Goal: Task Accomplishment & Management: Complete application form

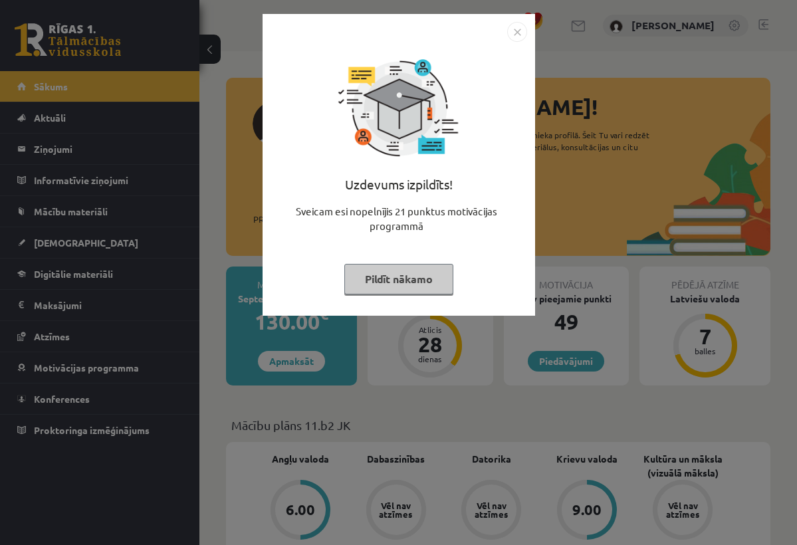
click at [427, 277] on button "Pildīt nākamo" at bounding box center [398, 279] width 109 height 31
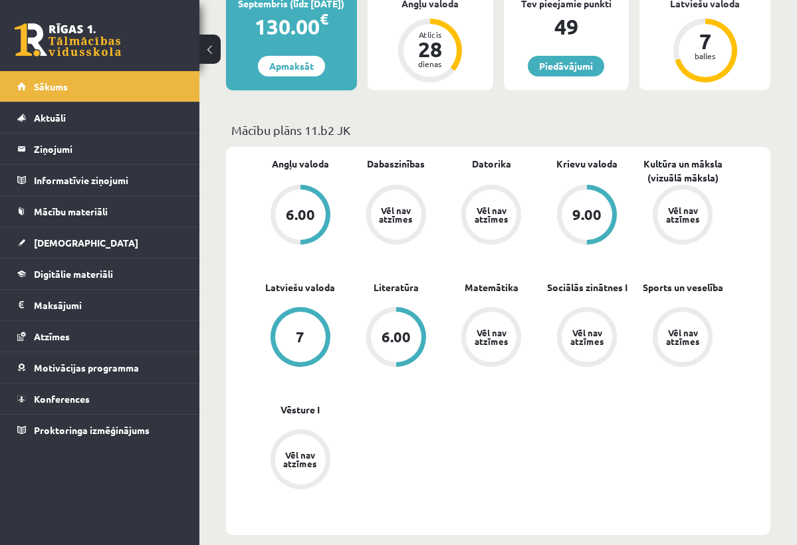
scroll to position [298, 0]
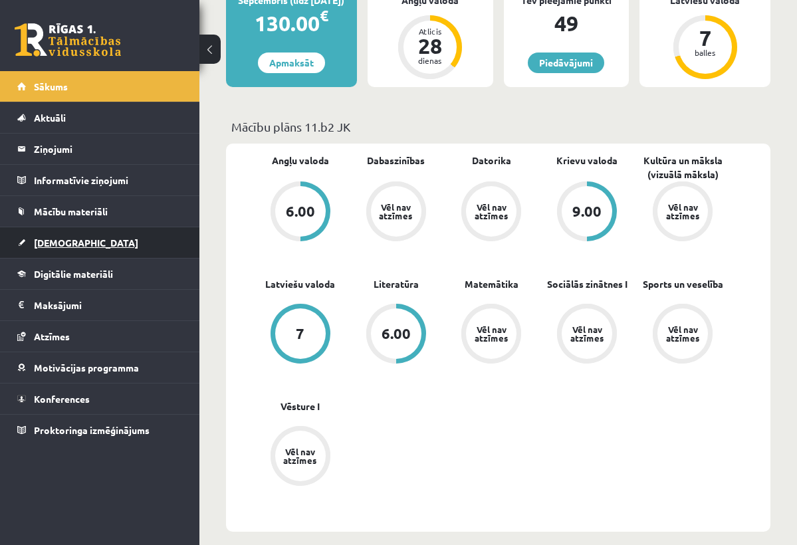
click at [38, 248] on link "[DEMOGRAPHIC_DATA]" at bounding box center [99, 242] width 165 height 31
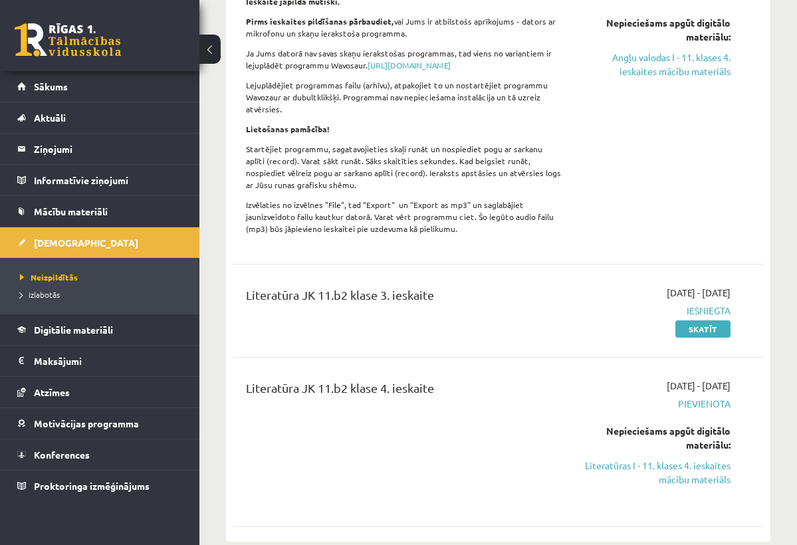
scroll to position [394, 0]
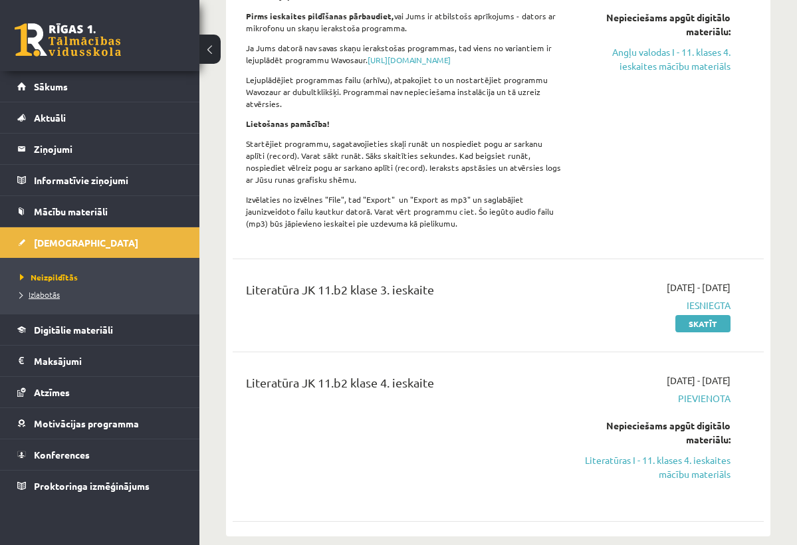
click at [59, 300] on link "Izlabotās" at bounding box center [103, 294] width 166 height 12
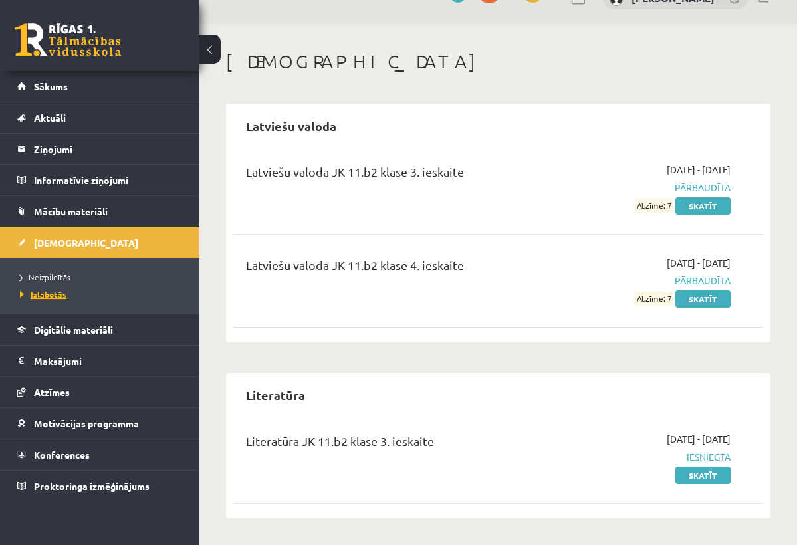
scroll to position [27, 0]
click at [702, 295] on link "Skatīt" at bounding box center [702, 299] width 55 height 17
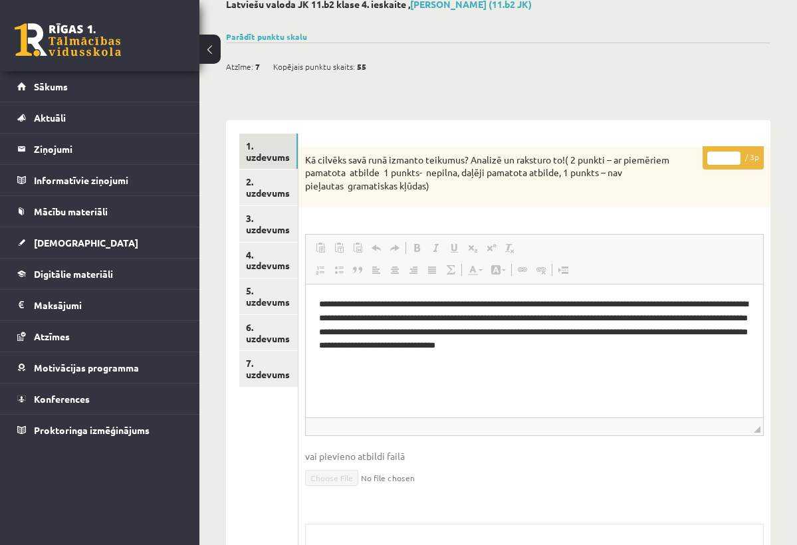
scroll to position [85, 0]
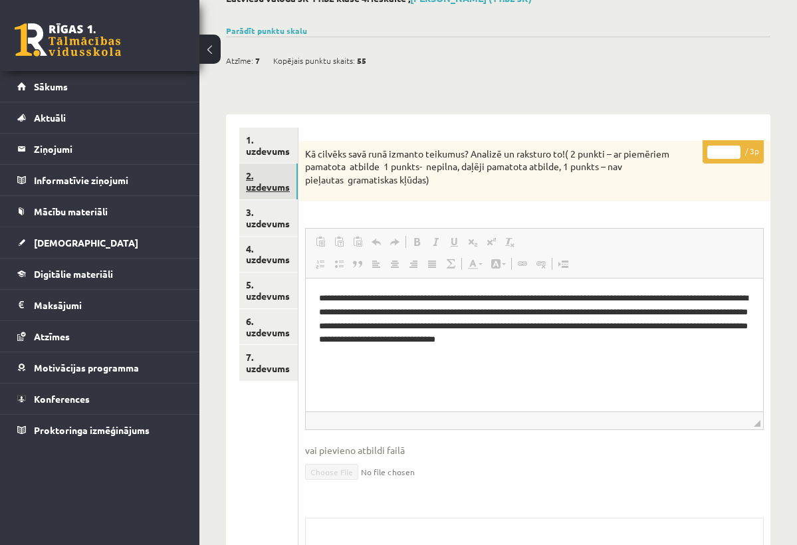
click at [280, 181] on link "2. uzdevums" at bounding box center [268, 181] width 58 height 36
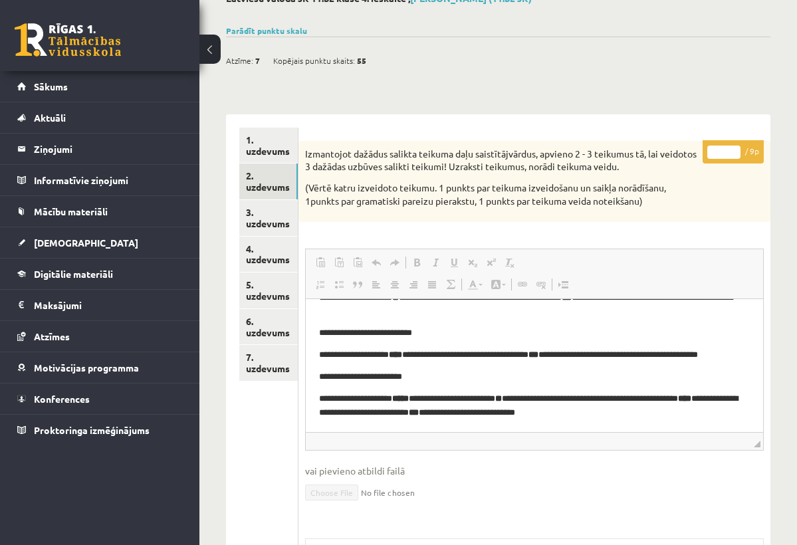
scroll to position [110, 0]
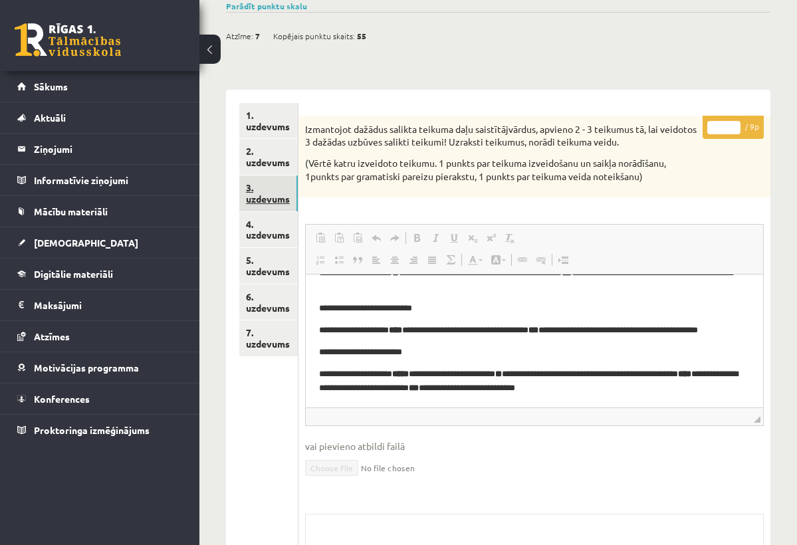
click at [262, 195] on link "3. uzdevums" at bounding box center [268, 193] width 58 height 36
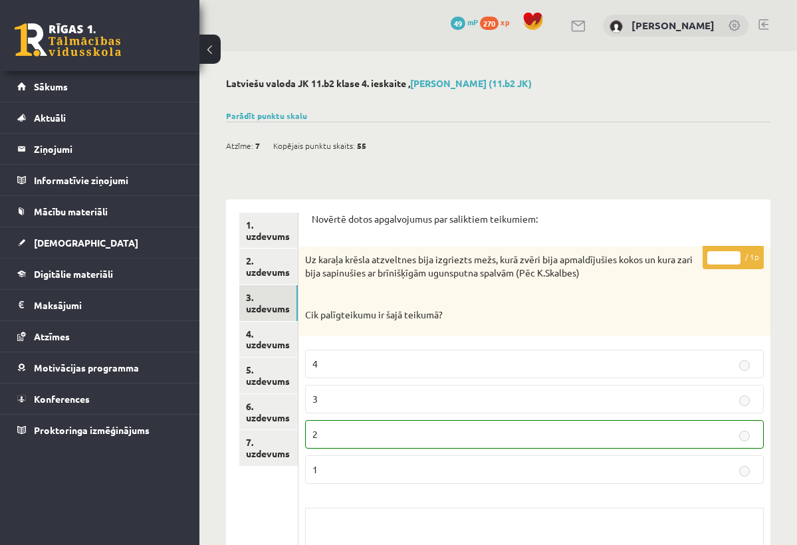
scroll to position [0, 0]
click at [280, 336] on link "4. uzdevums" at bounding box center [268, 340] width 58 height 36
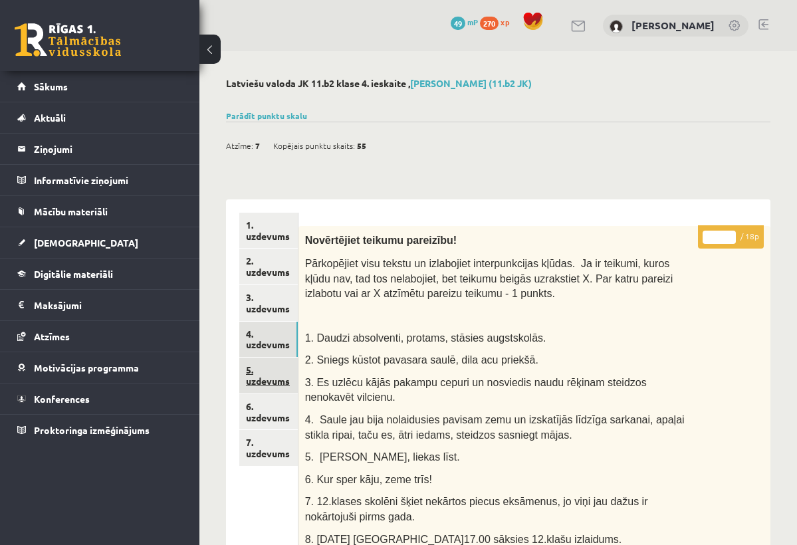
click at [264, 368] on link "5. uzdevums" at bounding box center [268, 375] width 58 height 36
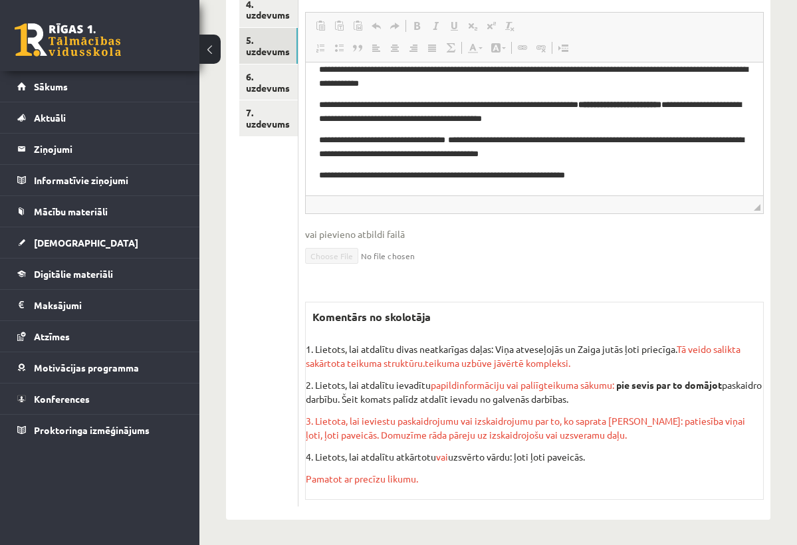
scroll to position [329, 0]
click at [268, 73] on link "6. uzdevums" at bounding box center [268, 83] width 58 height 36
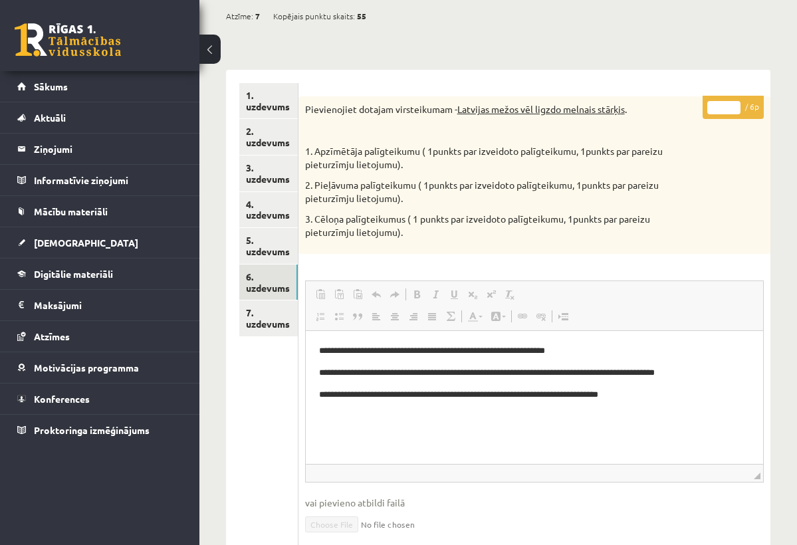
scroll to position [130, 0]
click at [265, 321] on link "7. uzdevums" at bounding box center [268, 318] width 58 height 36
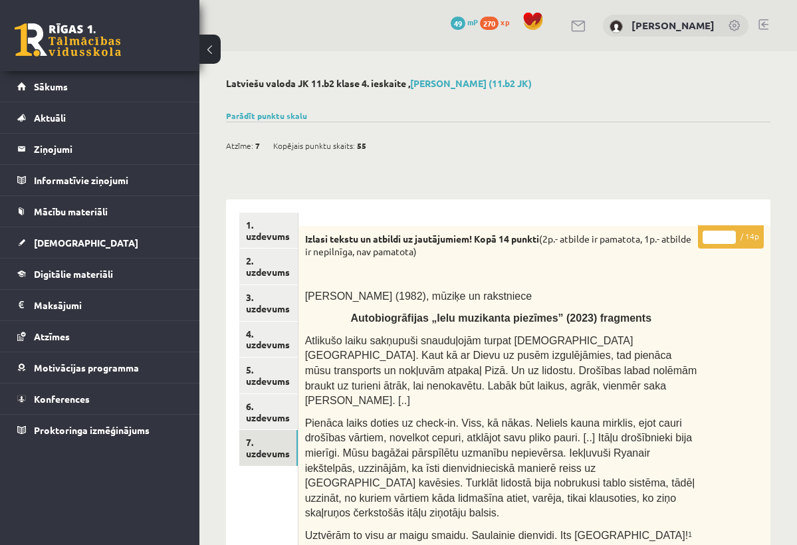
scroll to position [0, 0]
click at [64, 247] on span "[DEMOGRAPHIC_DATA]" at bounding box center [86, 243] width 104 height 12
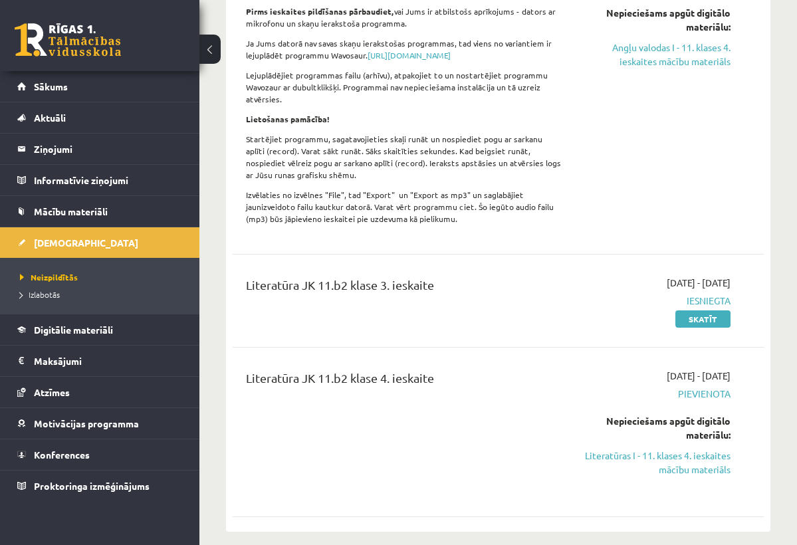
scroll to position [435, 0]
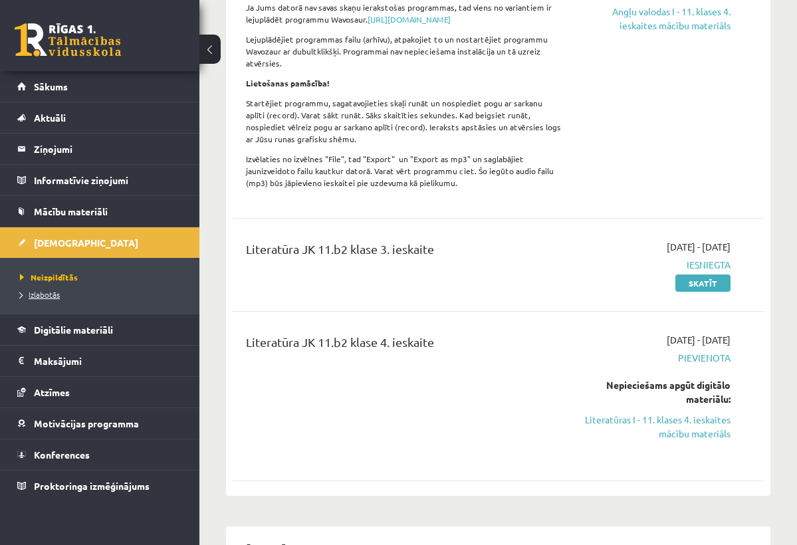
click at [55, 294] on span "Izlabotās" at bounding box center [40, 294] width 40 height 11
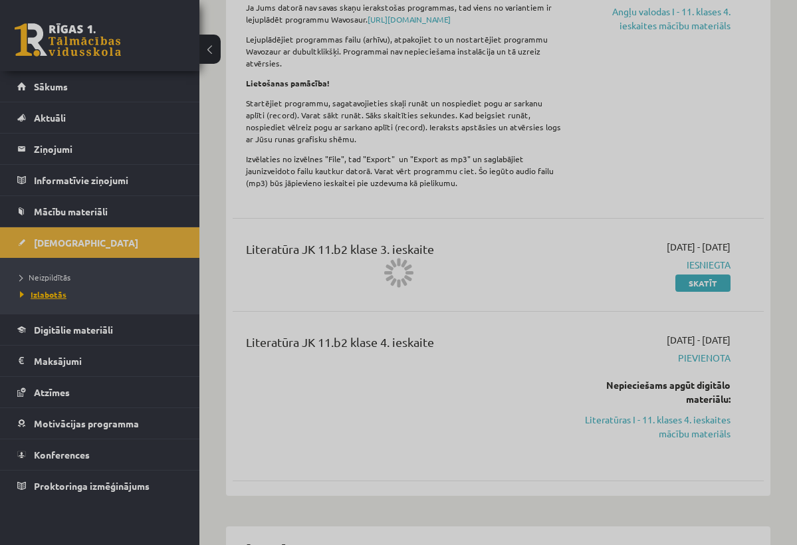
scroll to position [27, 0]
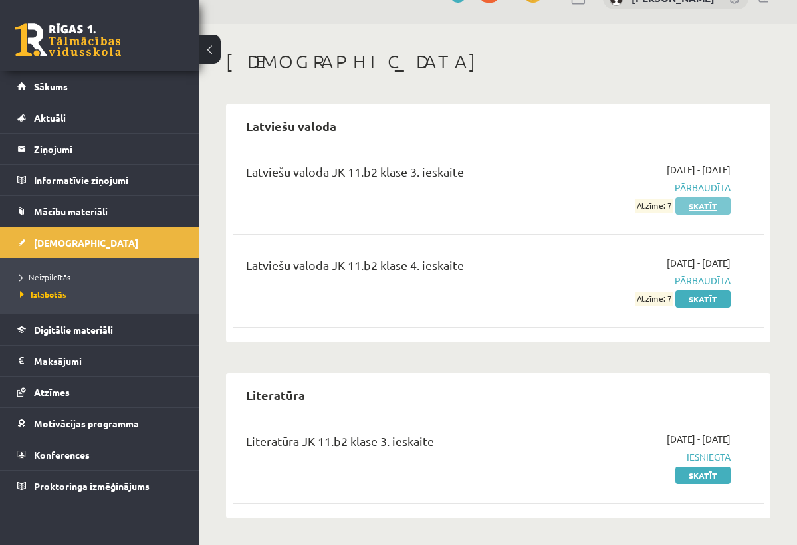
click at [721, 205] on link "Skatīt" at bounding box center [702, 205] width 55 height 17
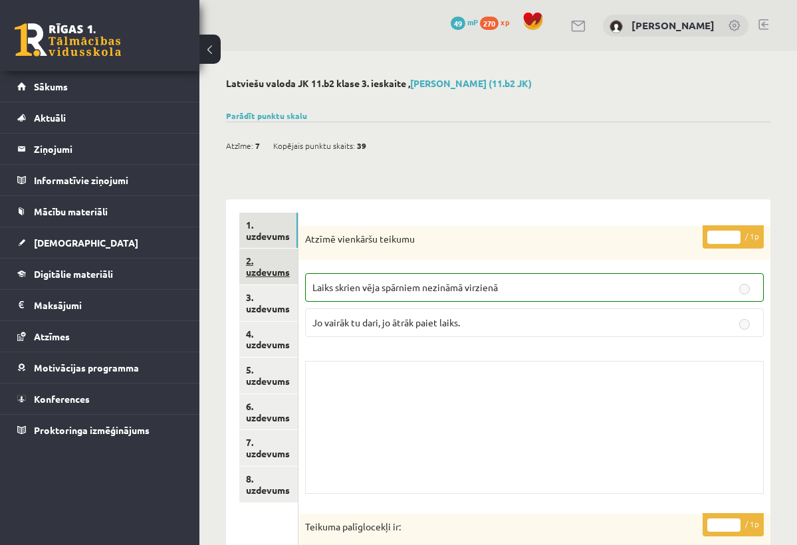
click at [264, 267] on link "2. uzdevums" at bounding box center [268, 266] width 58 height 36
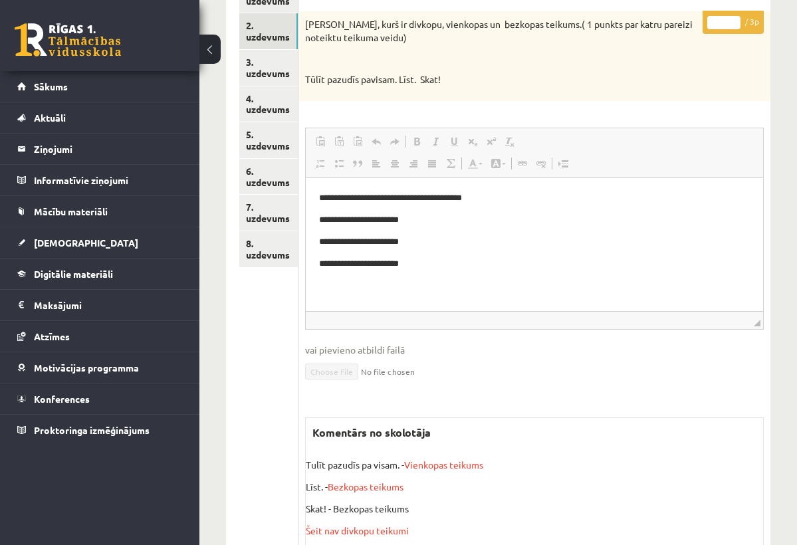
scroll to position [235, 0]
click at [289, 78] on link "3. uzdevums" at bounding box center [268, 68] width 58 height 36
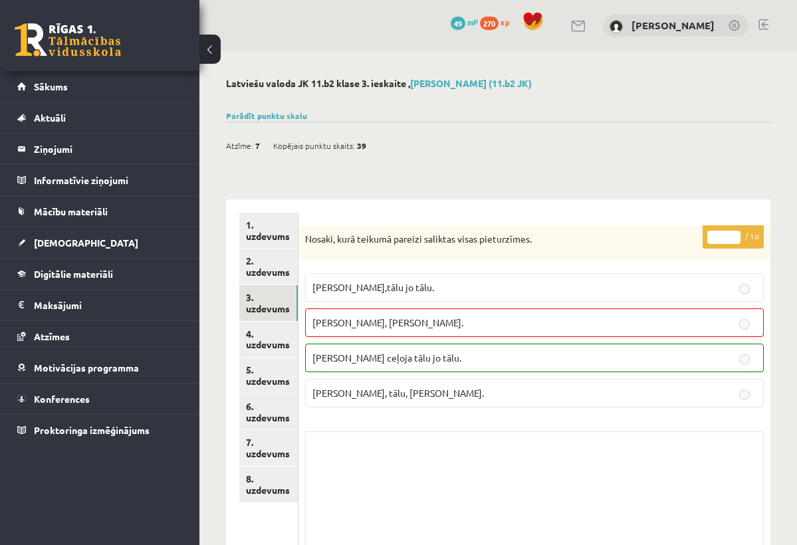
scroll to position [0, 0]
click at [278, 345] on link "4. uzdevums" at bounding box center [268, 340] width 58 height 36
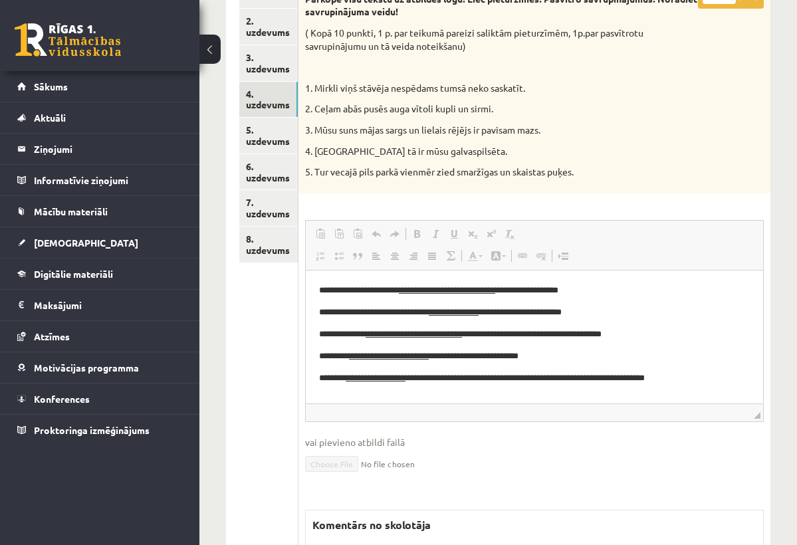
scroll to position [141, 0]
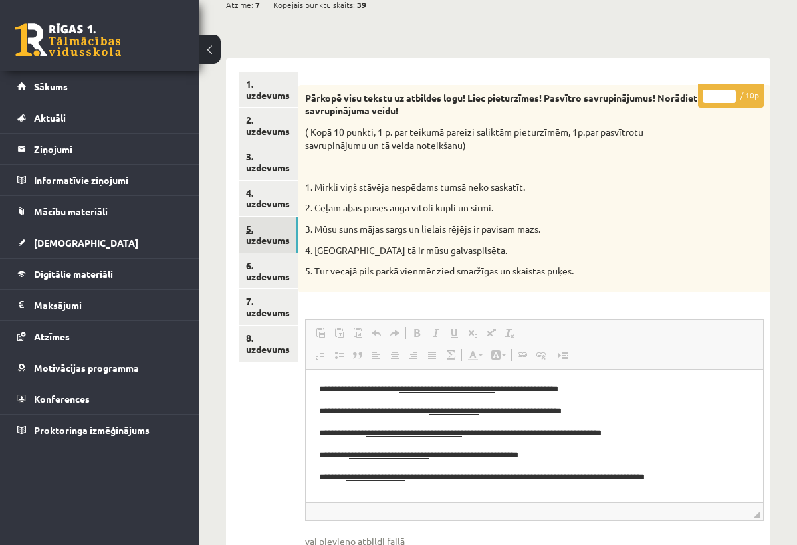
click at [254, 231] on link "5. uzdevums" at bounding box center [268, 235] width 58 height 36
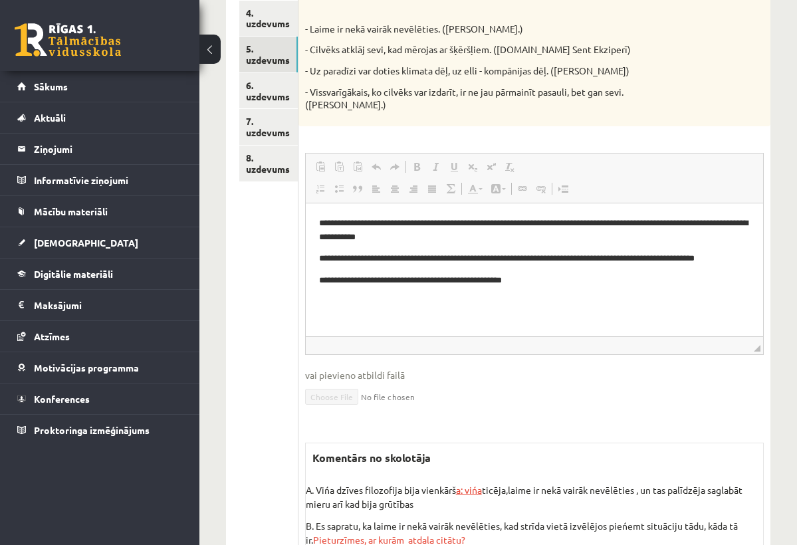
scroll to position [321, 0]
click at [267, 80] on link "6. uzdevums" at bounding box center [268, 91] width 58 height 36
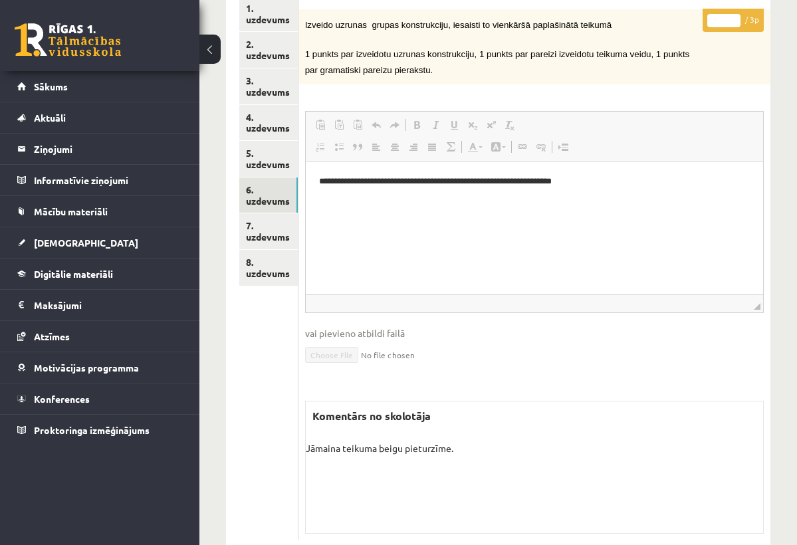
scroll to position [213, 0]
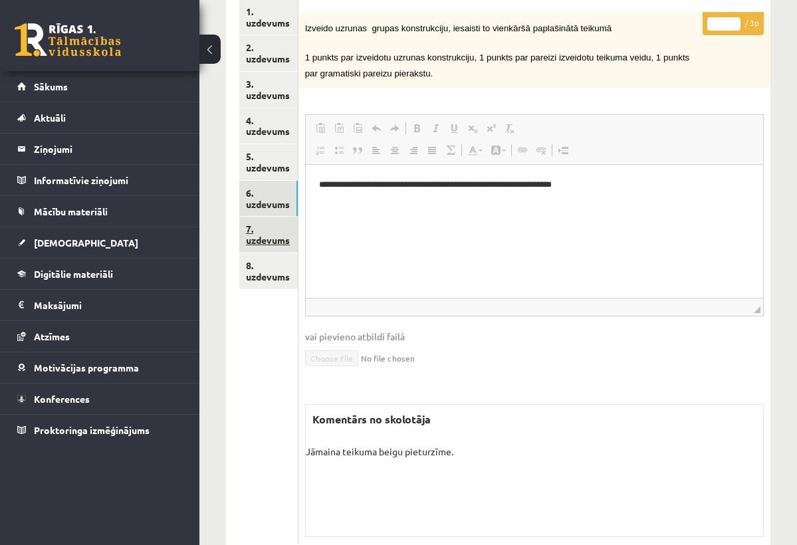
click at [268, 232] on link "7. uzdevums" at bounding box center [268, 235] width 58 height 36
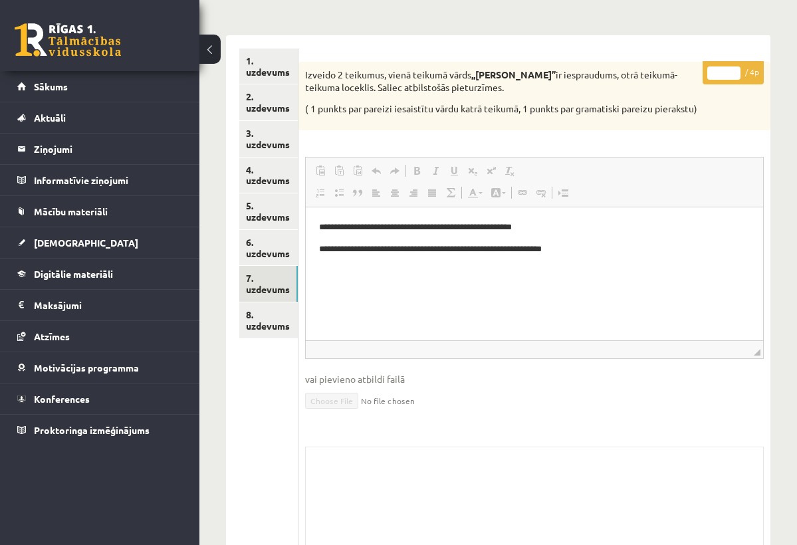
scroll to position [164, 0]
click at [278, 308] on link "8. uzdevums" at bounding box center [268, 320] width 58 height 36
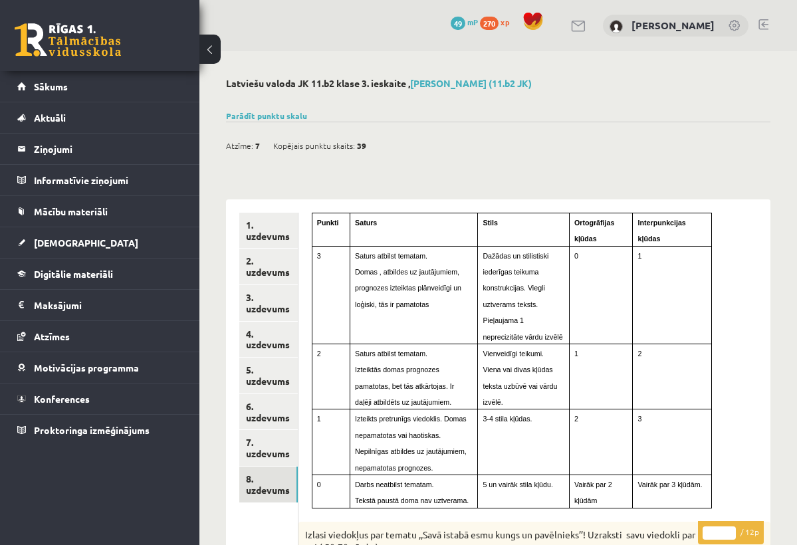
scroll to position [0, 0]
click at [60, 252] on link "[DEMOGRAPHIC_DATA]" at bounding box center [99, 242] width 165 height 31
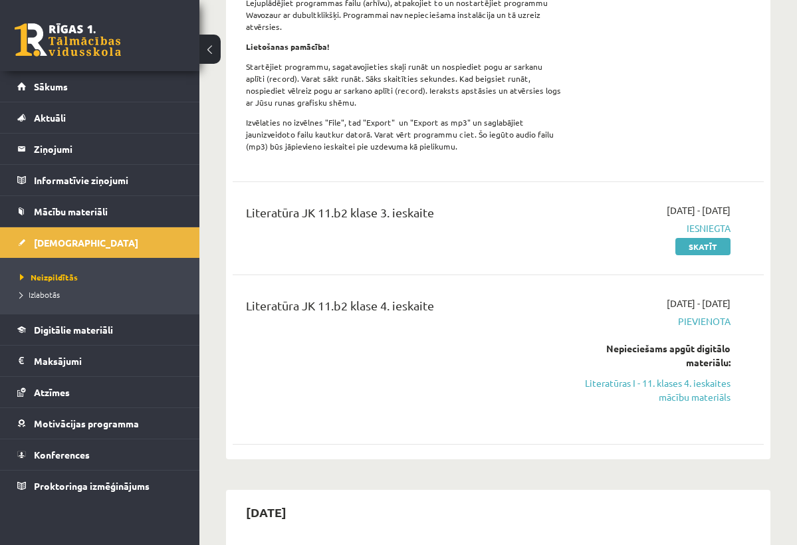
scroll to position [478, 0]
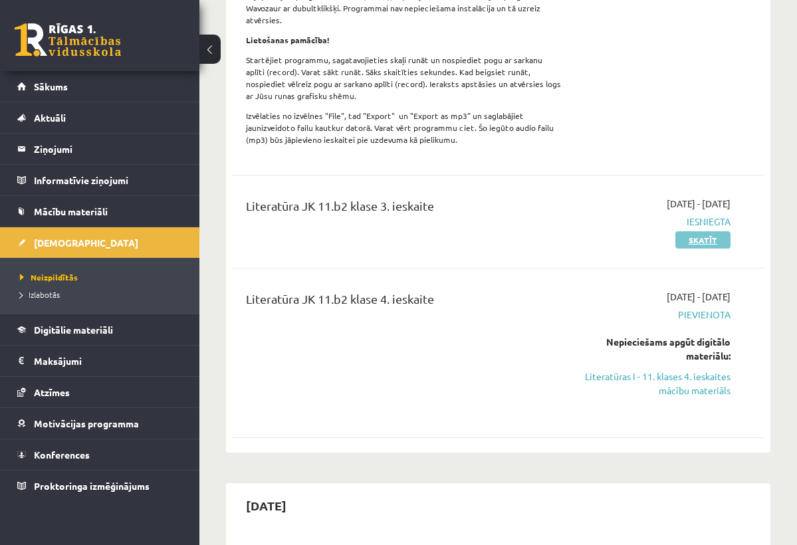
click at [710, 239] on link "Skatīt" at bounding box center [702, 239] width 55 height 17
click at [696, 236] on link "Skatīt" at bounding box center [702, 239] width 55 height 17
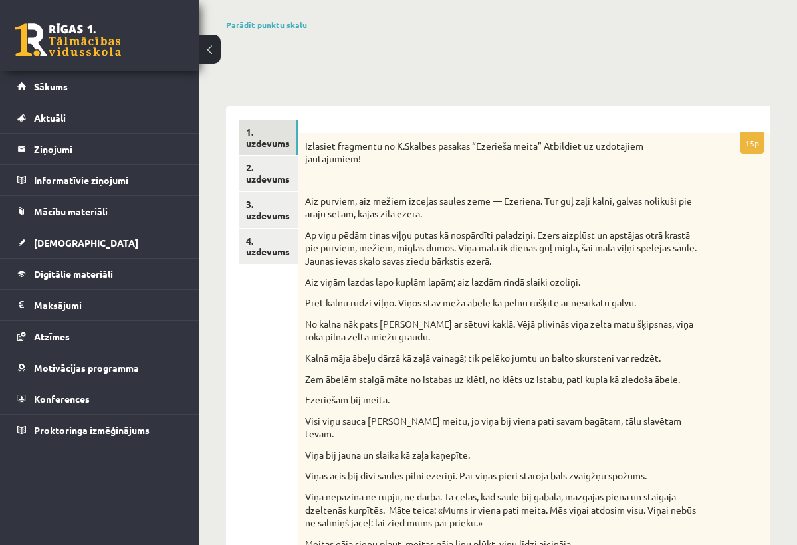
scroll to position [92, 0]
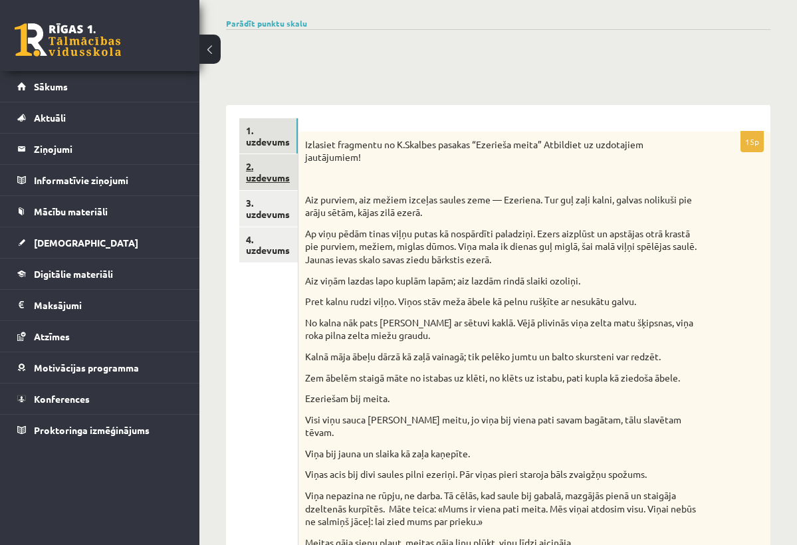
click at [273, 183] on link "2. uzdevums" at bounding box center [268, 172] width 58 height 36
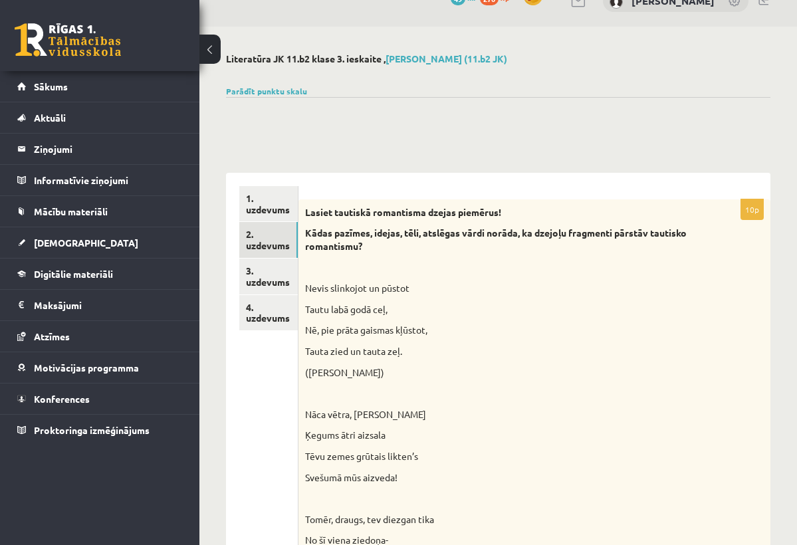
scroll to position [22, 0]
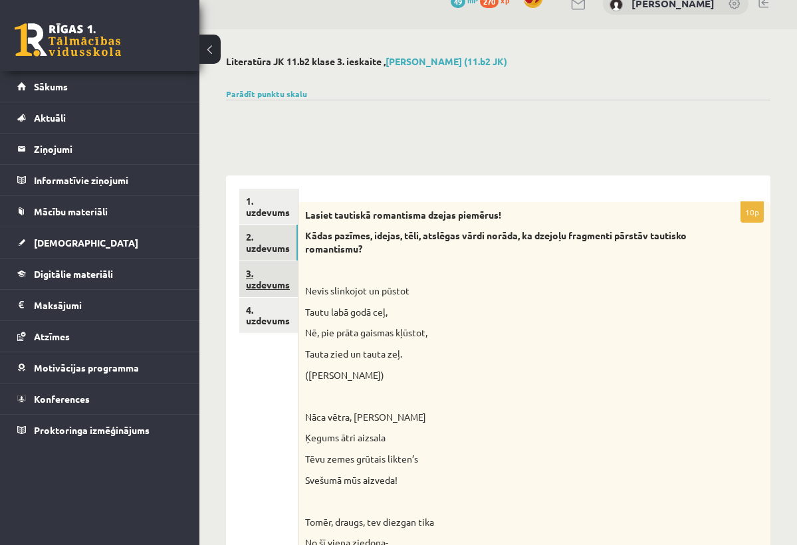
click at [271, 277] on link "3. uzdevums" at bounding box center [268, 279] width 58 height 36
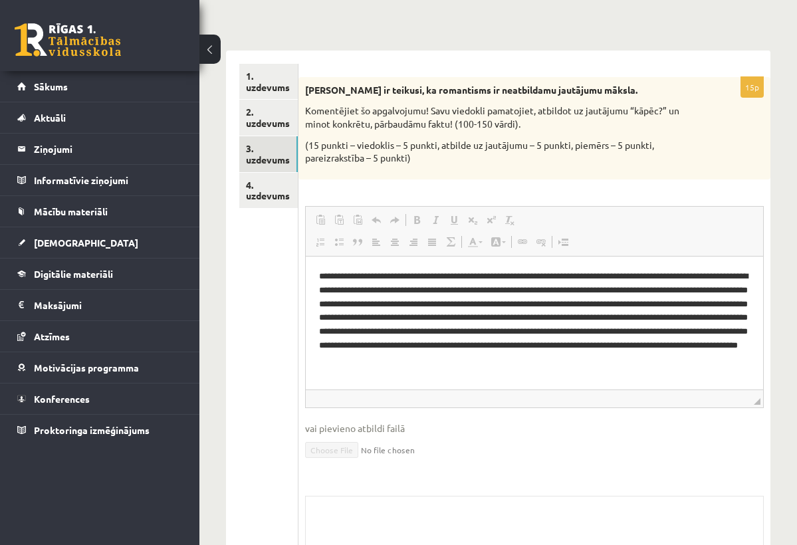
scroll to position [144, 0]
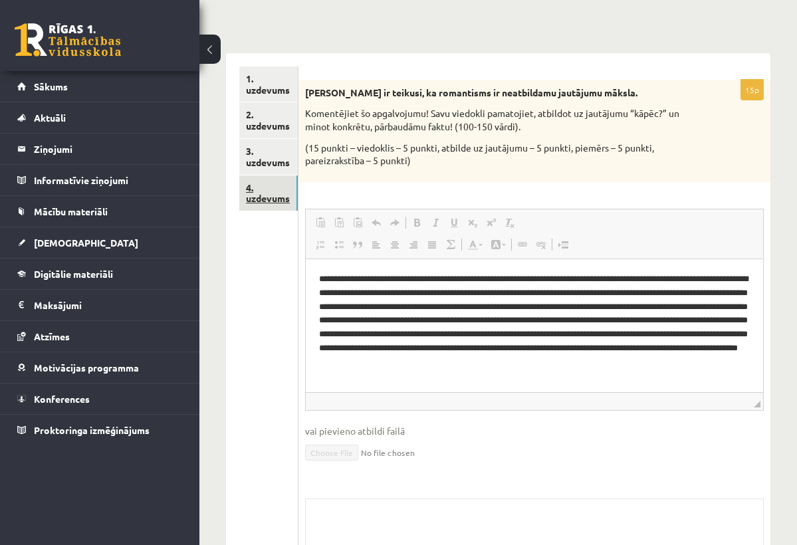
click at [292, 192] on link "4. uzdevums" at bounding box center [268, 193] width 58 height 36
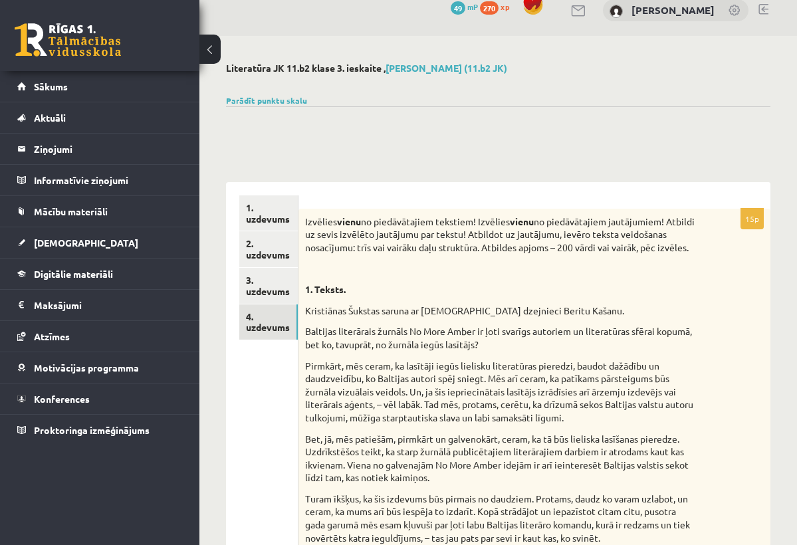
scroll to position [7, 0]
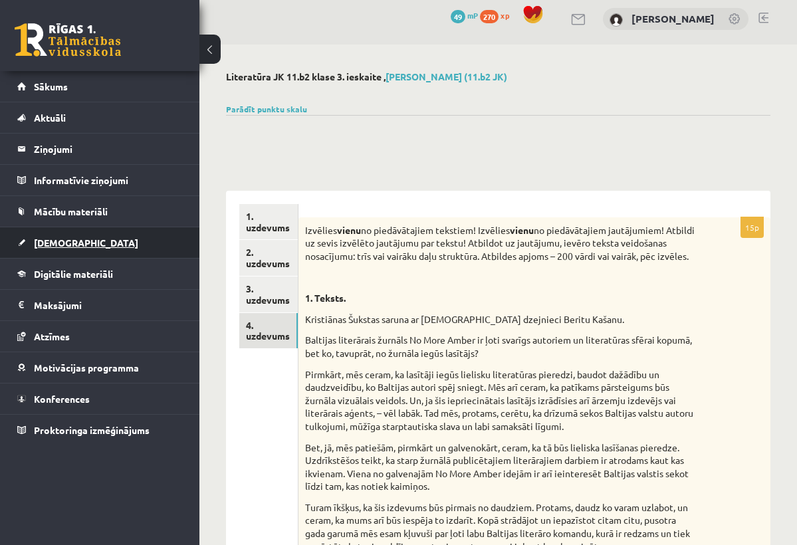
click at [72, 234] on link "[DEMOGRAPHIC_DATA]" at bounding box center [99, 242] width 165 height 31
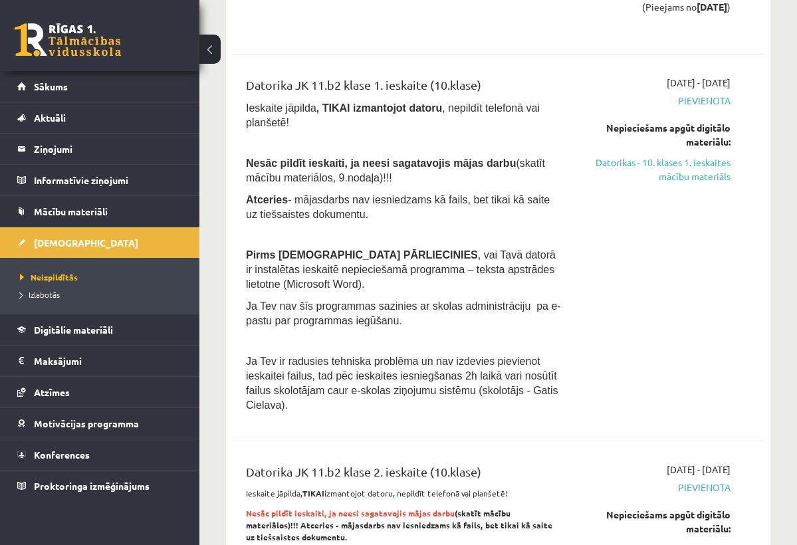
scroll to position [2122, 0]
click at [114, 213] on link "Mācību materiāli" at bounding box center [99, 211] width 165 height 31
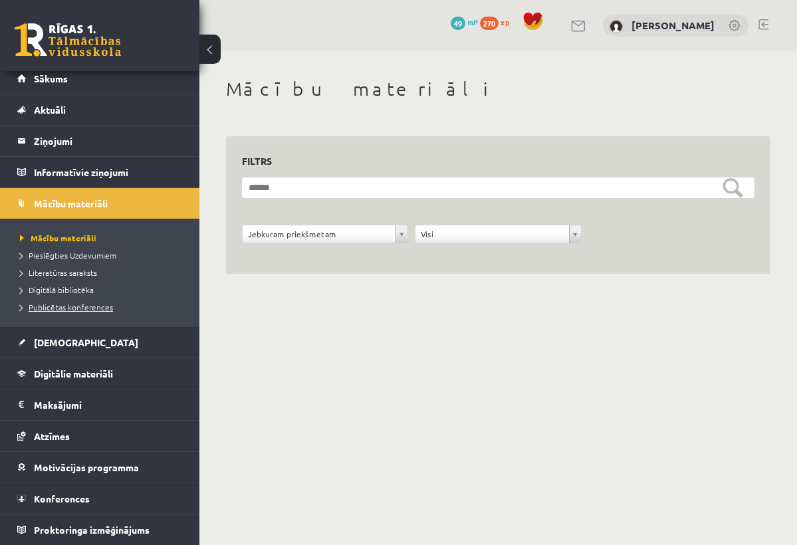
scroll to position [8, 0]
click at [51, 504] on link "Konferences" at bounding box center [99, 498] width 165 height 31
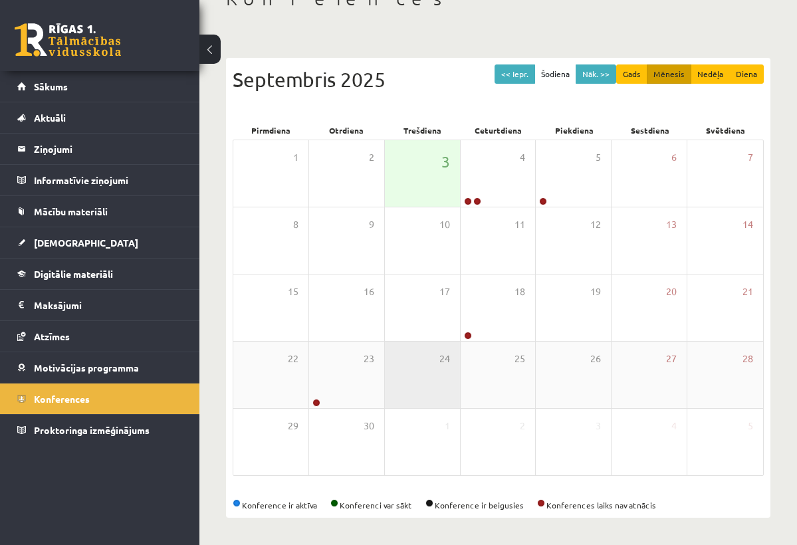
scroll to position [90, 0]
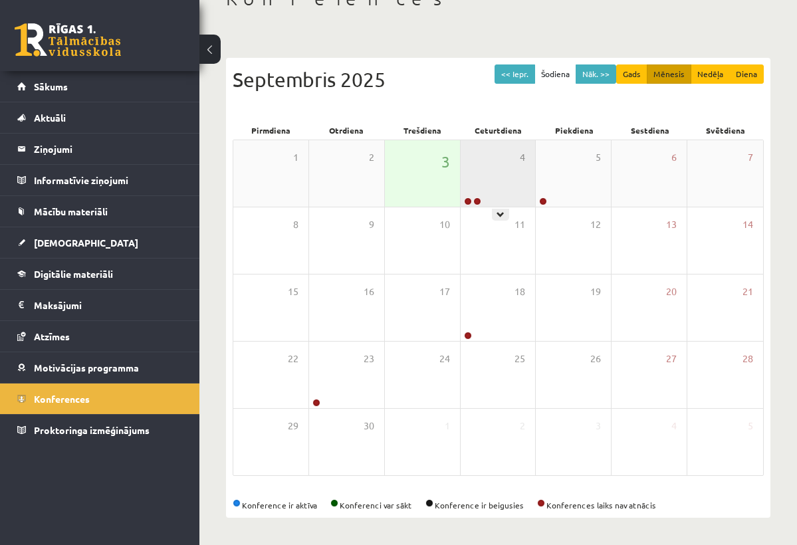
click at [486, 193] on div "4" at bounding box center [497, 173] width 75 height 66
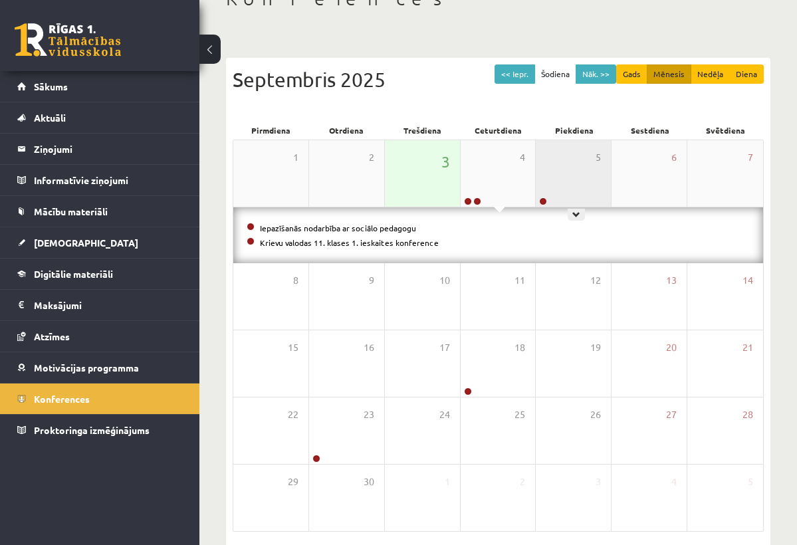
click at [563, 167] on div "5" at bounding box center [573, 173] width 75 height 66
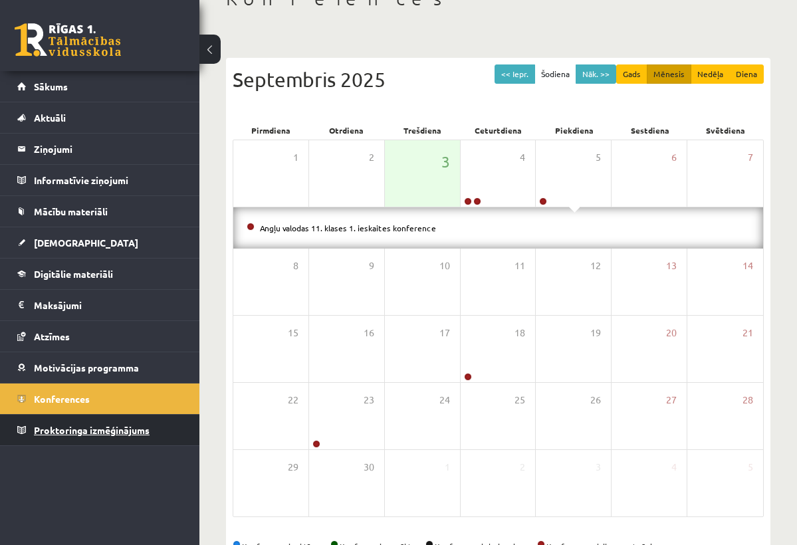
click at [71, 429] on span "Proktoringa izmēģinājums" at bounding box center [92, 430] width 116 height 12
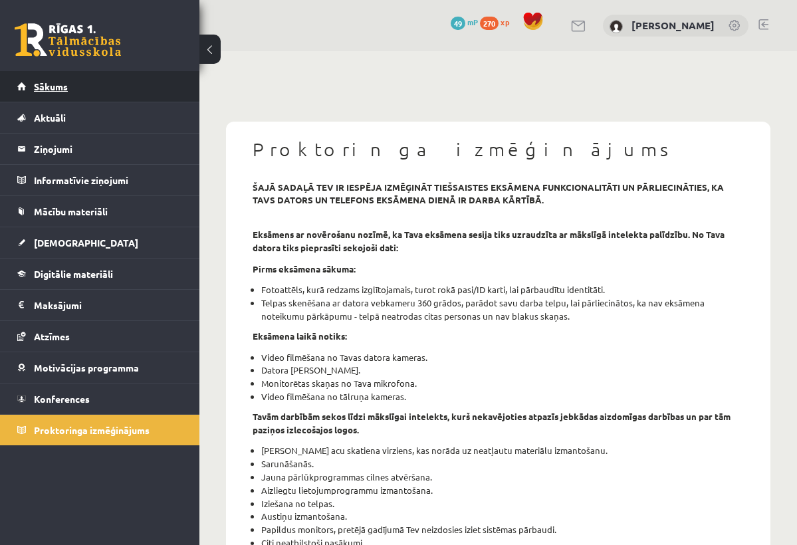
click at [49, 81] on span "Sākums" at bounding box center [51, 86] width 34 height 12
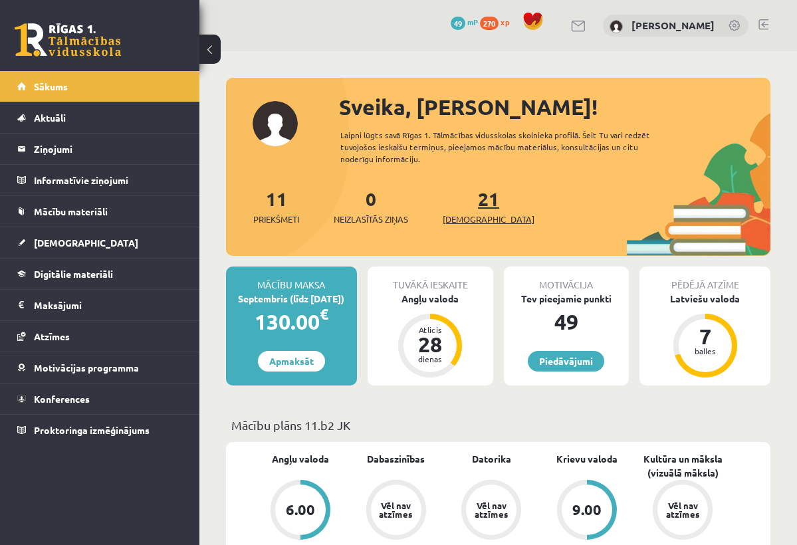
click at [460, 222] on span "[DEMOGRAPHIC_DATA]" at bounding box center [489, 219] width 92 height 13
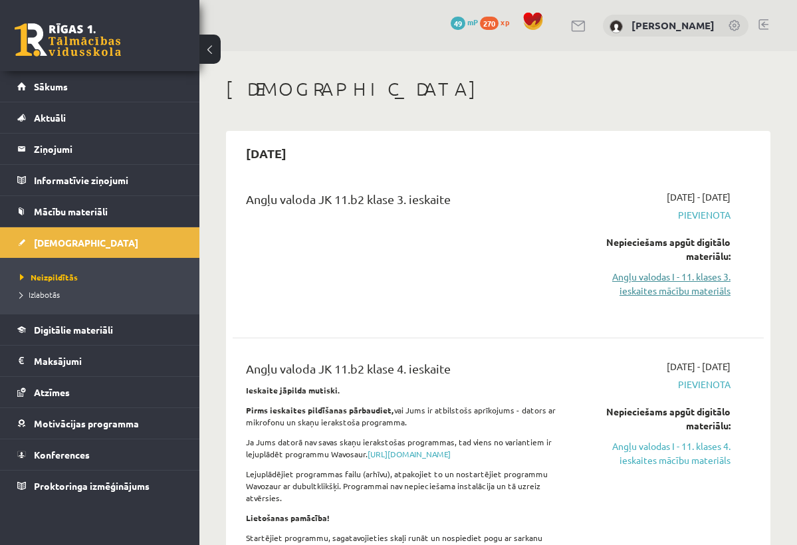
click at [696, 286] on link "Angļu valodas I - 11. klases 3. ieskaites mācību materiāls" at bounding box center [656, 284] width 148 height 28
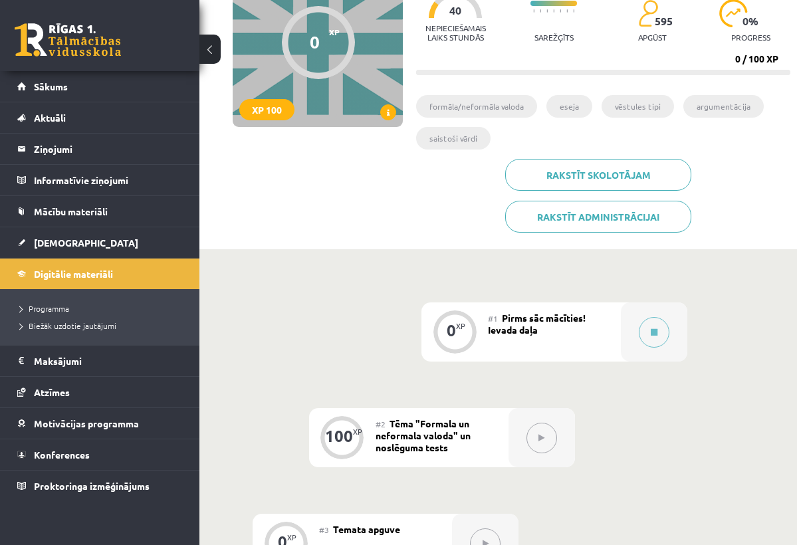
scroll to position [149, 0]
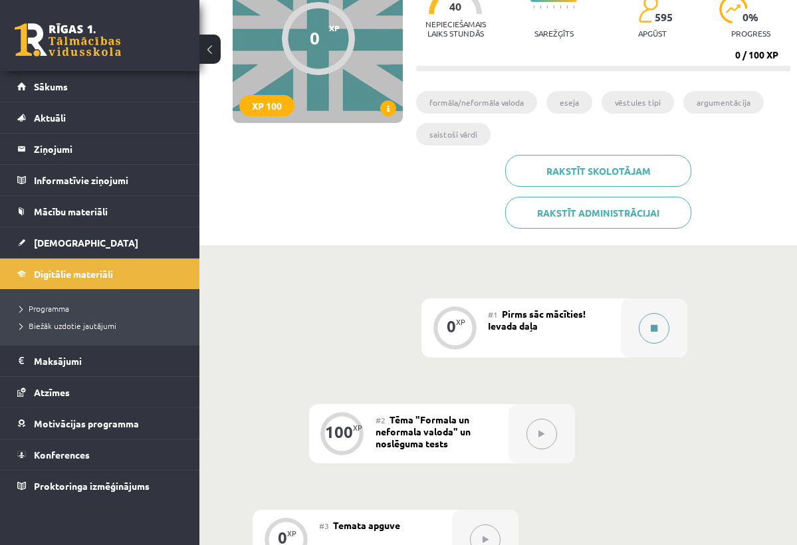
click at [638, 328] on div at bounding box center [654, 327] width 66 height 59
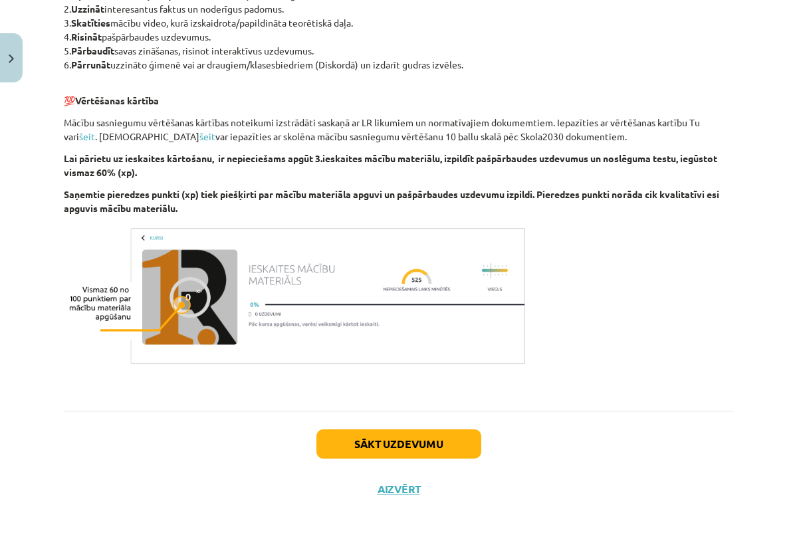
scroll to position [656, 0]
click at [355, 435] on button "Sākt uzdevumu" at bounding box center [398, 443] width 165 height 29
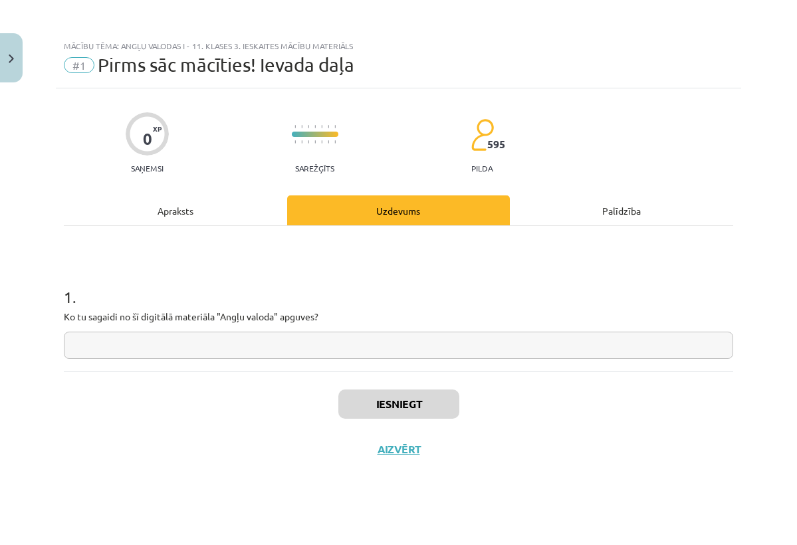
scroll to position [0, 0]
click at [457, 347] on input "text" at bounding box center [398, 345] width 669 height 27
click at [216, 216] on div "Apraksts" at bounding box center [175, 210] width 223 height 30
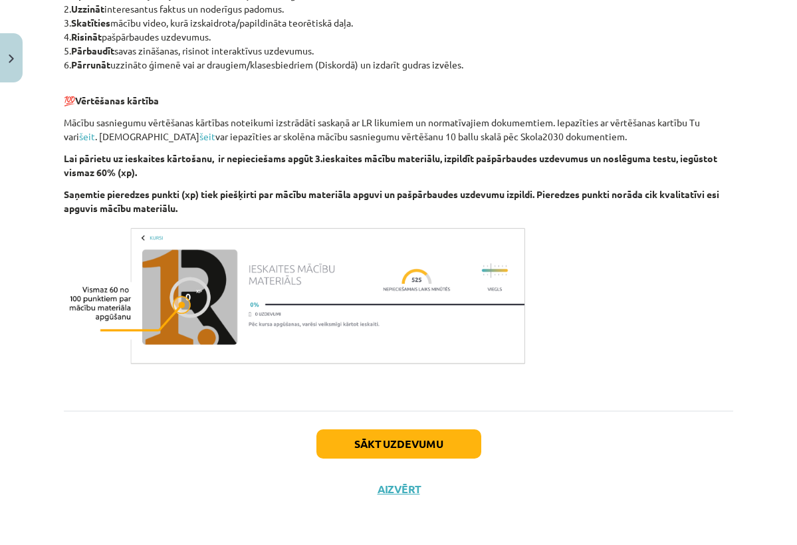
scroll to position [656, 0]
click at [371, 488] on div "Sākt uzdevumu Aizvērt" at bounding box center [398, 457] width 669 height 93
click at [387, 488] on button "Aizvērt" at bounding box center [398, 488] width 50 height 13
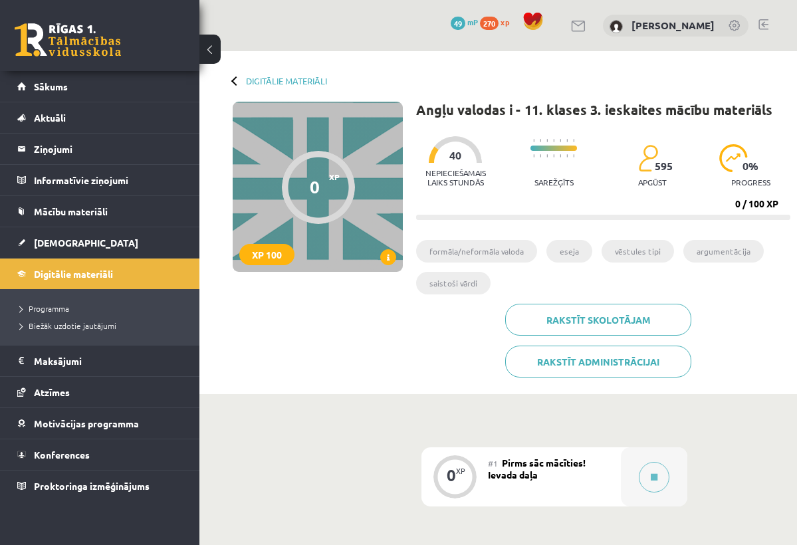
scroll to position [0, 0]
click at [235, 82] on div at bounding box center [235, 80] width 9 height 9
click at [43, 238] on span "[DEMOGRAPHIC_DATA]" at bounding box center [86, 243] width 104 height 12
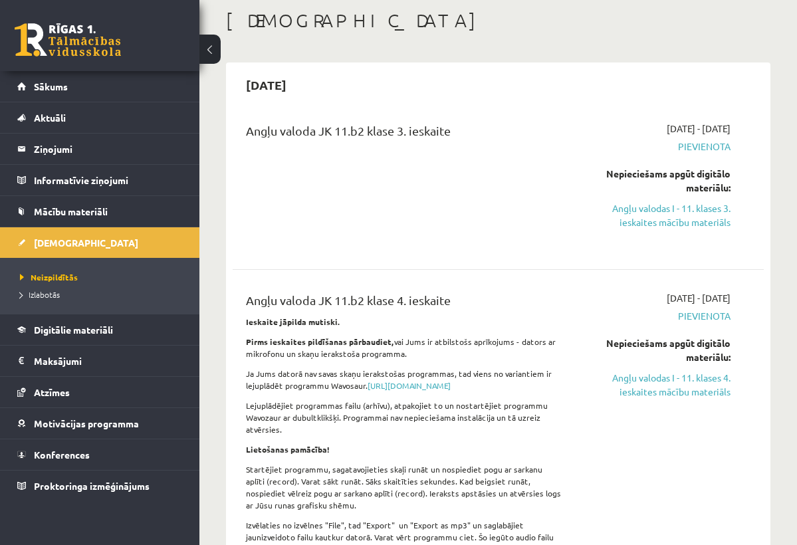
scroll to position [78, 0]
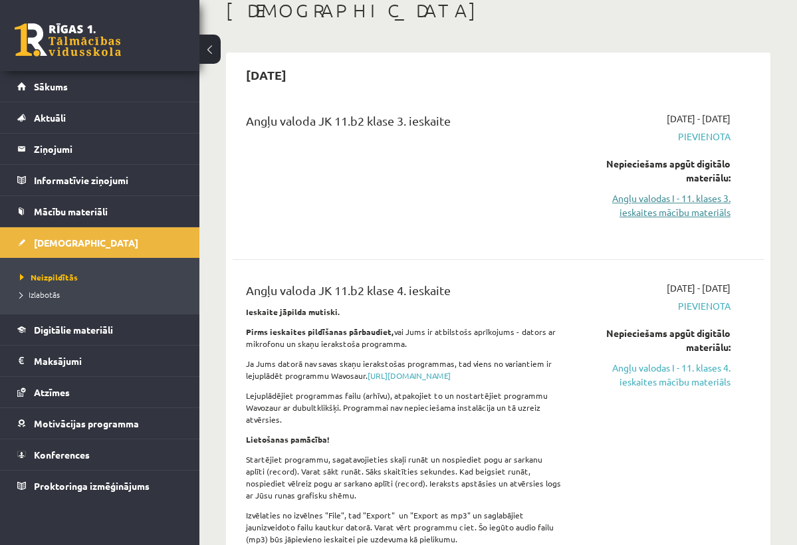
click at [640, 193] on link "Angļu valodas I - 11. klases 3. ieskaites mācību materiāls" at bounding box center [656, 205] width 148 height 28
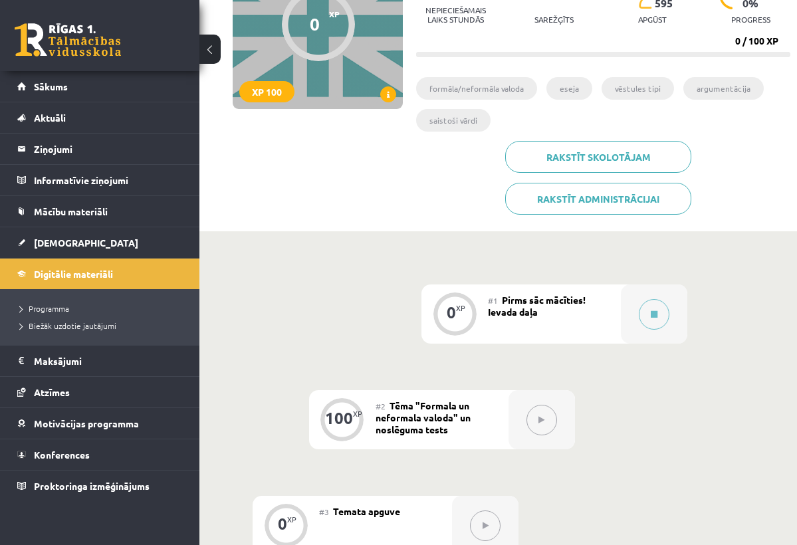
scroll to position [243, 0]
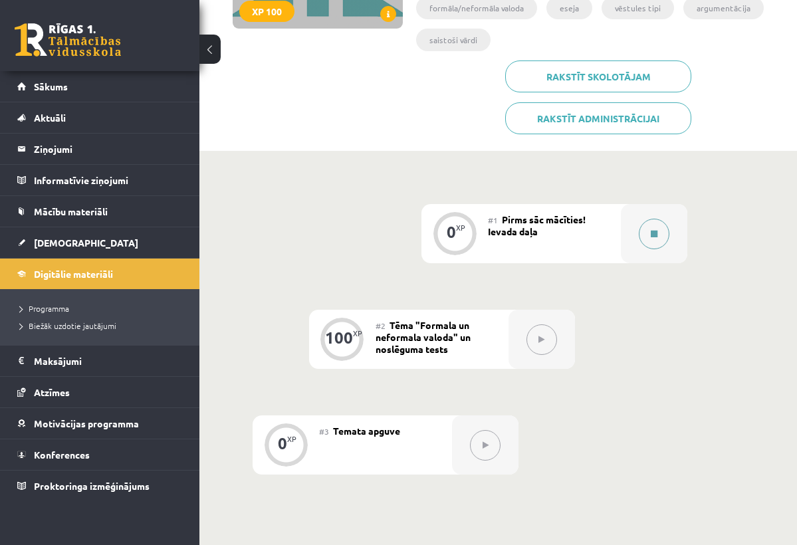
click at [642, 236] on button at bounding box center [654, 234] width 31 height 31
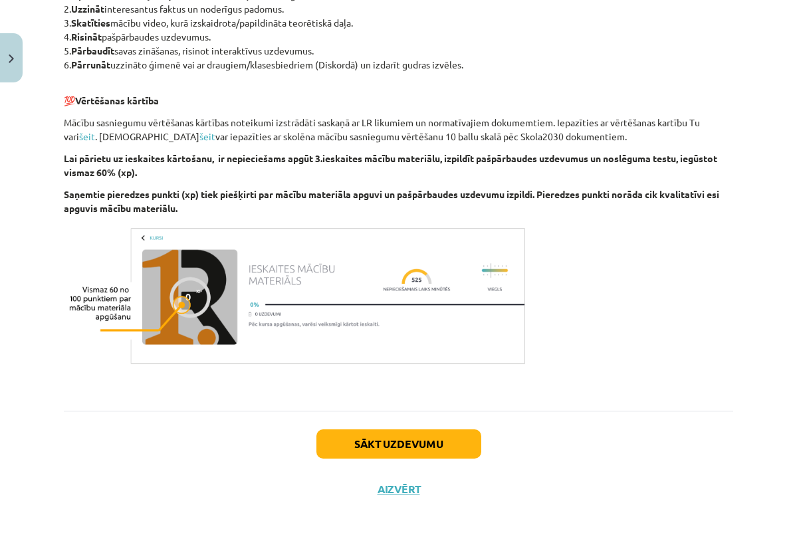
scroll to position [656, 0]
click at [429, 438] on button "Sākt uzdevumu" at bounding box center [398, 443] width 165 height 29
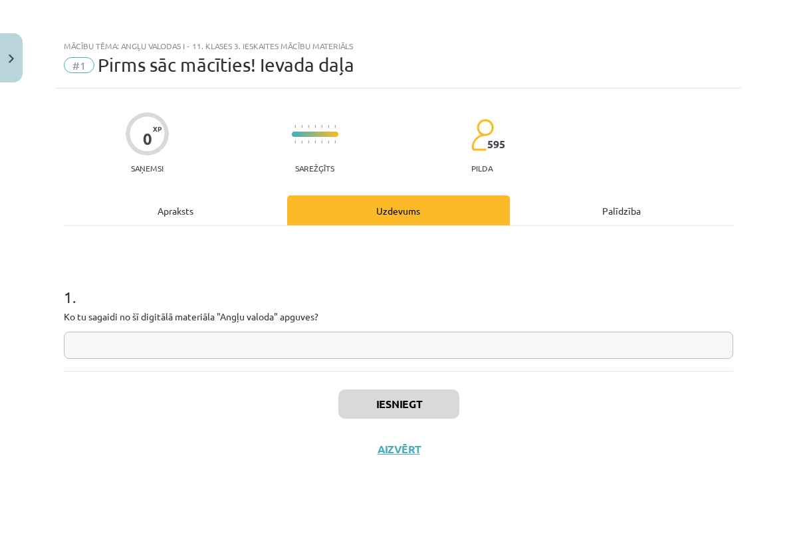
click at [322, 345] on input "text" at bounding box center [398, 345] width 669 height 27
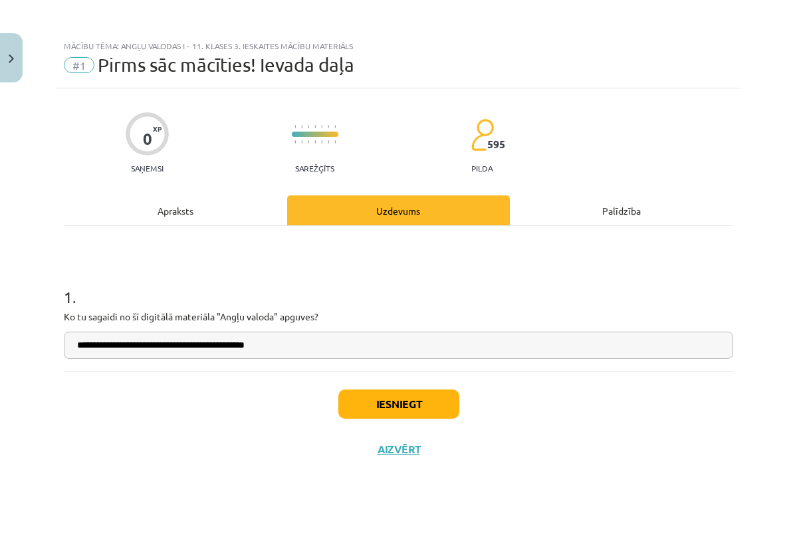
type input "**********"
click at [390, 422] on div "Iesniegt Aizvērt" at bounding box center [398, 417] width 669 height 93
click at [390, 415] on button "Iesniegt" at bounding box center [398, 403] width 121 height 29
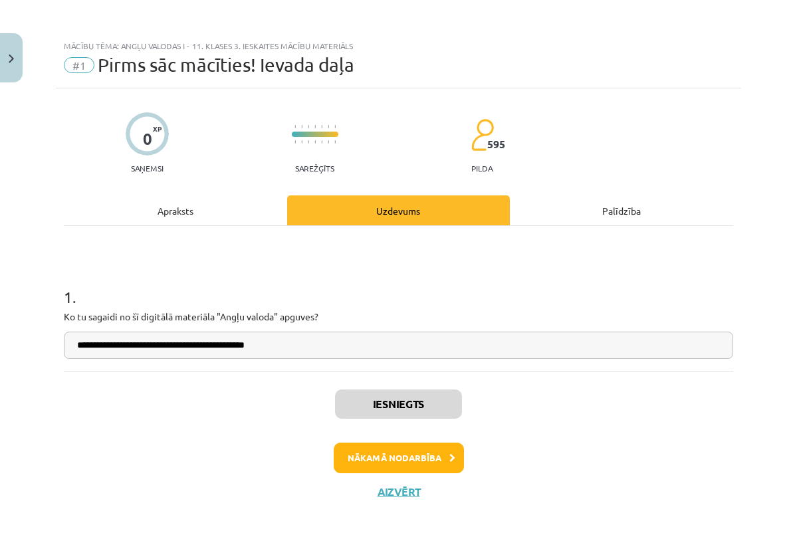
click at [370, 460] on button "Nākamā nodarbība" at bounding box center [399, 458] width 130 height 31
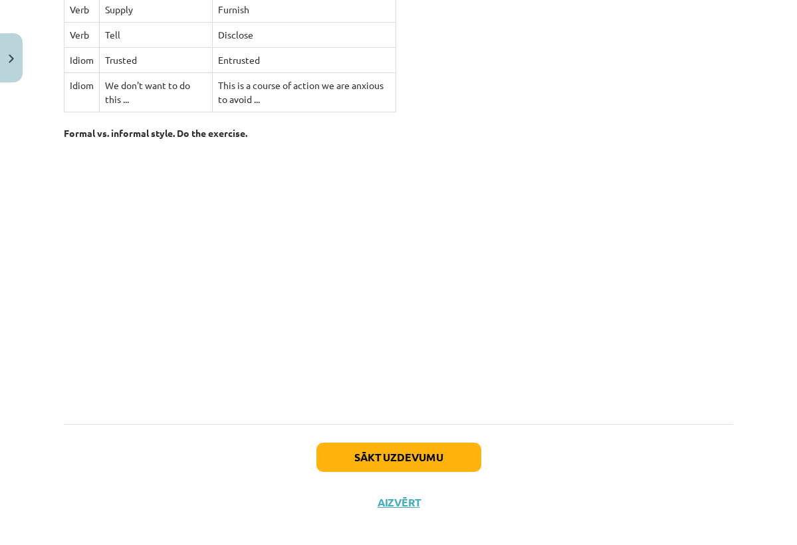
scroll to position [4632, 0]
click at [424, 443] on button "Sākt uzdevumu" at bounding box center [398, 457] width 165 height 29
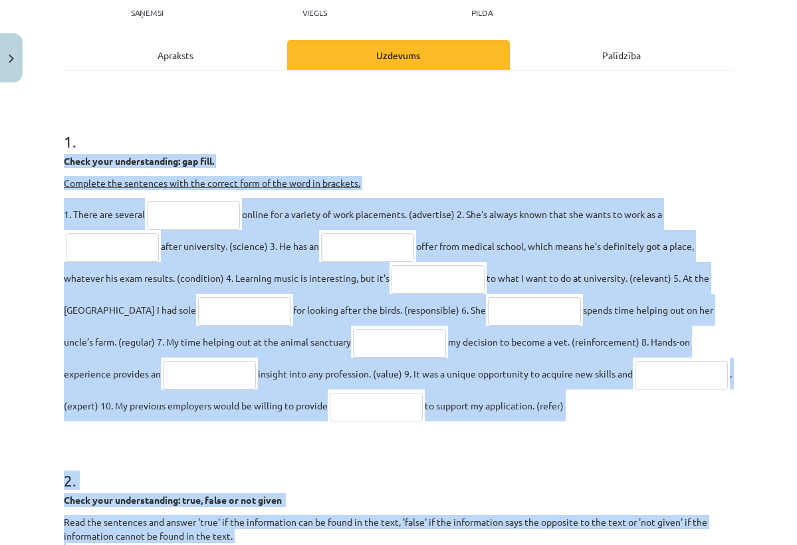
scroll to position [209, 0]
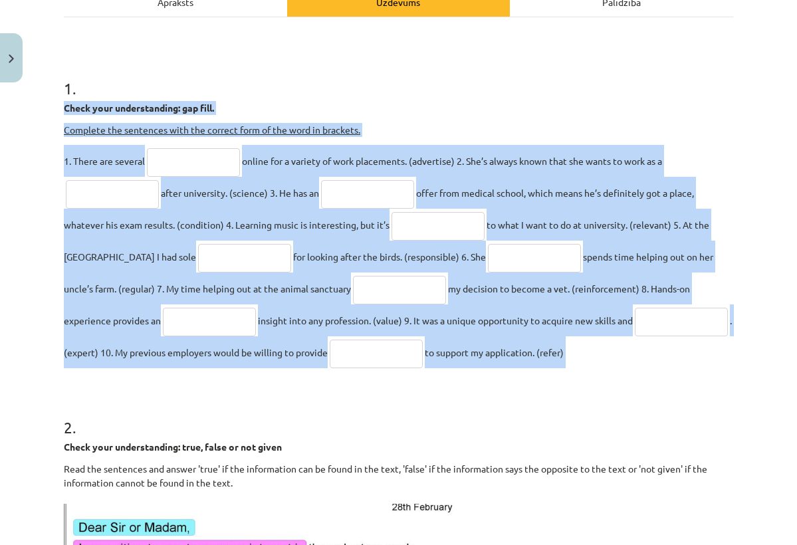
drag, startPoint x: 66, startPoint y: 182, endPoint x: 675, endPoint y: 387, distance: 642.9
copy div "Check your understanding: gap fill. Complete the sentences with the correct for…"
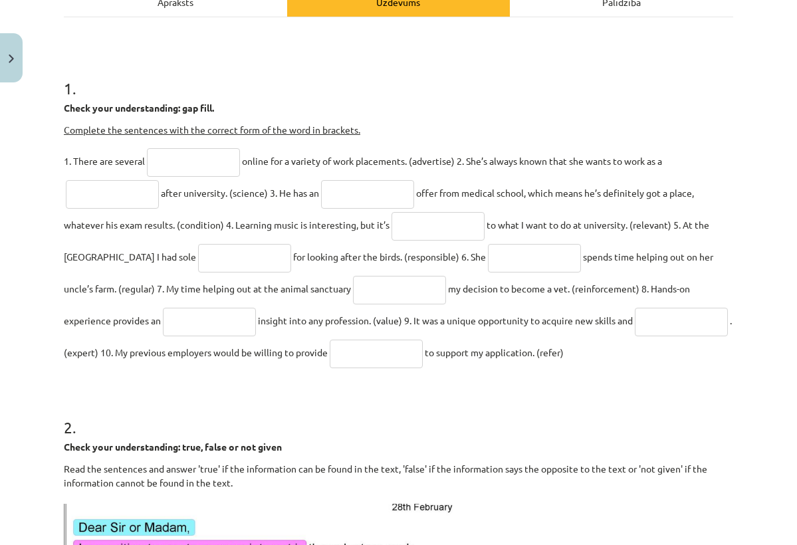
click at [644, 419] on h1 "2 ." at bounding box center [398, 415] width 669 height 41
click at [229, 164] on input "text" at bounding box center [193, 162] width 93 height 29
type input "**********"
click at [111, 203] on input "text" at bounding box center [112, 194] width 93 height 29
type input "*********"
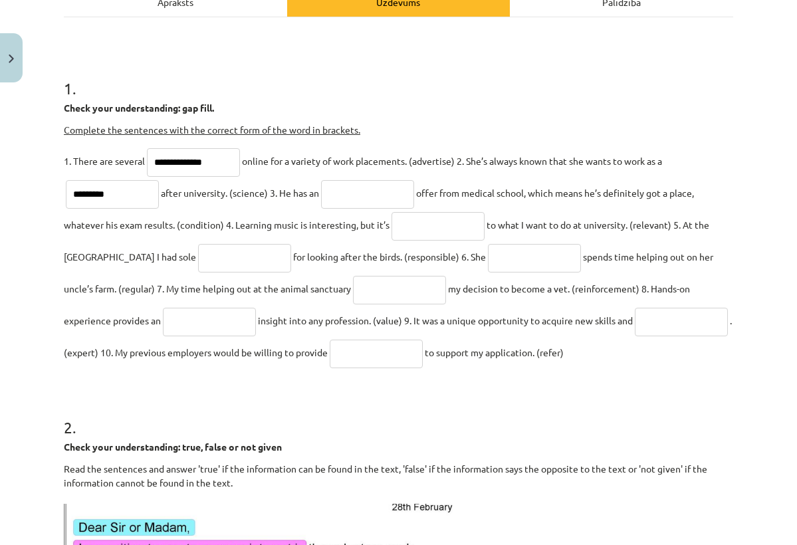
click at [402, 191] on input "text" at bounding box center [367, 194] width 93 height 29
type input "**********"
click at [421, 234] on input "text" at bounding box center [437, 226] width 93 height 29
click at [510, 263] on input "text" at bounding box center [534, 258] width 93 height 29
click at [468, 222] on input "**********" at bounding box center [437, 226] width 93 height 29
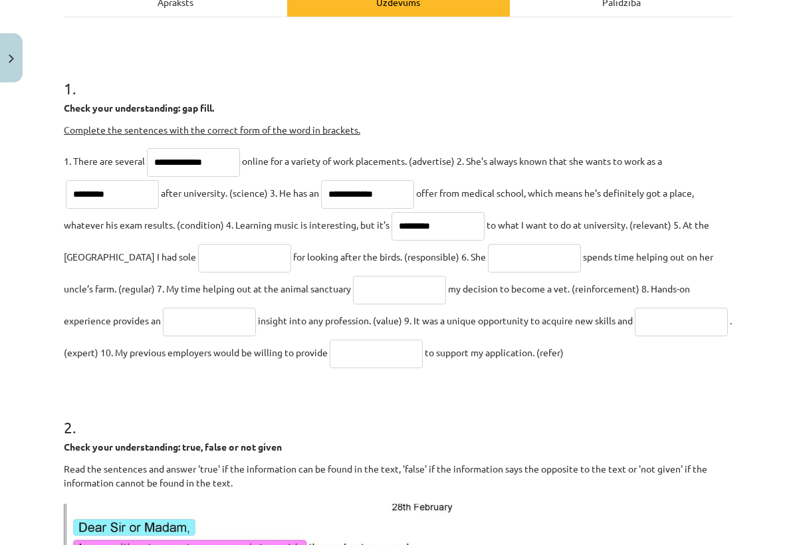
type input "**********"
click at [249, 264] on input "text" at bounding box center [244, 258] width 93 height 29
type input "**********"
click at [517, 264] on input "text" at bounding box center [534, 258] width 93 height 29
type input "********"
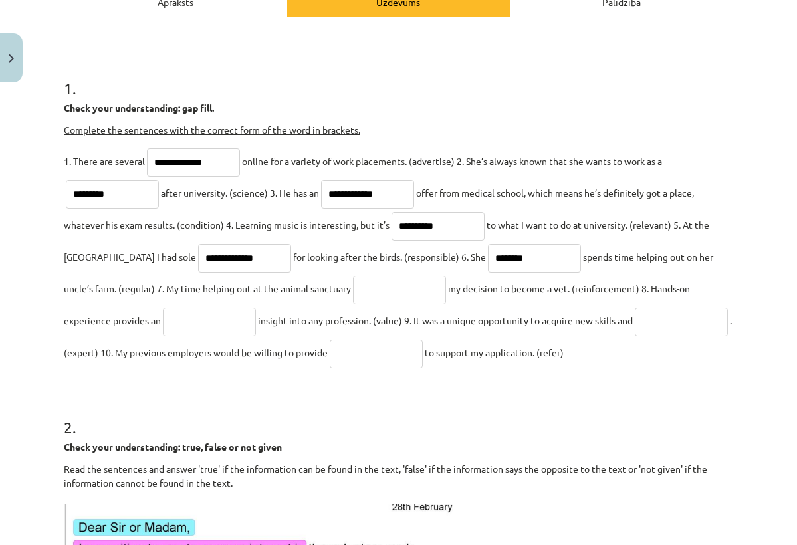
click at [410, 280] on input "text" at bounding box center [399, 290] width 93 height 29
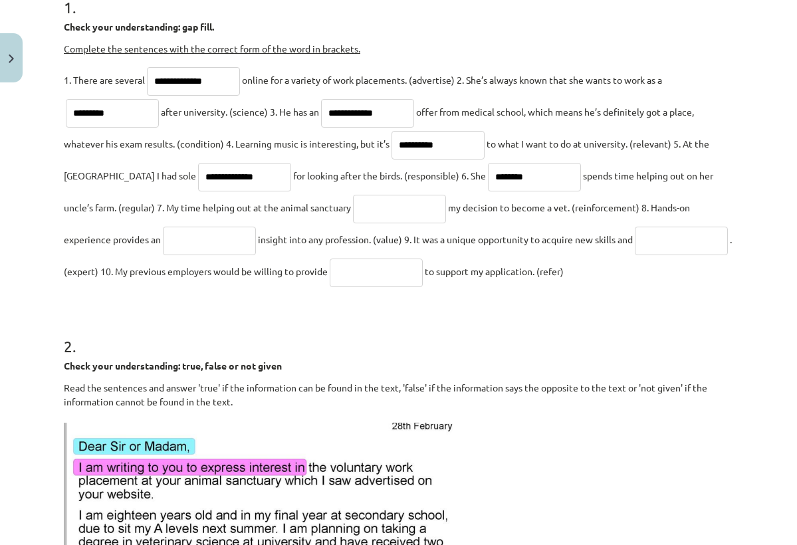
scroll to position [291, 0]
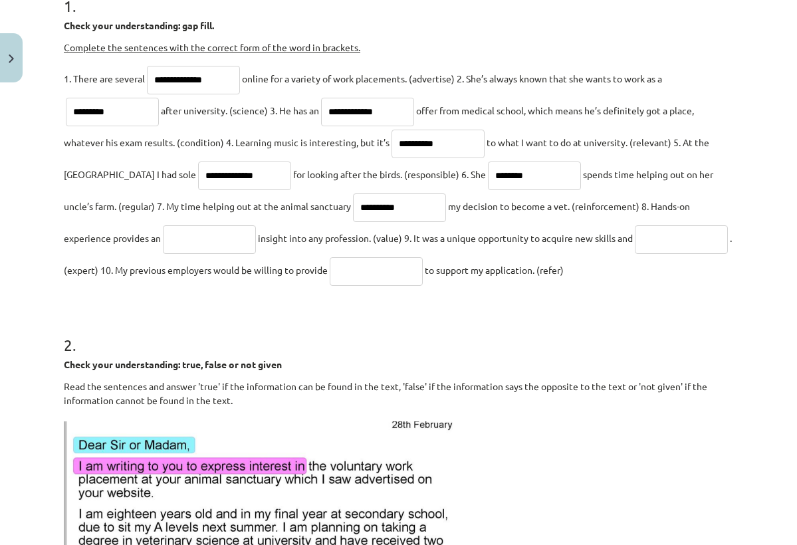
type input "**********"
click at [239, 243] on input "text" at bounding box center [209, 239] width 93 height 29
type input "**********"
click at [635, 254] on input "text" at bounding box center [681, 239] width 93 height 29
type input "*********"
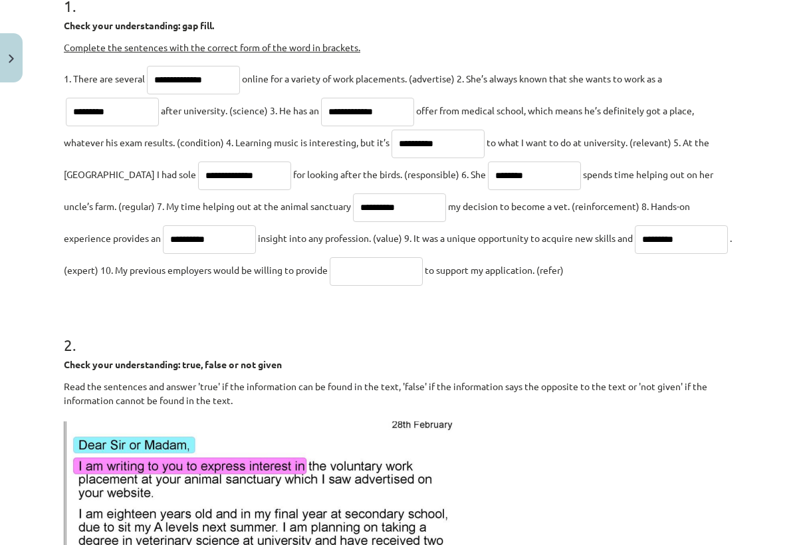
click at [423, 276] on input "text" at bounding box center [376, 271] width 93 height 29
type input "**********"
click at [448, 326] on h1 "2 ." at bounding box center [398, 332] width 669 height 41
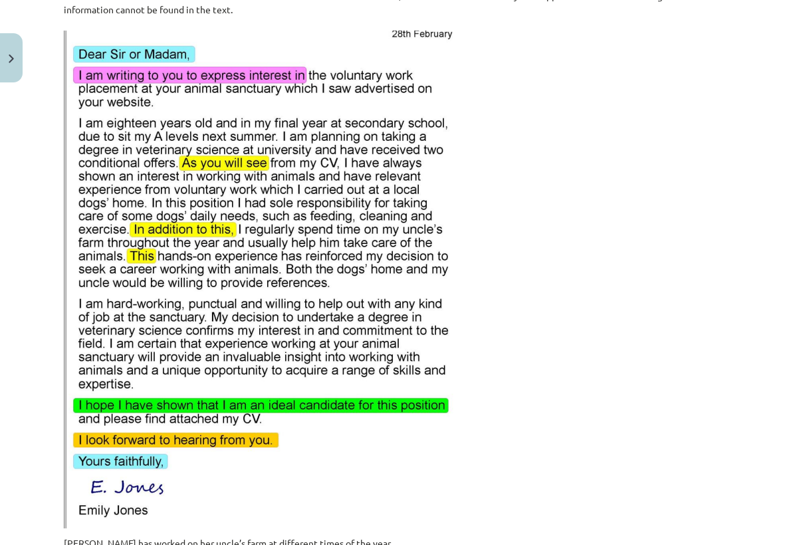
scroll to position [674, 0]
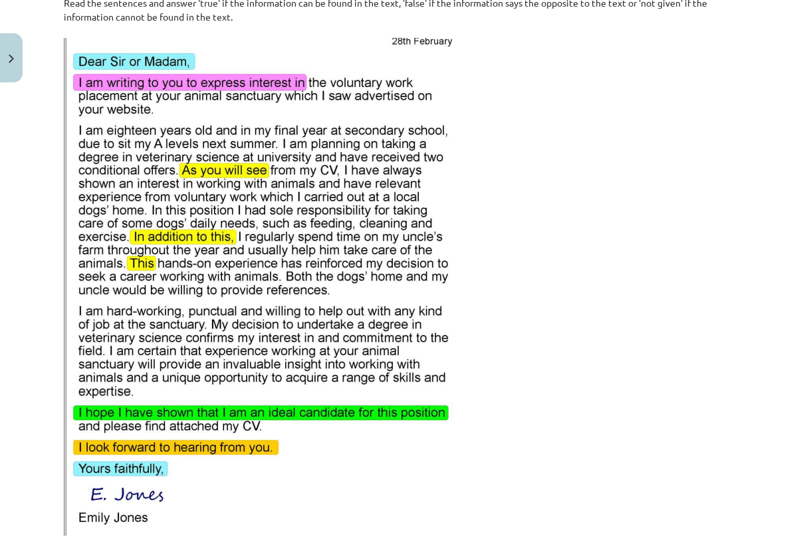
click at [176, 102] on img at bounding box center [261, 287] width 394 height 498
click at [175, 104] on img at bounding box center [261, 287] width 394 height 498
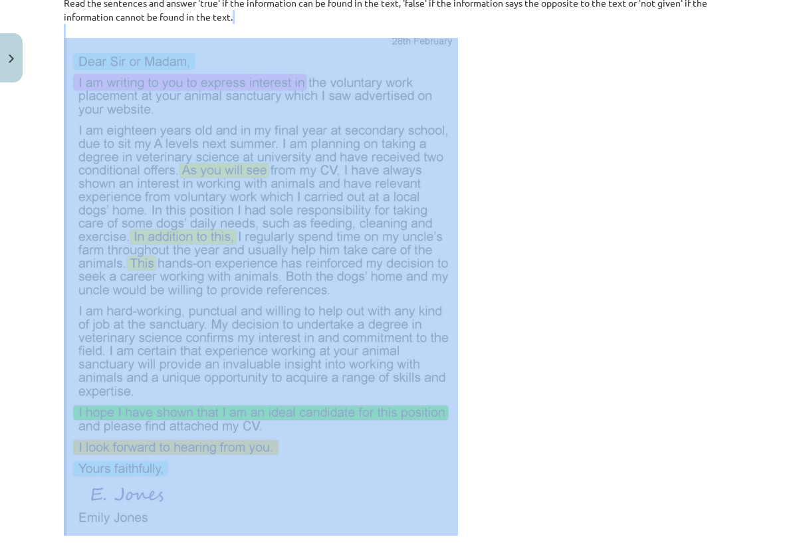
click at [175, 105] on img at bounding box center [261, 287] width 394 height 498
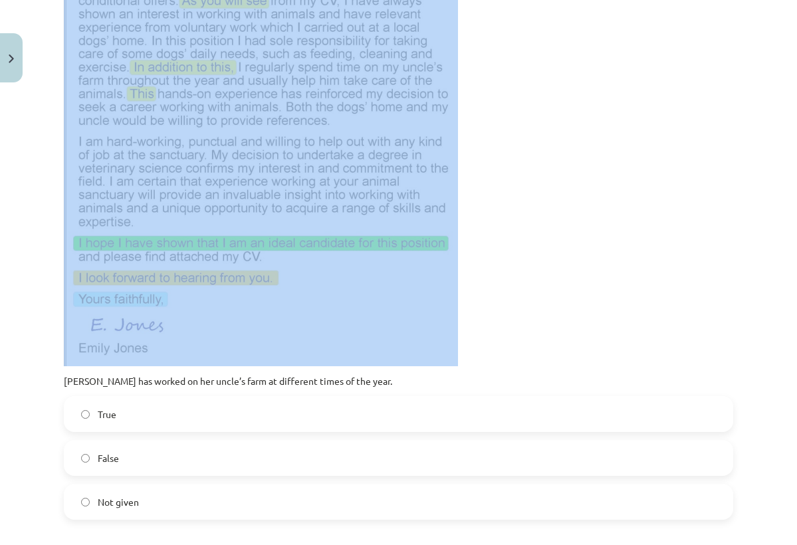
scroll to position [845, 0]
click at [623, 294] on p "Read the sentences and answer 'true' if the information can be found in the tex…" at bounding box center [398, 95] width 669 height 540
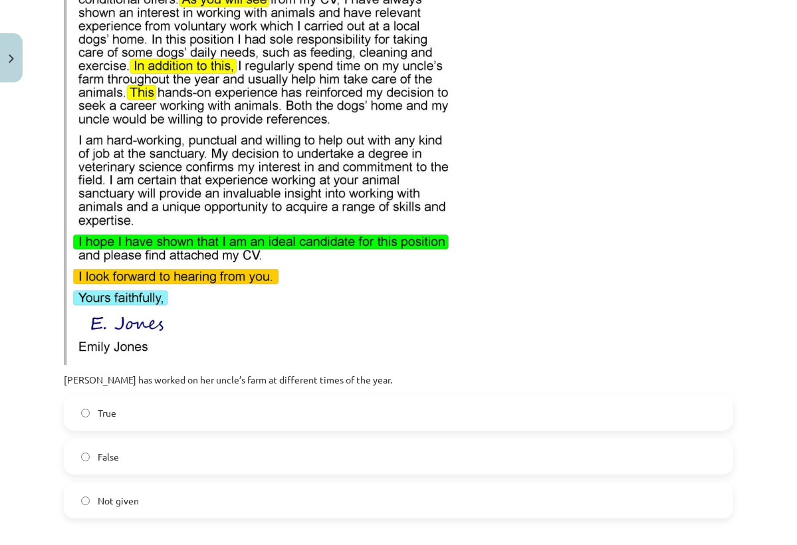
click at [506, 369] on div "Check your understanding: true, false or not given Read the sentences and answe…" at bounding box center [398, 94] width 669 height 583
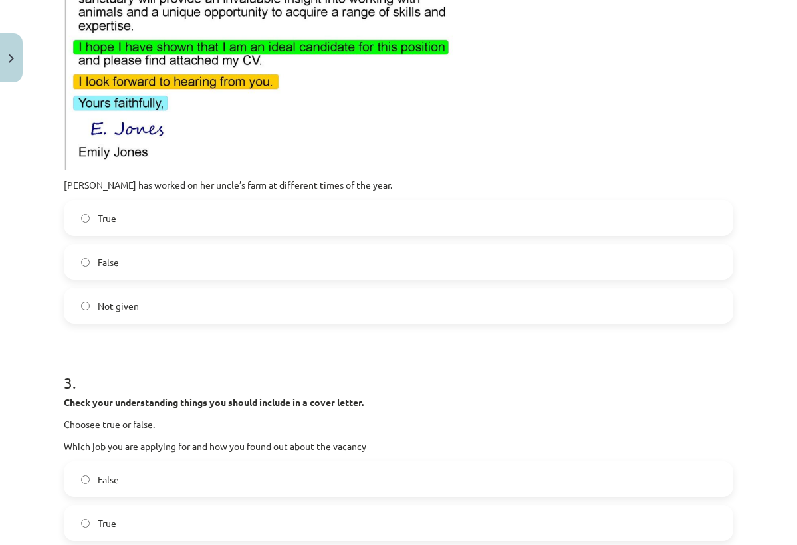
scroll to position [1041, 0]
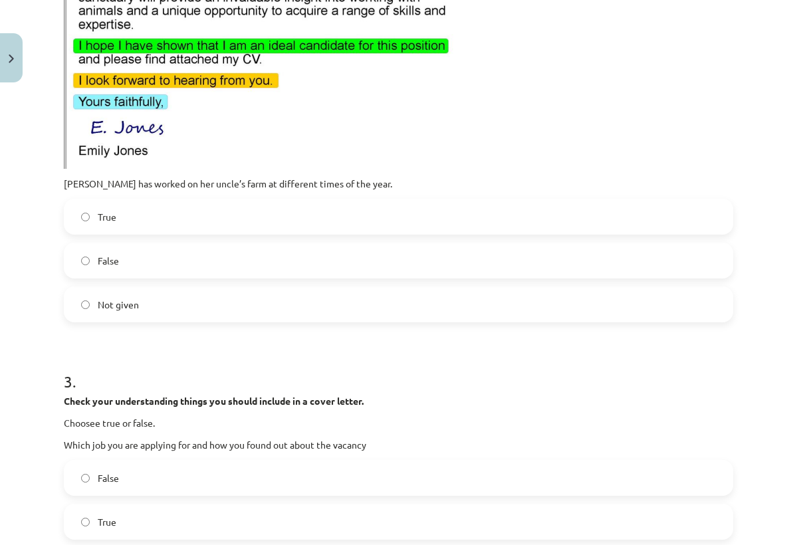
click at [225, 213] on label "True" at bounding box center [398, 216] width 666 height 33
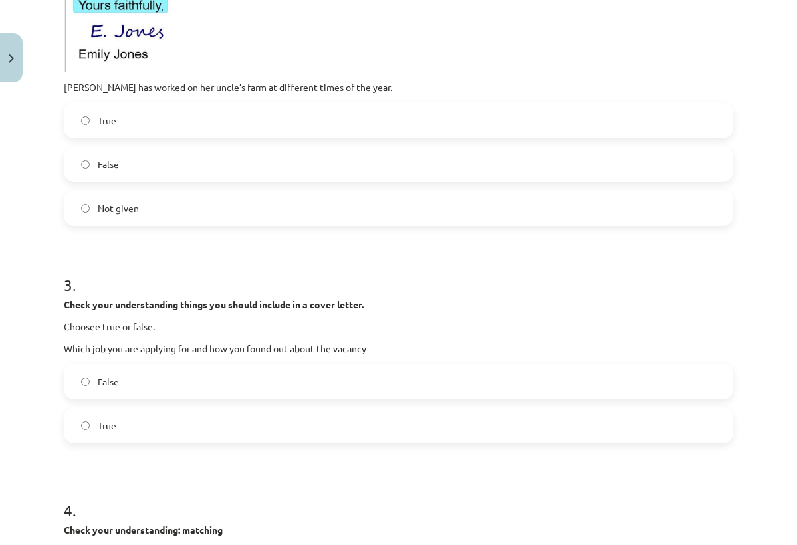
scroll to position [1164, 0]
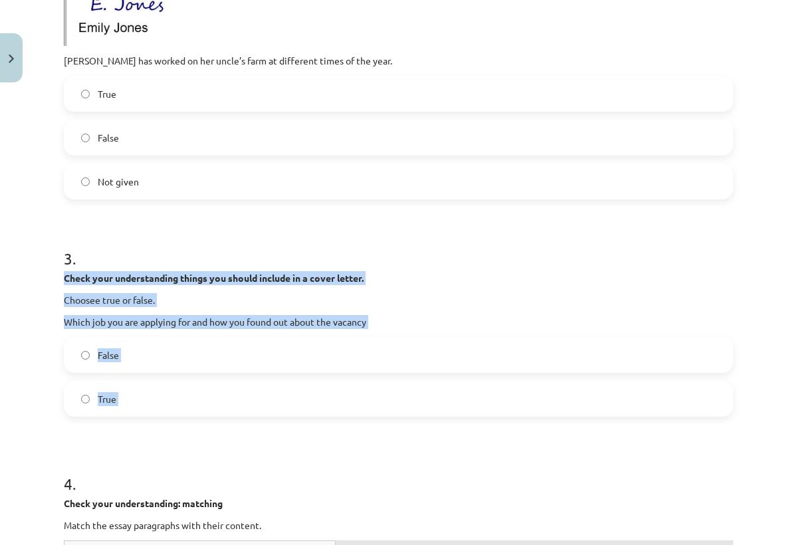
drag, startPoint x: 64, startPoint y: 276, endPoint x: 189, endPoint y: 422, distance: 191.3
copy div "Check your understanding things you should include in a cover letter. Choosee t…"
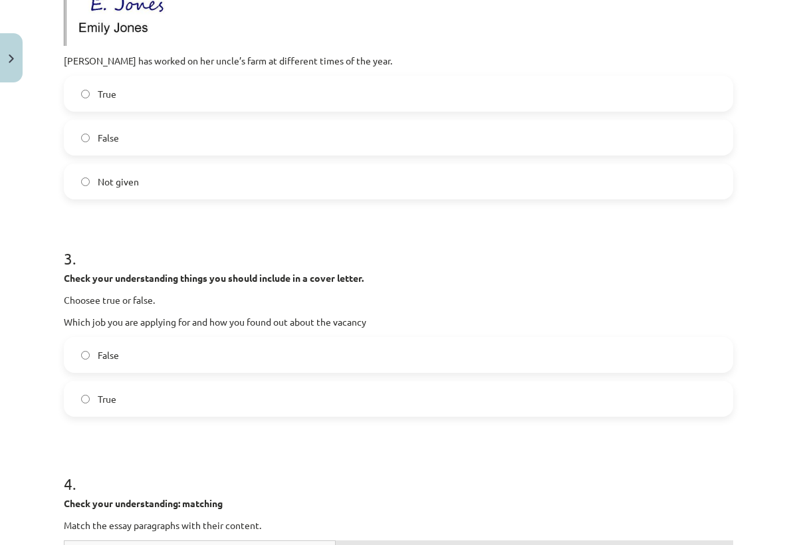
click at [249, 238] on h1 "3 ." at bounding box center [398, 246] width 669 height 41
click at [292, 404] on label "True" at bounding box center [398, 398] width 666 height 33
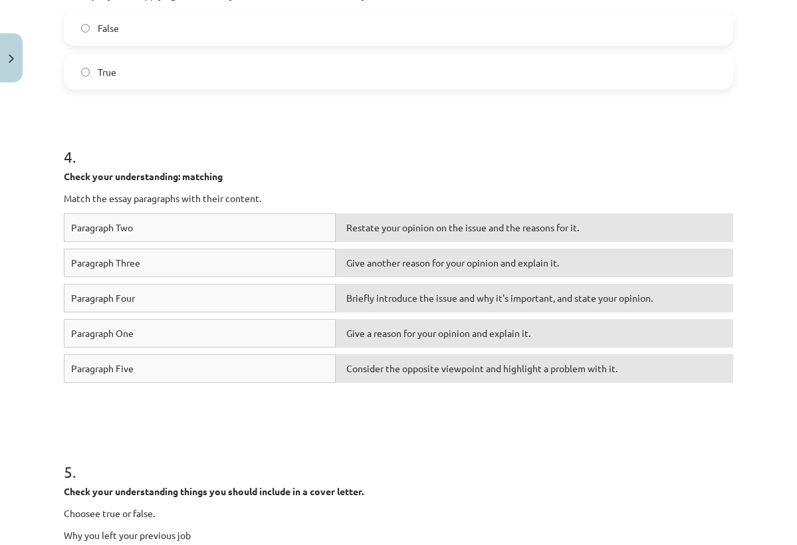
scroll to position [1504, 0]
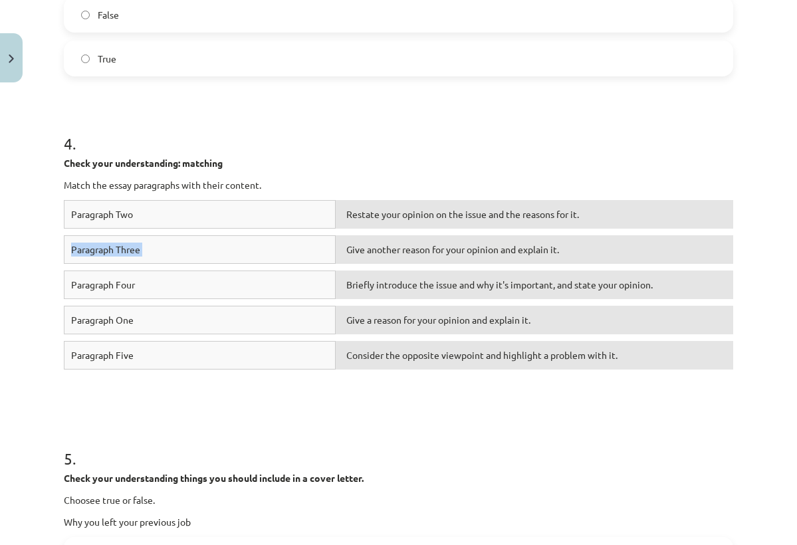
drag, startPoint x: 300, startPoint y: 214, endPoint x: 385, endPoint y: 245, distance: 90.6
click at [385, 246] on div "Paragraph Two Restate your opinion on the issue and the reasons for it. Paragra…" at bounding box center [398, 299] width 669 height 199
click at [385, 245] on div "Give another reason for your opinion and explain it." at bounding box center [534, 249] width 397 height 29
click at [460, 225] on div "Restate your opinion on the issue and the reasons for it." at bounding box center [534, 214] width 397 height 29
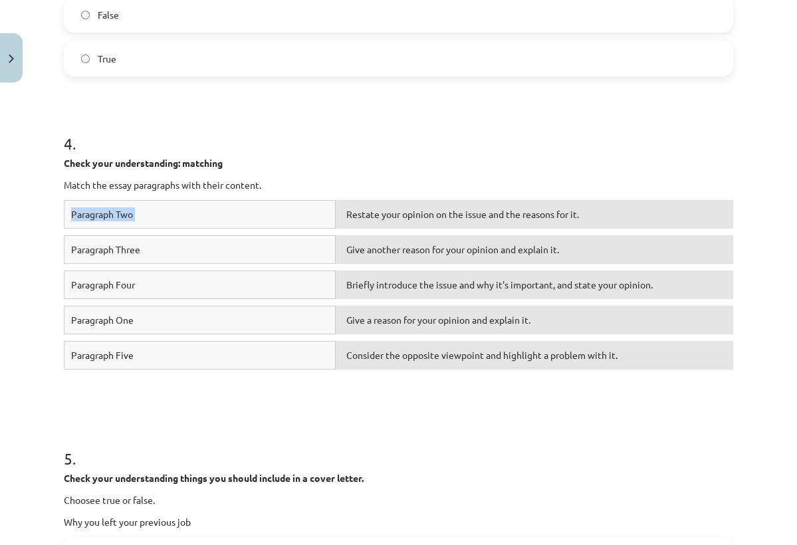
drag, startPoint x: 318, startPoint y: 207, endPoint x: 426, endPoint y: 217, distance: 108.8
click at [426, 217] on div "Paragraph Two Restate your opinion on the issue and the reasons for it." at bounding box center [398, 217] width 669 height 35
click at [393, 244] on div "Give another reason for your opinion and explain it." at bounding box center [534, 249] width 397 height 29
click at [393, 258] on div "Give another reason for your opinion and explain it." at bounding box center [534, 249] width 397 height 29
click at [292, 160] on p "Check your understanding: matching" at bounding box center [398, 163] width 669 height 14
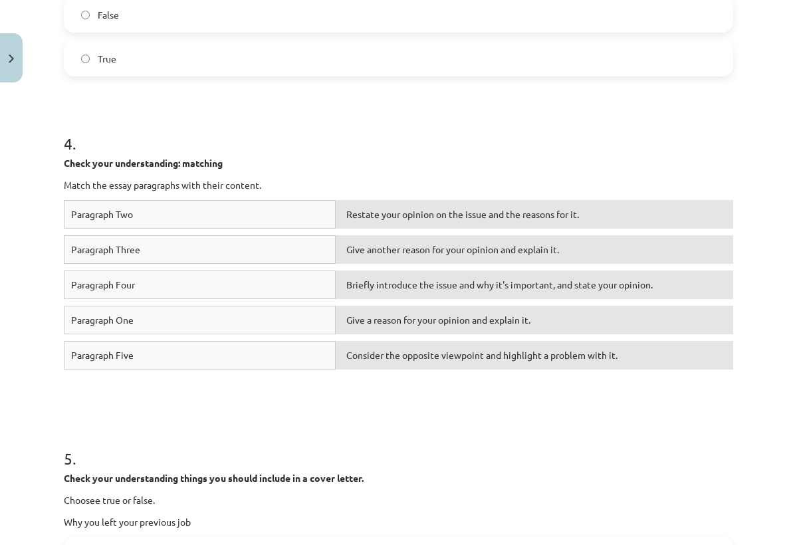
click at [122, 213] on div "Paragraph Two" at bounding box center [200, 214] width 272 height 29
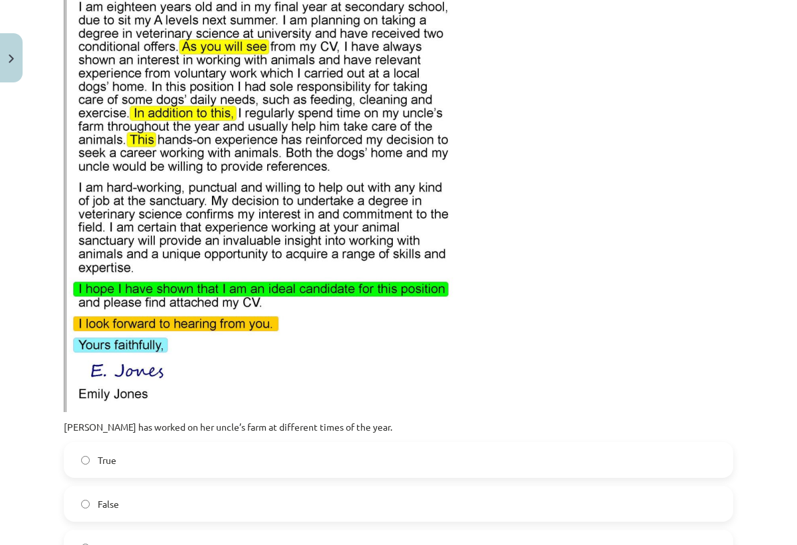
scroll to position [794, 0]
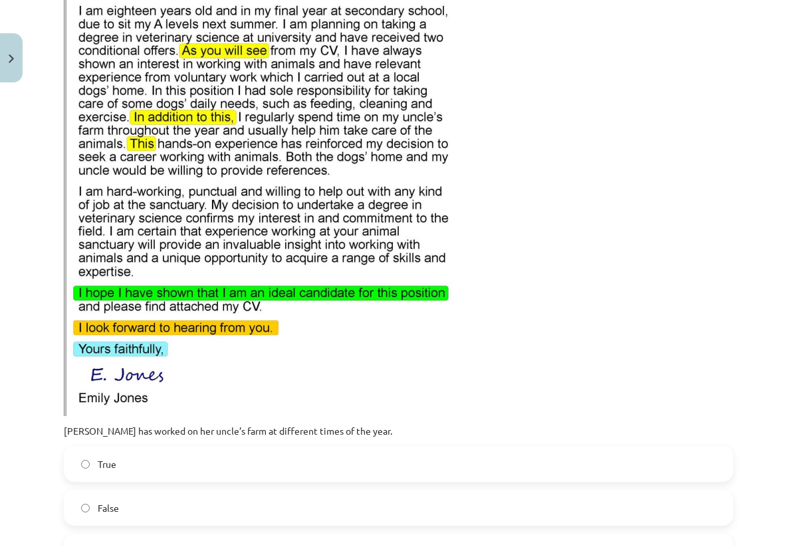
drag, startPoint x: 270, startPoint y: 66, endPoint x: 267, endPoint y: 175, distance: 109.0
click at [520, 177] on p "Read the sentences and answer 'true' if the information can be found in the tex…" at bounding box center [398, 146] width 669 height 540
drag, startPoint x: 304, startPoint y: 80, endPoint x: 324, endPoint y: 157, distance: 79.1
click at [606, 88] on p "Read the sentences and answer 'true' if the information can be found in the tex…" at bounding box center [398, 146] width 669 height 540
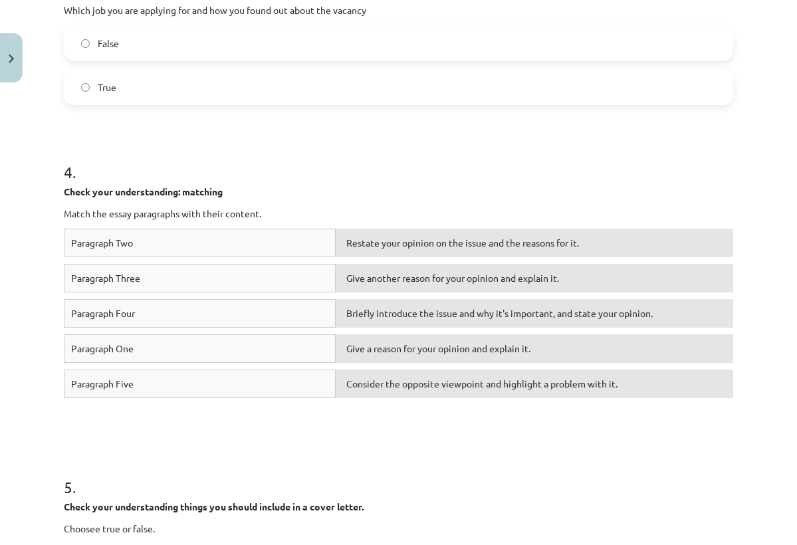
scroll to position [1559, 0]
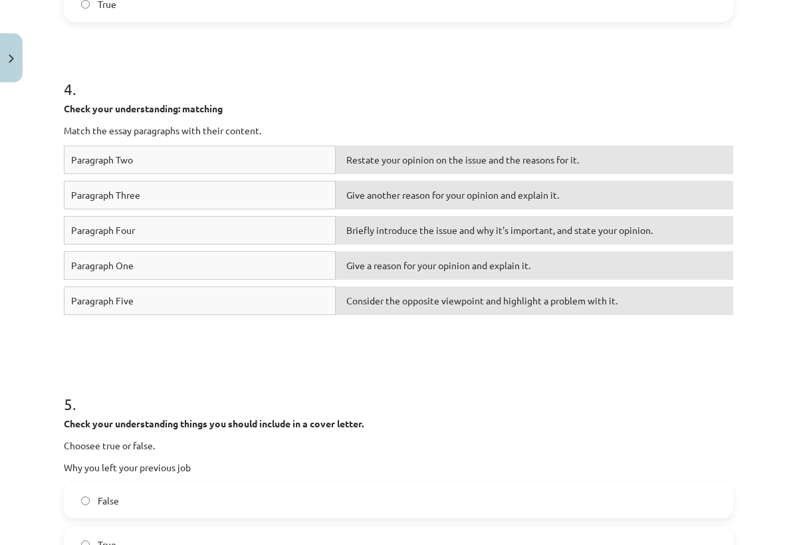
click at [229, 248] on div "Paragraph Four Briefly introduce the issue and why it's important, and state yo…" at bounding box center [398, 233] width 669 height 35
click at [223, 267] on div "Paragraph One" at bounding box center [200, 265] width 272 height 29
click at [403, 299] on div "Consider the opposite viewpoint and highlight a problem with it." at bounding box center [534, 300] width 397 height 29
drag, startPoint x: 403, startPoint y: 300, endPoint x: 371, endPoint y: 300, distance: 32.6
click at [401, 300] on div "Consider the opposite viewpoint and highlight a problem with it." at bounding box center [534, 300] width 397 height 29
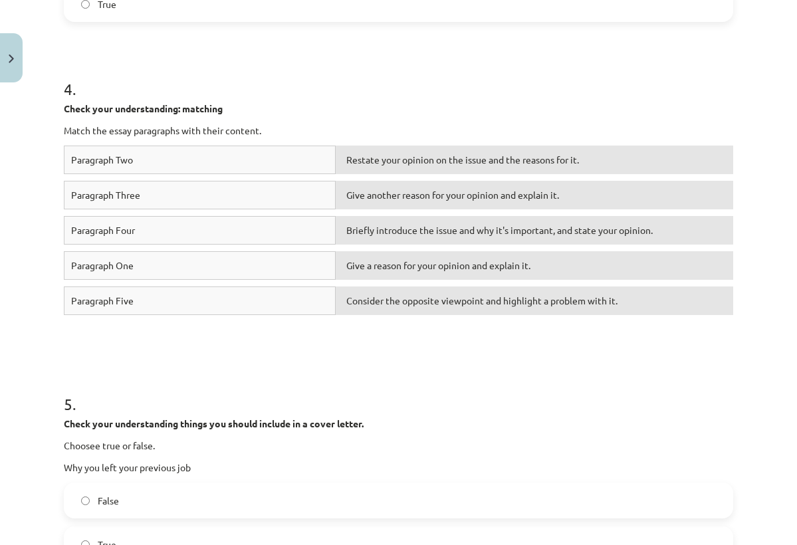
drag, startPoint x: 334, startPoint y: 297, endPoint x: 371, endPoint y: 300, distance: 38.0
click at [371, 300] on div "Paragraph Five Consider the opposite viewpoint and highlight a problem with it." at bounding box center [398, 303] width 669 height 35
click at [386, 304] on div "Consider the opposite viewpoint and highlight a problem with it." at bounding box center [534, 300] width 397 height 29
click at [403, 296] on div "Consider the opposite viewpoint and highlight a problem with it." at bounding box center [534, 300] width 397 height 29
click at [369, 419] on p "Check your understanding things you should include in a cover letter." at bounding box center [398, 424] width 669 height 14
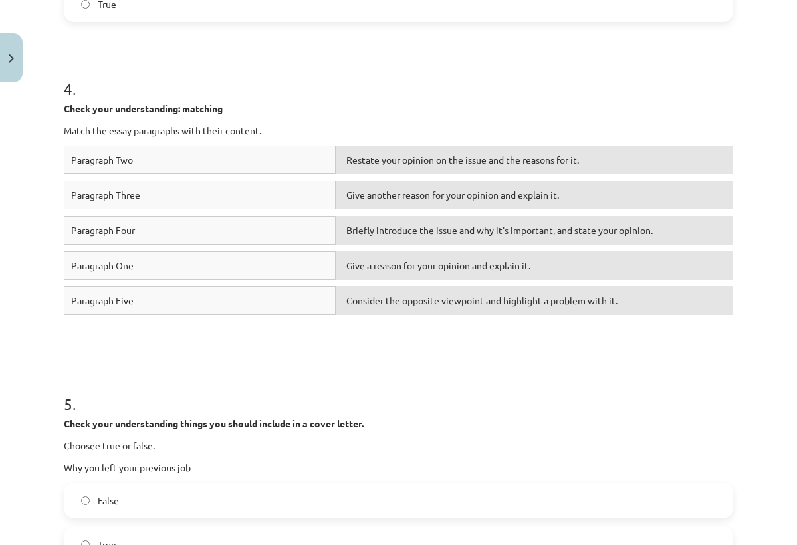
click at [441, 213] on div "Paragraph Three Give another reason for your opinion and explain it." at bounding box center [398, 198] width 669 height 35
drag, startPoint x: 258, startPoint y: 192, endPoint x: 401, endPoint y: 197, distance: 143.6
click at [402, 197] on div "Paragraph Three Give another reason for your opinion and explain it." at bounding box center [398, 198] width 669 height 35
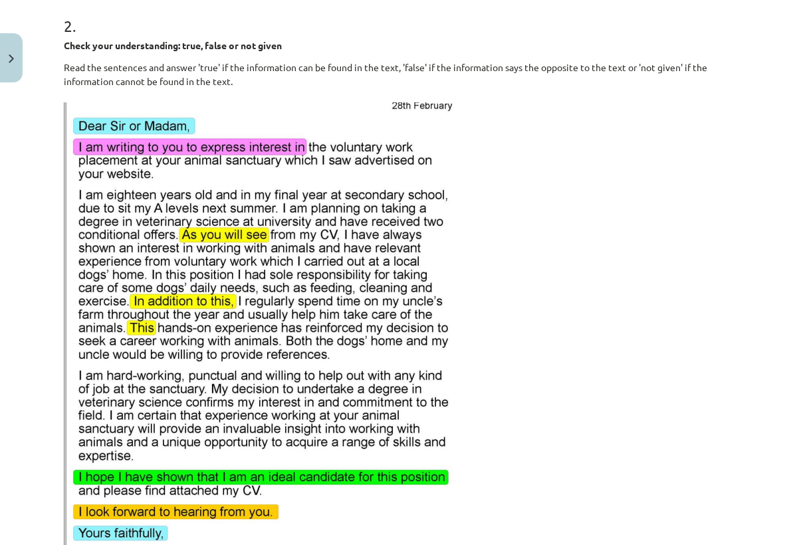
scroll to position [562, 0]
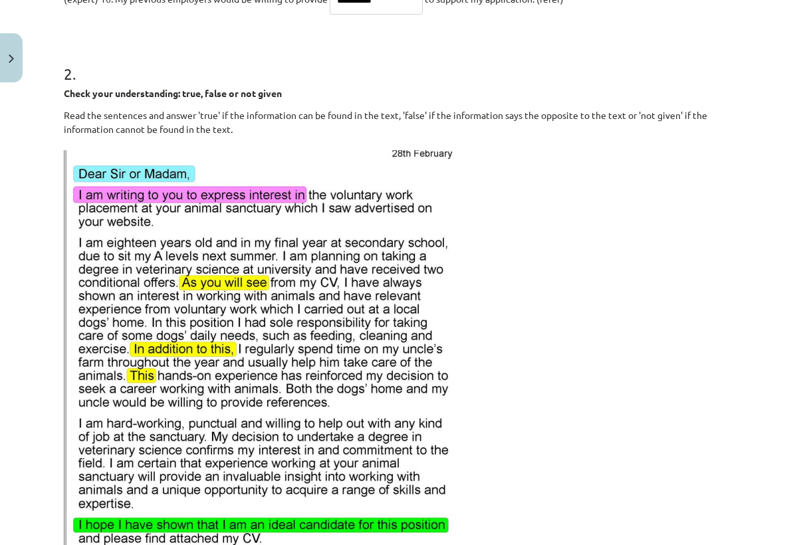
drag, startPoint x: 80, startPoint y: 174, endPoint x: 251, endPoint y: 536, distance: 400.0
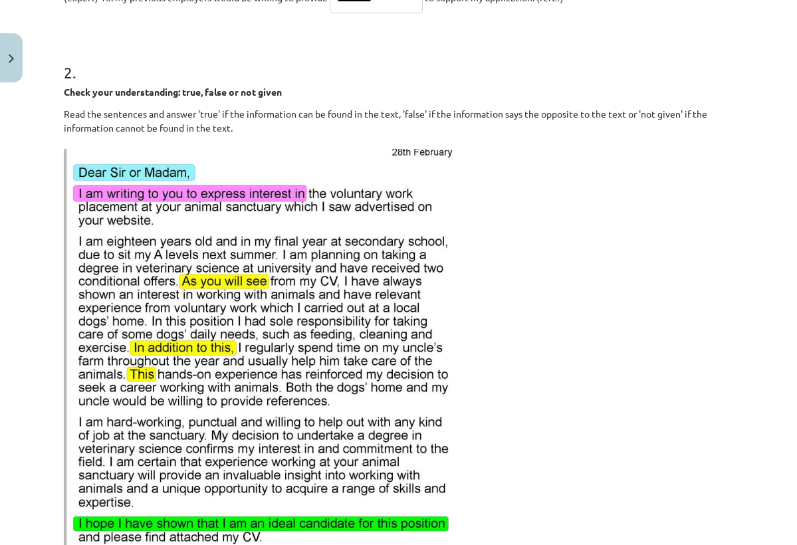
click at [255, 544] on img at bounding box center [261, 398] width 394 height 498
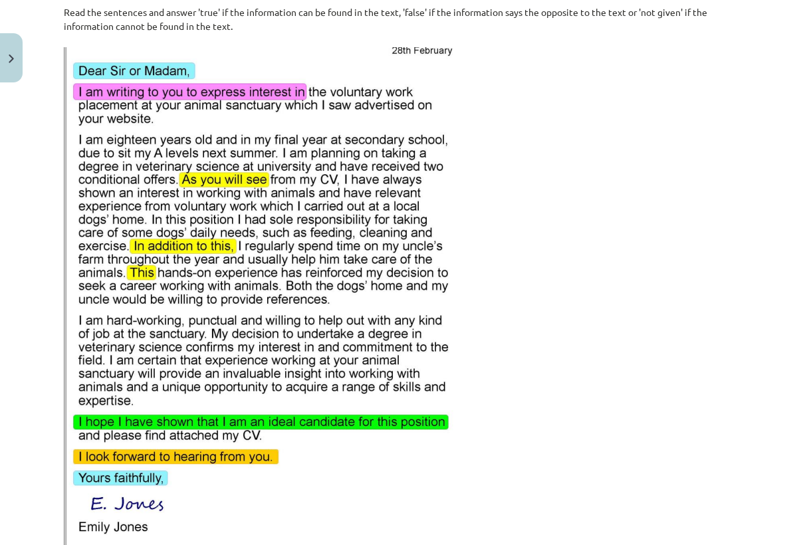
scroll to position [723, 0]
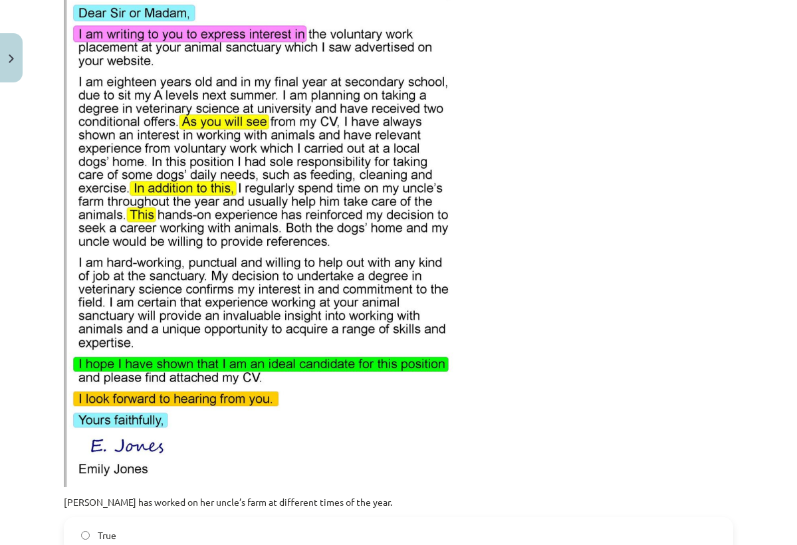
drag, startPoint x: 76, startPoint y: 168, endPoint x: 142, endPoint y: 470, distance: 308.9
click at [603, 455] on p "Read the sentences and answer 'true' if the information can be found in the tex…" at bounding box center [398, 218] width 669 height 540
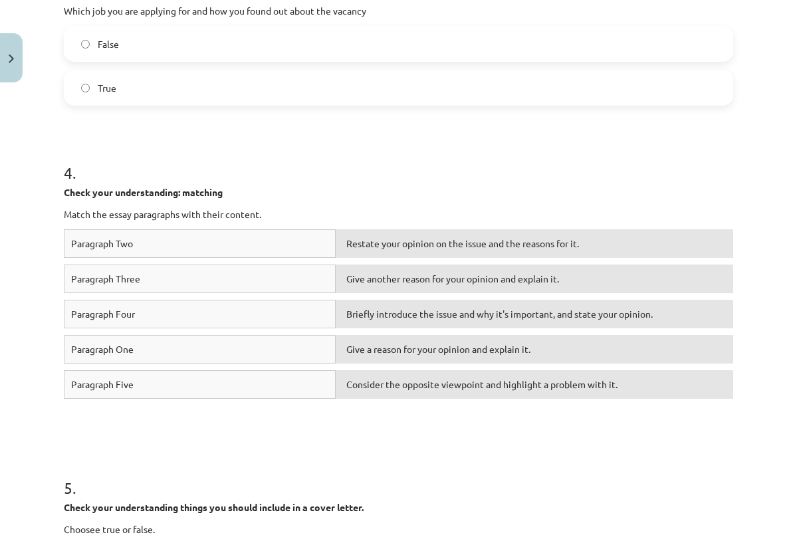
scroll to position [1476, 0]
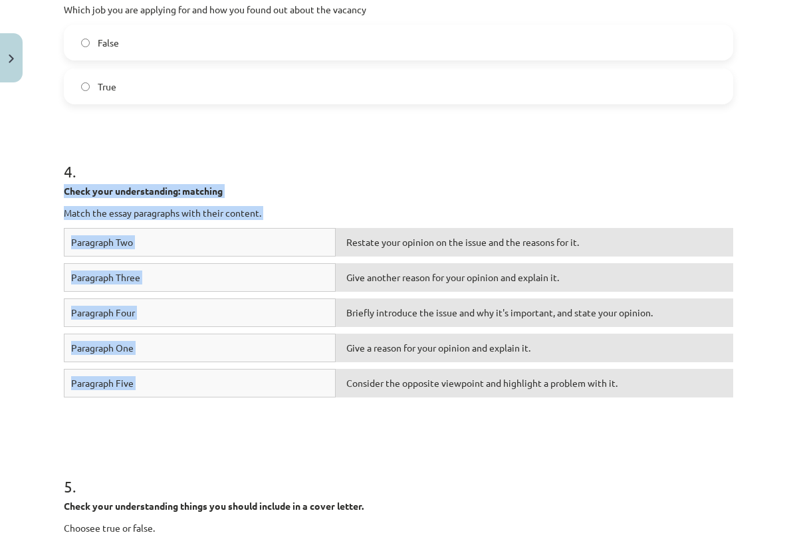
drag, startPoint x: 63, startPoint y: 190, endPoint x: 438, endPoint y: 402, distance: 430.5
copy div "Check your understanding: matching Match the essay paragraphs with their conten…"
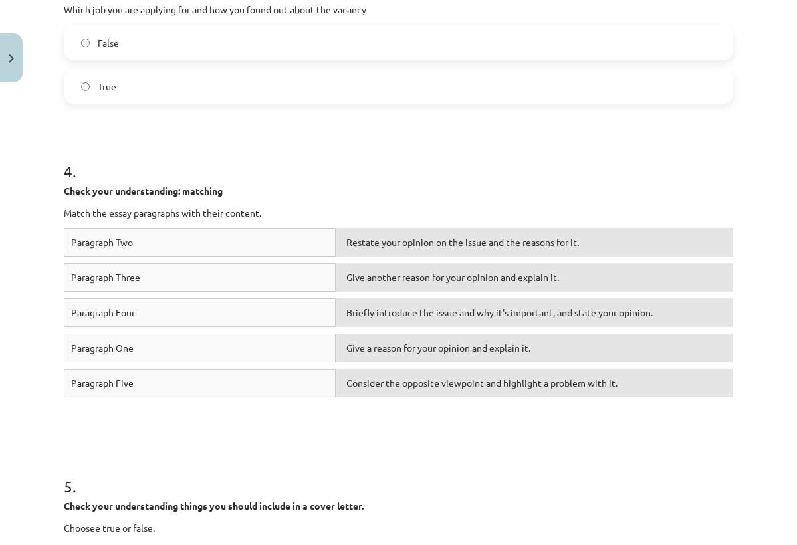
click at [458, 477] on h1 "5 ." at bounding box center [398, 474] width 669 height 41
drag, startPoint x: 64, startPoint y: 213, endPoint x: 270, endPoint y: 211, distance: 205.3
click at [270, 211] on p "Match the essay paragraphs with their content." at bounding box center [398, 213] width 669 height 14
copy p "Match the essay paragraphs with their content."
click at [346, 167] on h1 "4 ." at bounding box center [398, 159] width 669 height 41
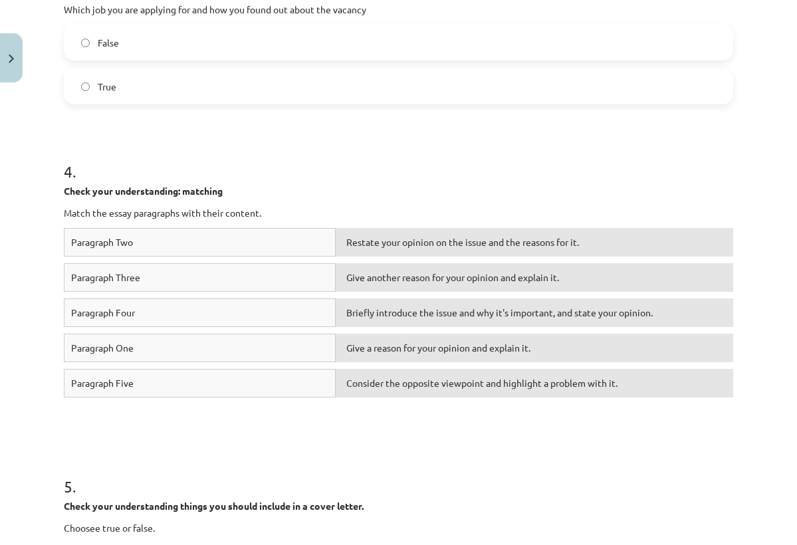
click at [109, 248] on div "Paragraph Two" at bounding box center [200, 242] width 272 height 29
click at [361, 355] on div "Give a reason for your opinion and explain it." at bounding box center [534, 348] width 397 height 29
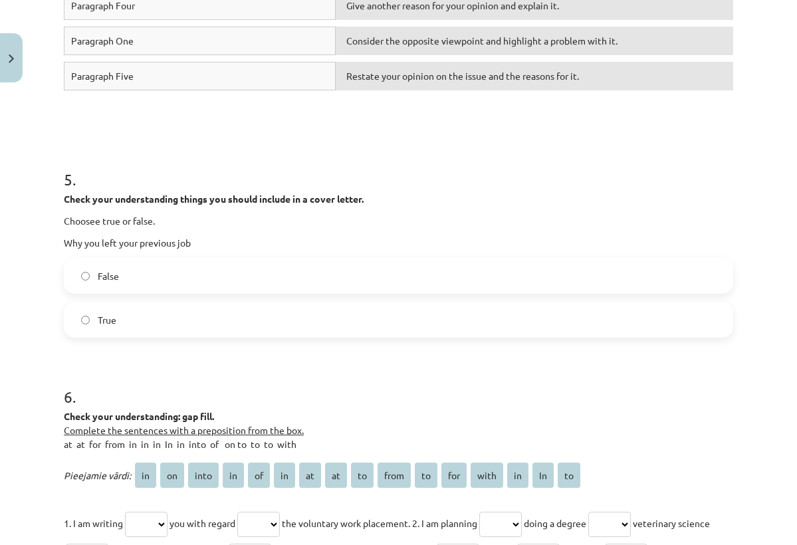
scroll to position [1818, 0]
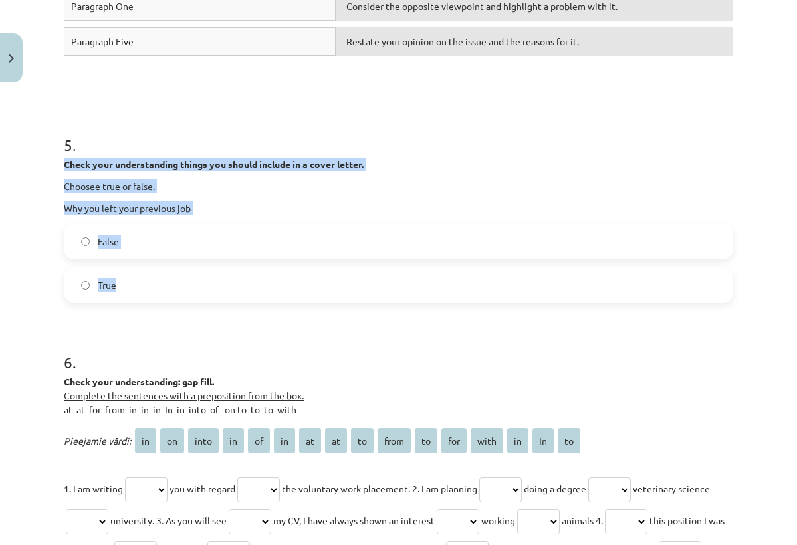
drag, startPoint x: 65, startPoint y: 162, endPoint x: 151, endPoint y: 290, distance: 153.7
click at [151, 290] on div "5 . Check your understanding things you should include in a cover letter. Choos…" at bounding box center [398, 207] width 669 height 191
copy div "Check your understanding things you should include in a cover letter. Choosee t…"
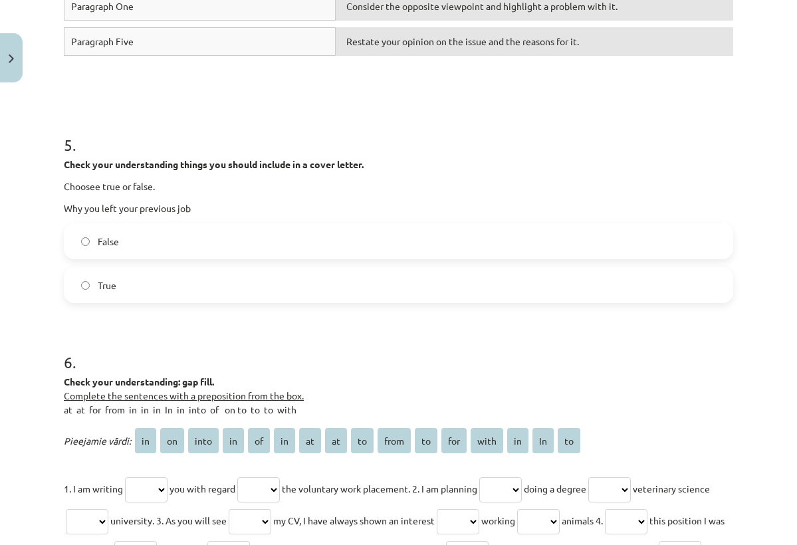
click at [204, 342] on h1 "6 ." at bounding box center [398, 350] width 669 height 41
click at [175, 290] on label "True" at bounding box center [398, 284] width 666 height 33
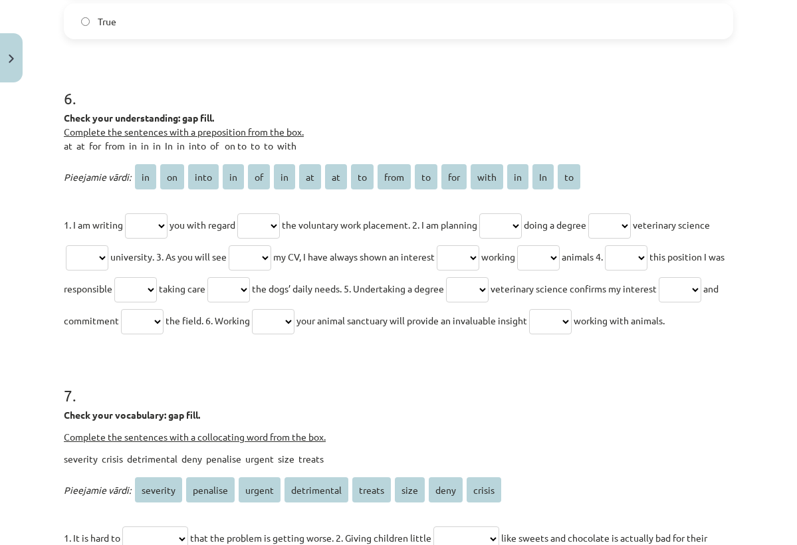
scroll to position [2086, 0]
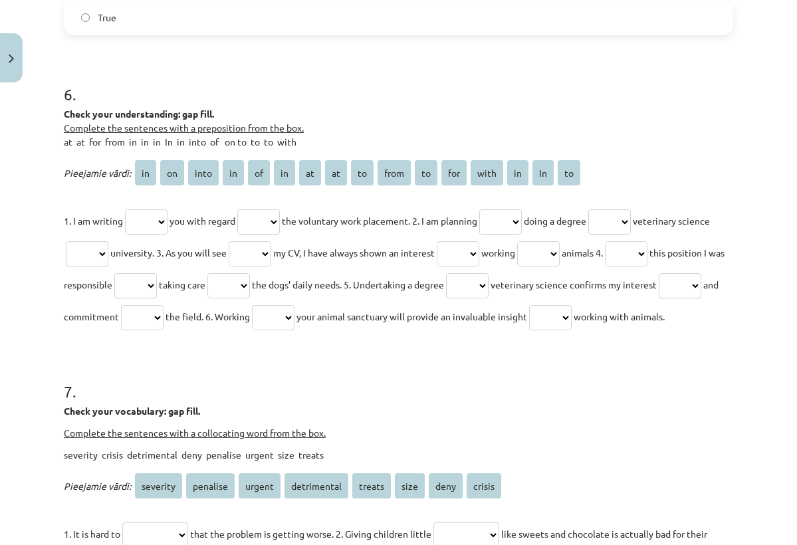
drag, startPoint x: 62, startPoint y: 106, endPoint x: 221, endPoint y: 349, distance: 290.1
copy div "Check your understanding: gap fill. Complete the sentences with a preposition f…"
click at [257, 400] on h1 "7 ." at bounding box center [398, 379] width 669 height 41
select select "**"
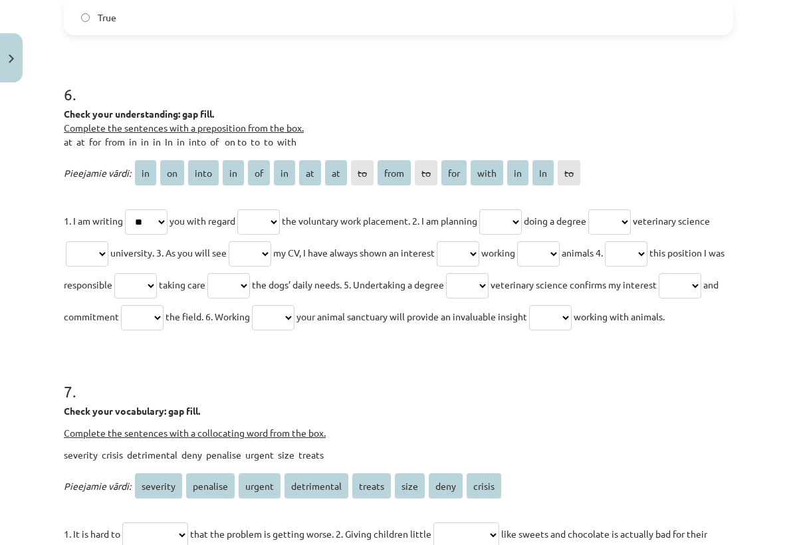
select select "**"
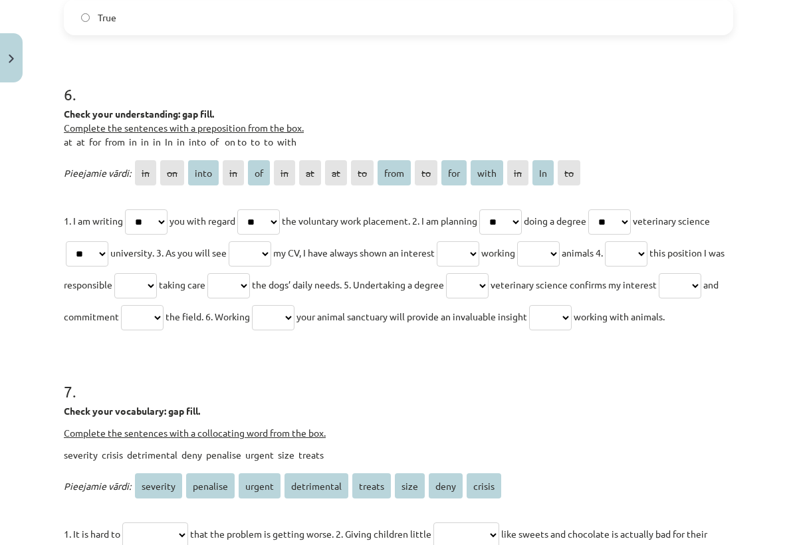
select select "****"
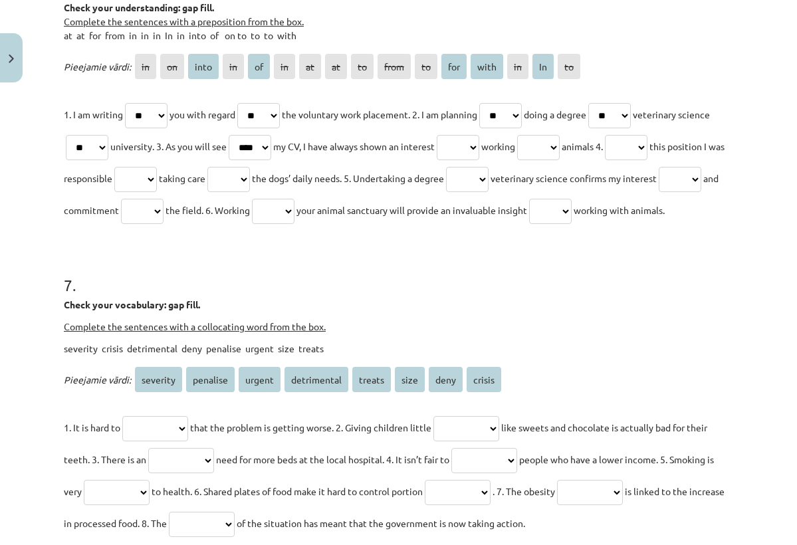
scroll to position [2169, 0]
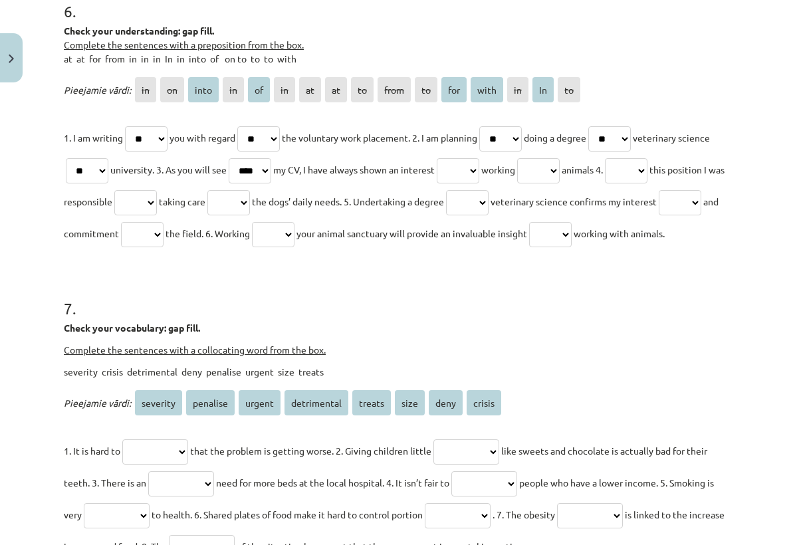
select select "**"
select select "****"
select select "**"
select select "***"
select select "**"
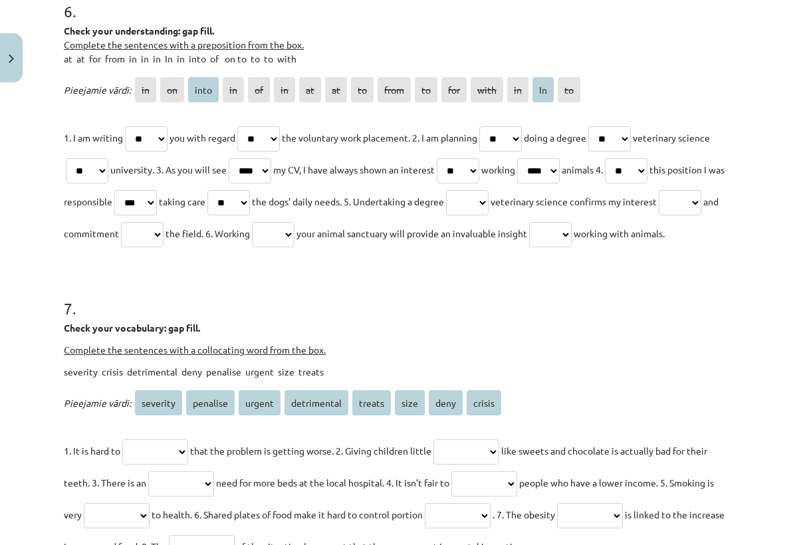
select select "**"
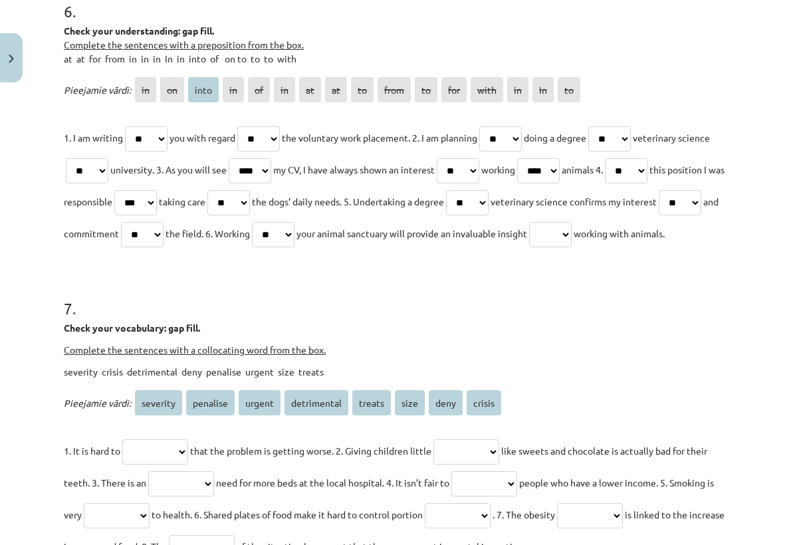
select select "****"
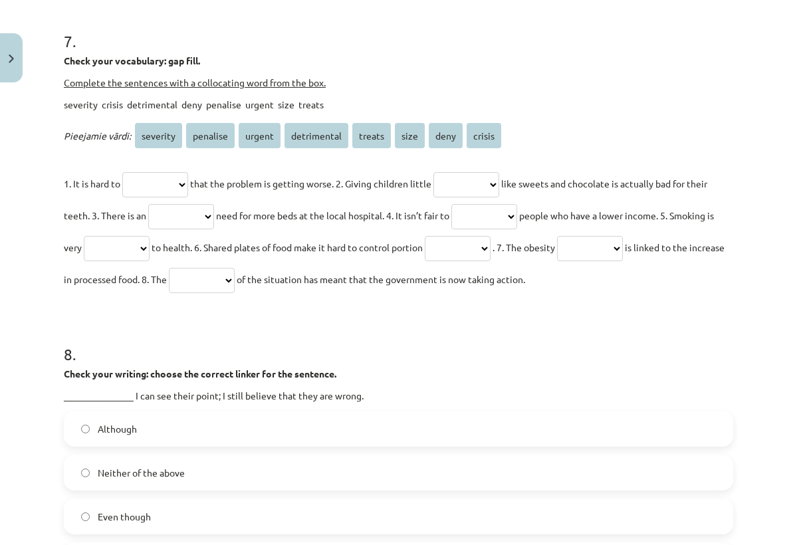
scroll to position [2444, 0]
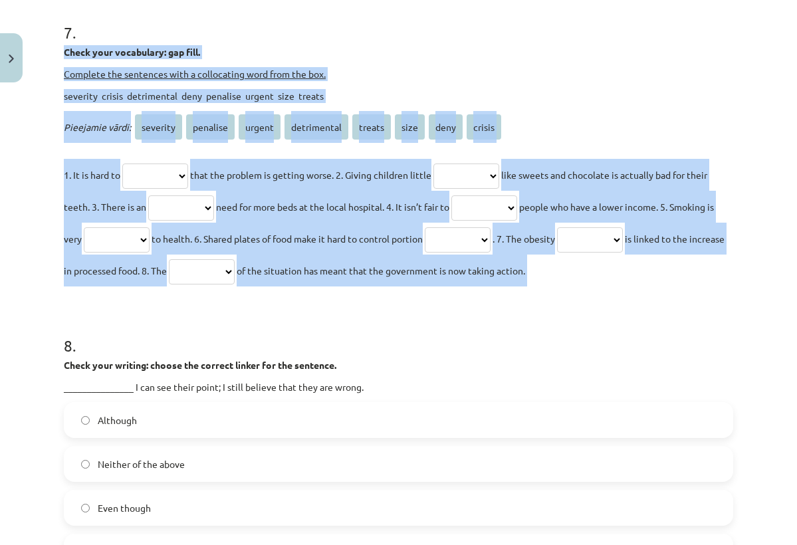
drag, startPoint x: 64, startPoint y: 88, endPoint x: 396, endPoint y: 317, distance: 403.6
click at [396, 286] on div "**********" at bounding box center [398, 143] width 669 height 286
copy div "**********"
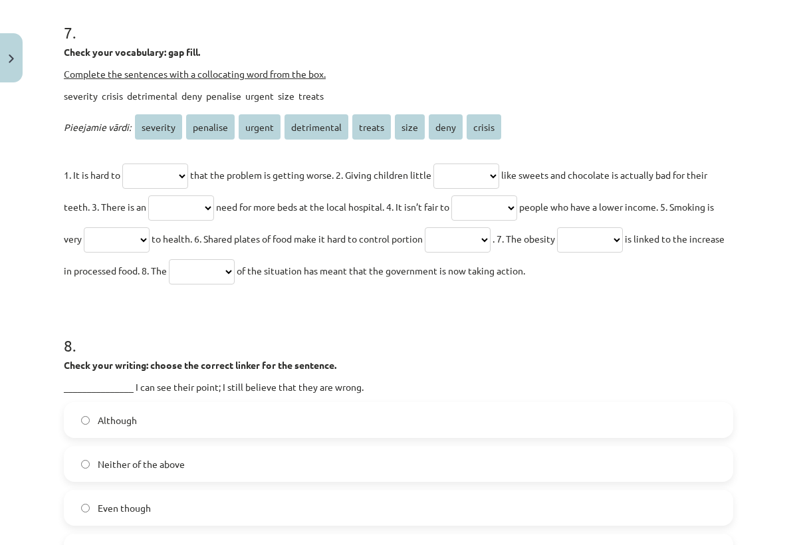
click at [367, 354] on h1 "8 ." at bounding box center [398, 333] width 669 height 41
select select "****"
select select "******"
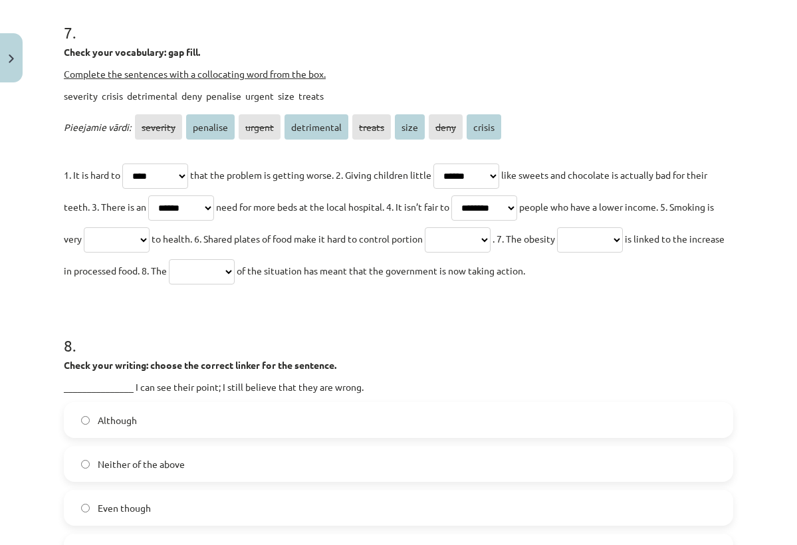
select select "********"
select select "**********"
select select "****"
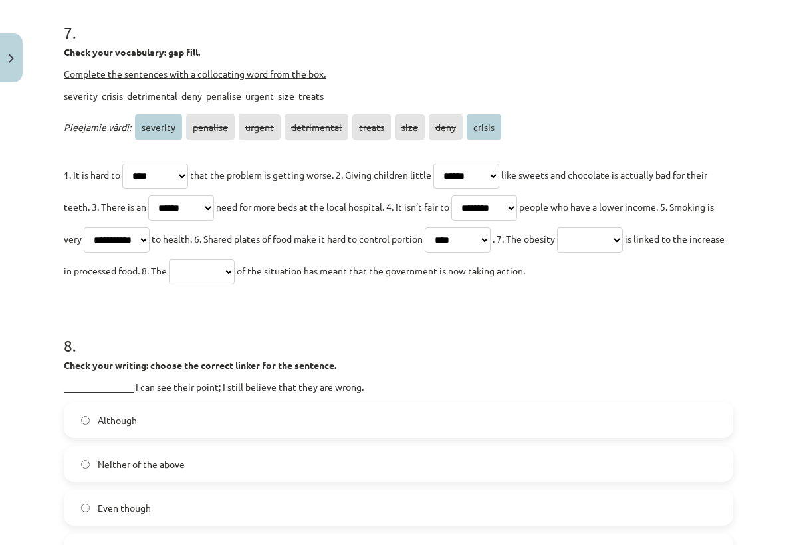
drag, startPoint x: 692, startPoint y: 272, endPoint x: 608, endPoint y: 358, distance: 120.8
select select "******"
select select "********"
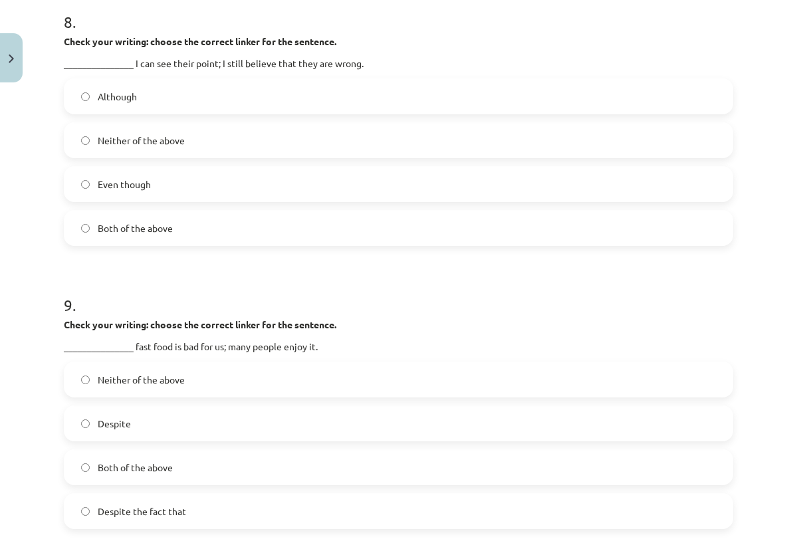
scroll to position [2762, 0]
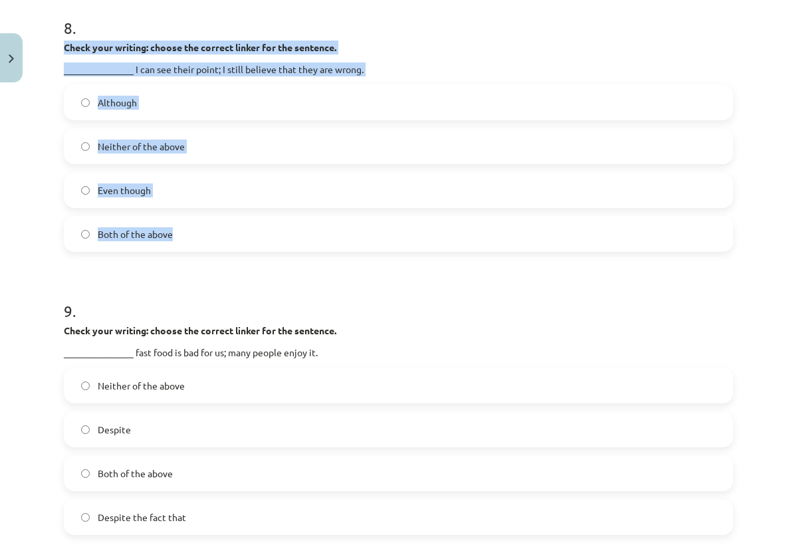
drag, startPoint x: 64, startPoint y: 77, endPoint x: 217, endPoint y: 270, distance: 246.0
click at [217, 252] on div "8 . Check your writing: choose the correct linker for the sentence. ___________…" at bounding box center [398, 123] width 669 height 256
copy div "Check your writing: choose the correct linker for the sentence. _______________…"
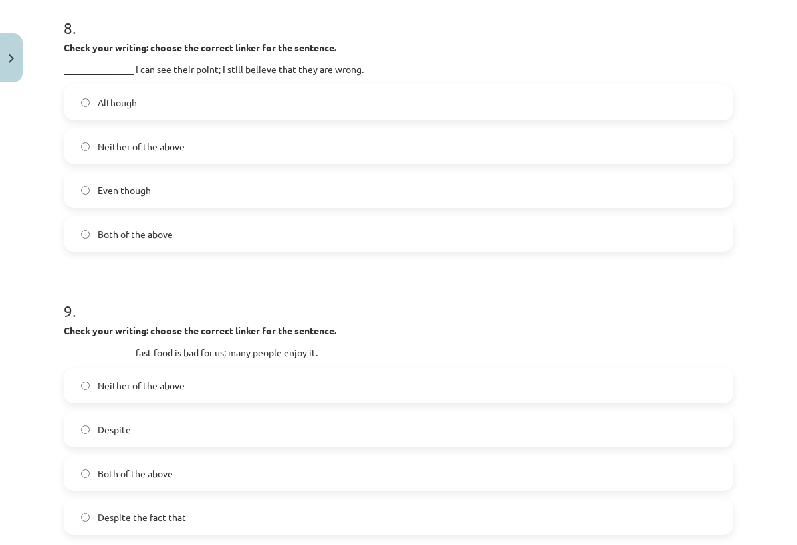
click at [328, 207] on label "Even though" at bounding box center [398, 189] width 666 height 33
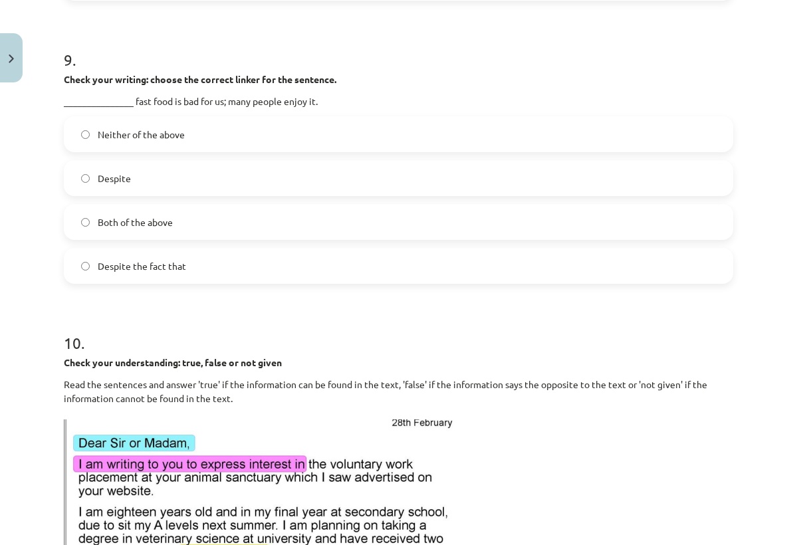
scroll to position [3016, 0]
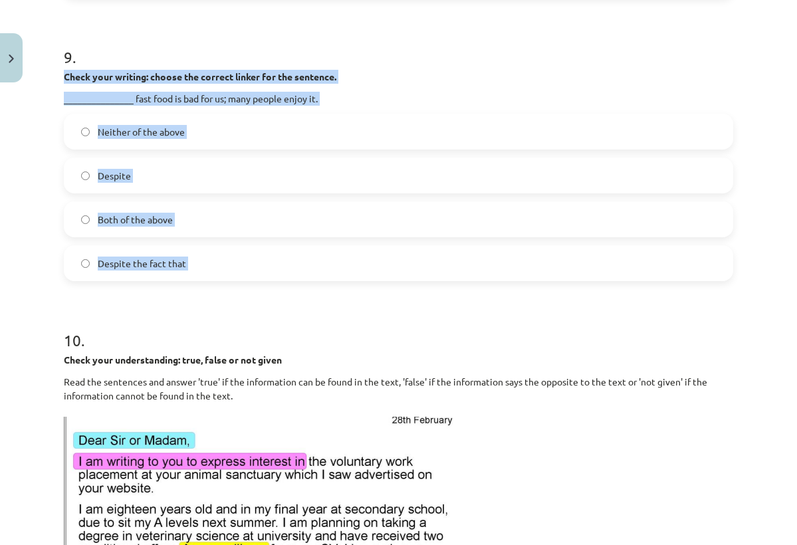
drag, startPoint x: 63, startPoint y: 104, endPoint x: 198, endPoint y: 314, distance: 249.0
click at [198, 314] on div "**********" at bounding box center [398, 392] width 685 height 6638
copy div "Check your writing: choose the correct linker for the sentence. _______________…"
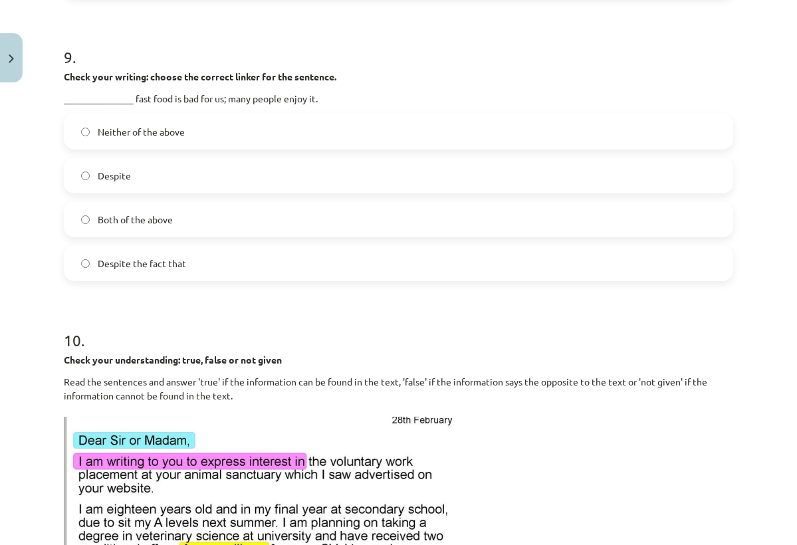
click at [224, 280] on label "Despite the fact that" at bounding box center [398, 263] width 666 height 33
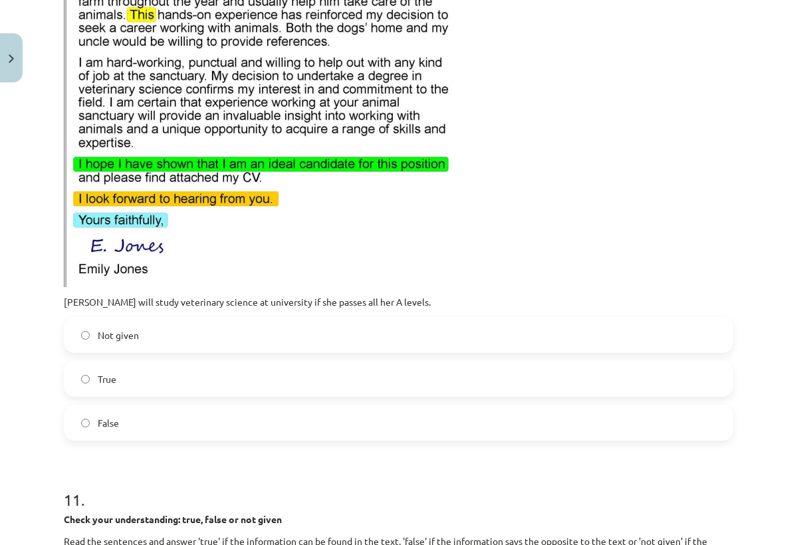
scroll to position [3644, 0]
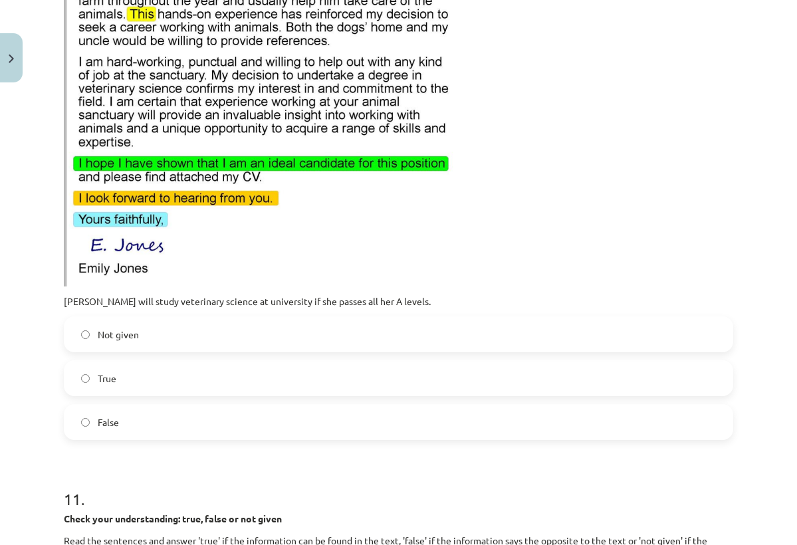
click at [193, 439] on label "False" at bounding box center [398, 421] width 666 height 33
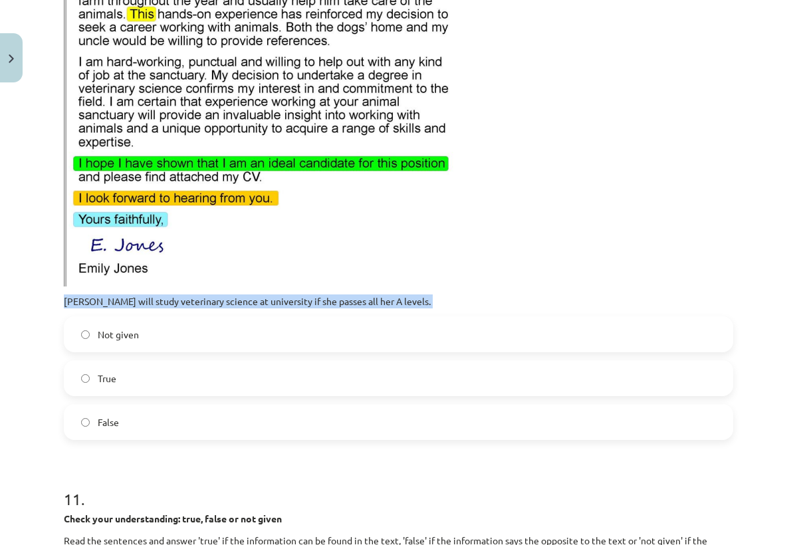
drag, startPoint x: 64, startPoint y: 330, endPoint x: 478, endPoint y: 352, distance: 414.6
click at [478, 353] on div "10 . Check your understanding: true, false or not given Read the sentences and …" at bounding box center [398, 60] width 669 height 760
copy div "Emily will study veterinary science at university if she passes all her A level…"
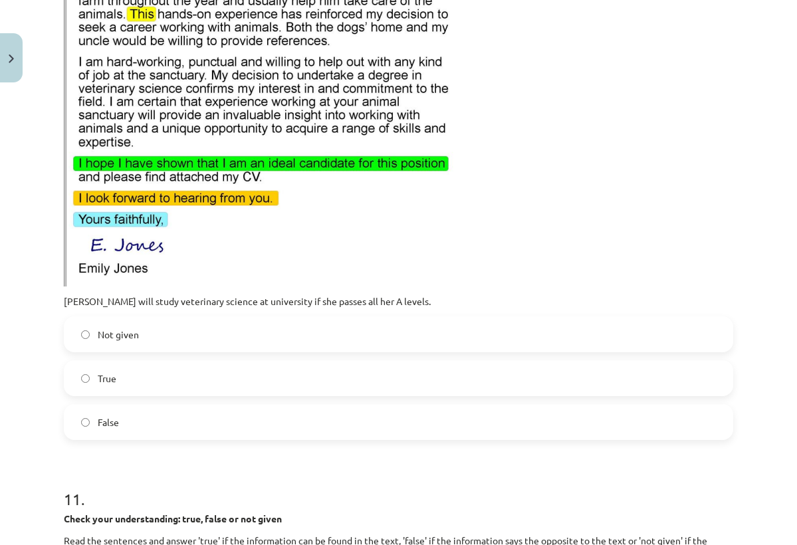
click at [666, 201] on p "Read the sentences and answer 'true' if the information can be found in the tex…" at bounding box center [398, 17] width 669 height 540
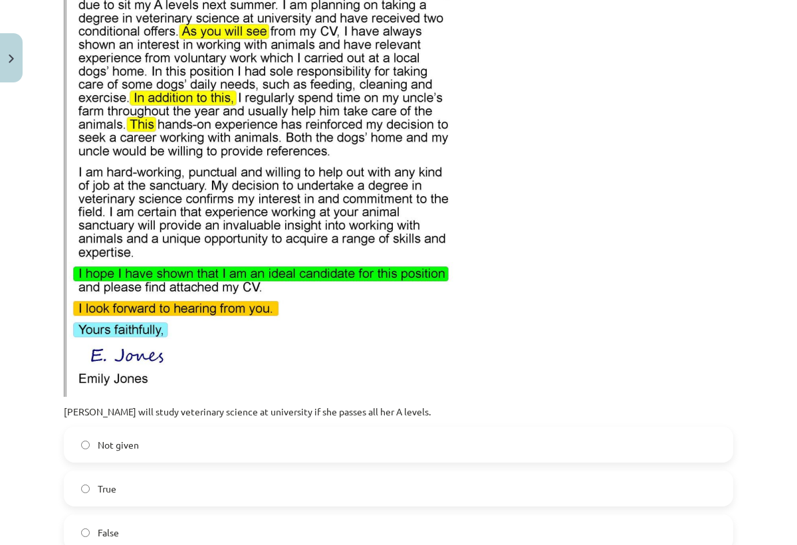
scroll to position [3488, 0]
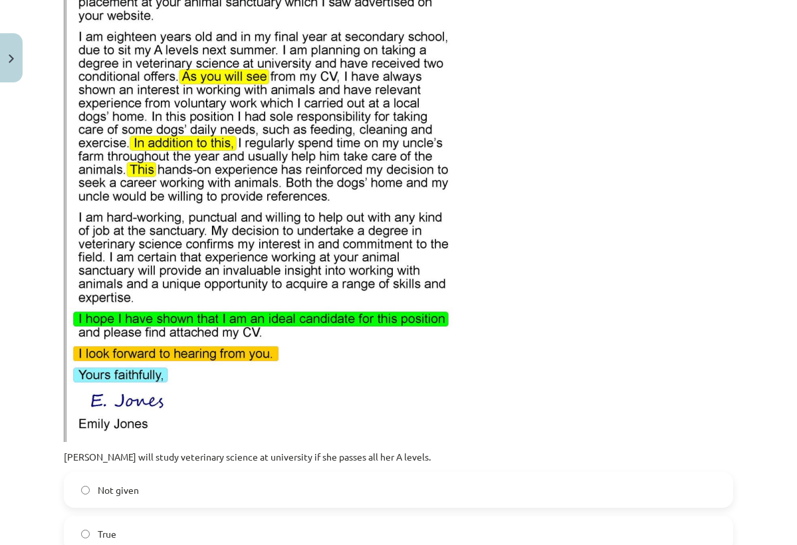
drag, startPoint x: 79, startPoint y: 68, endPoint x: 277, endPoint y: 81, distance: 198.4
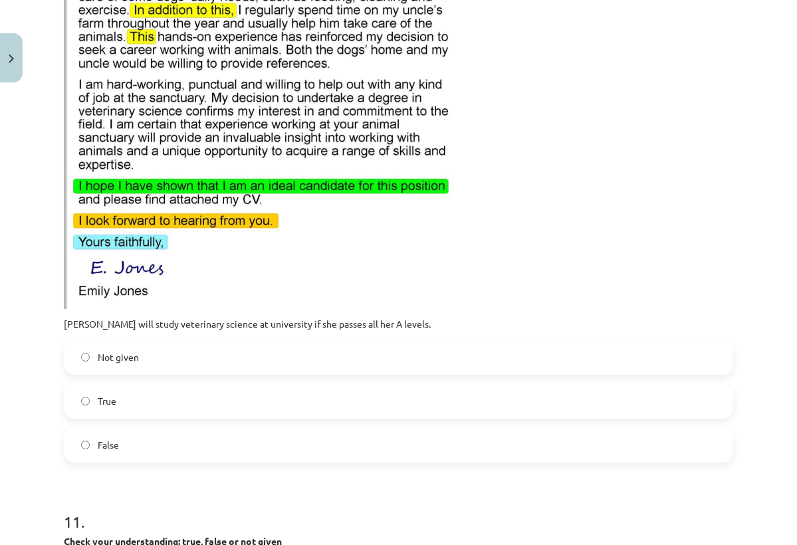
scroll to position [3620, 0]
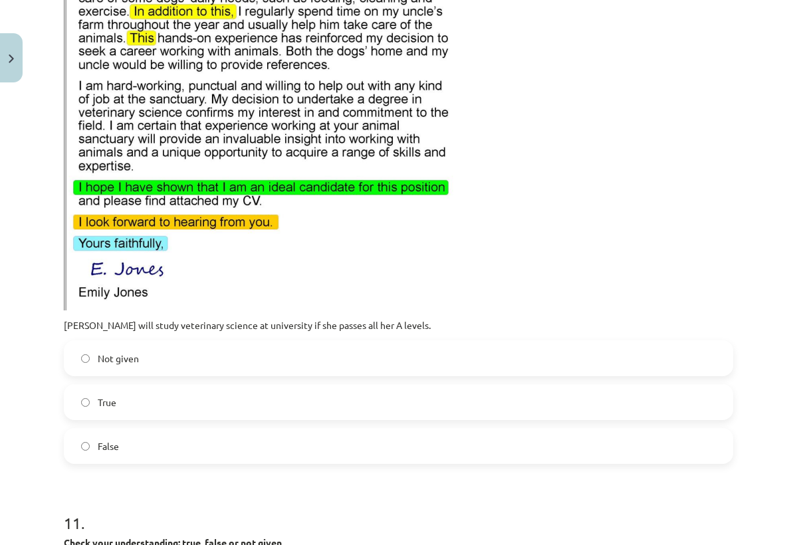
click at [245, 419] on label "True" at bounding box center [398, 401] width 666 height 33
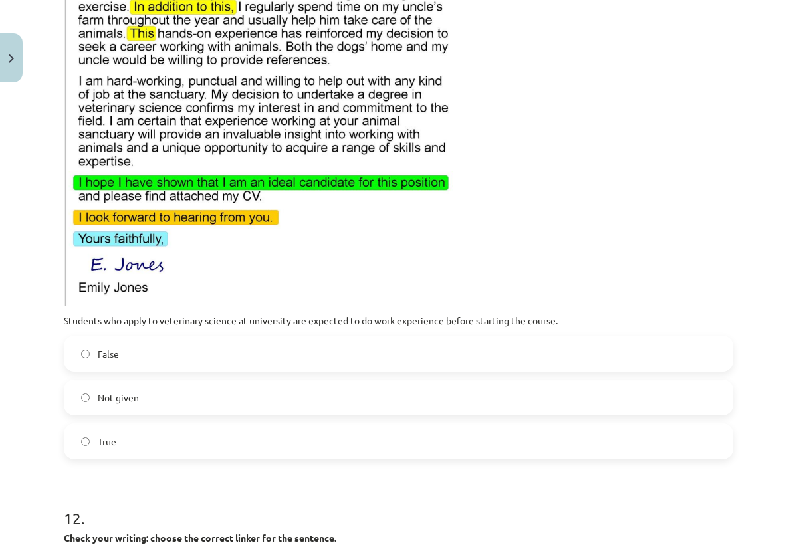
scroll to position [4420, 0]
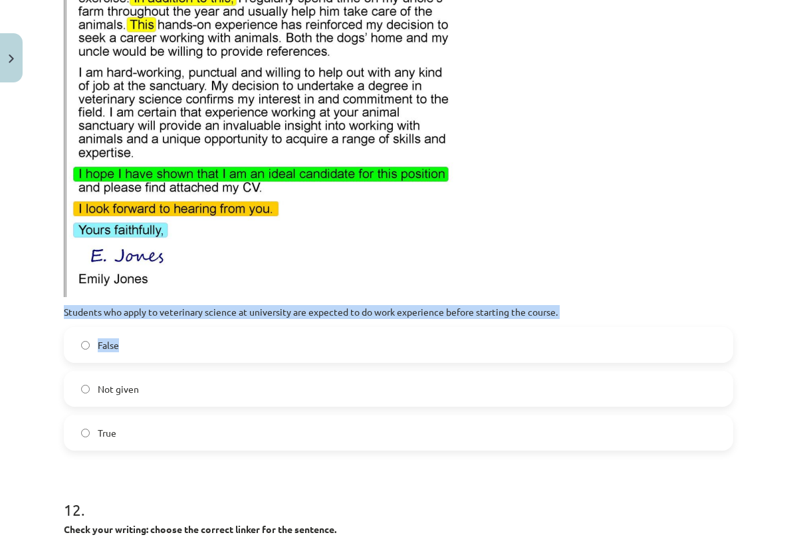
drag, startPoint x: 66, startPoint y: 343, endPoint x: 469, endPoint y: 375, distance: 404.6
click at [469, 375] on div "11 . Check your understanding: true, false or not given Read the sentences and …" at bounding box center [398, 70] width 669 height 760
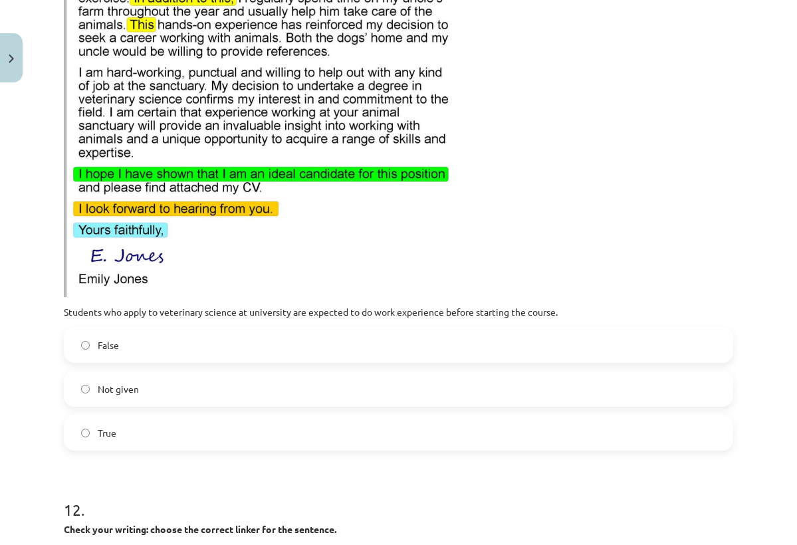
click at [607, 249] on p "Read the sentences and answer 'true' if the information can be found in the tex…" at bounding box center [398, 27] width 669 height 540
click at [177, 405] on label "Not given" at bounding box center [398, 388] width 666 height 33
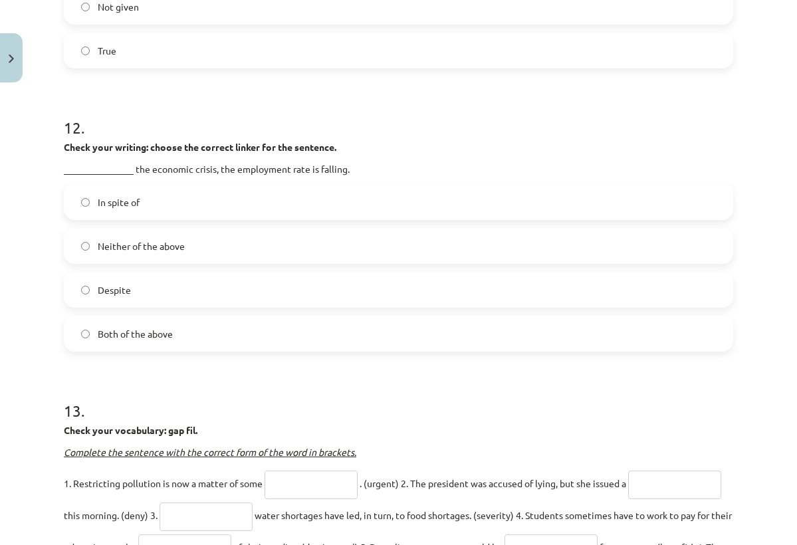
scroll to position [4812, 0]
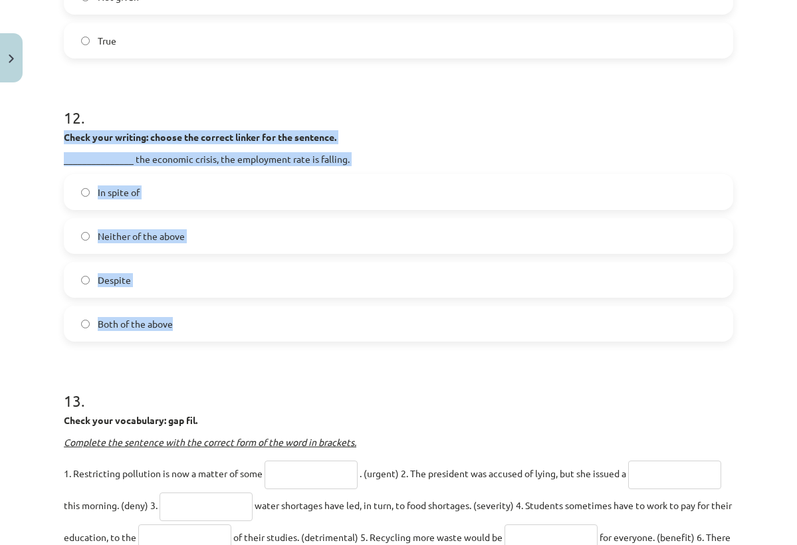
drag, startPoint x: 66, startPoint y: 169, endPoint x: 185, endPoint y: 371, distance: 234.6
click at [185, 342] on div "12 . Check your writing: choose the correct linker for the sentence. __________…" at bounding box center [398, 213] width 669 height 256
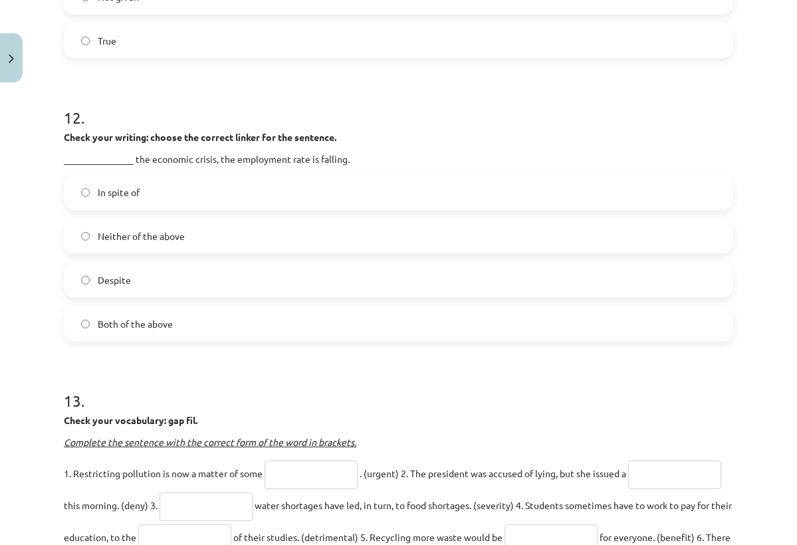
click at [126, 338] on div "Both of the above" at bounding box center [398, 324] width 669 height 36
click at [124, 331] on span "Both of the above" at bounding box center [135, 324] width 75 height 14
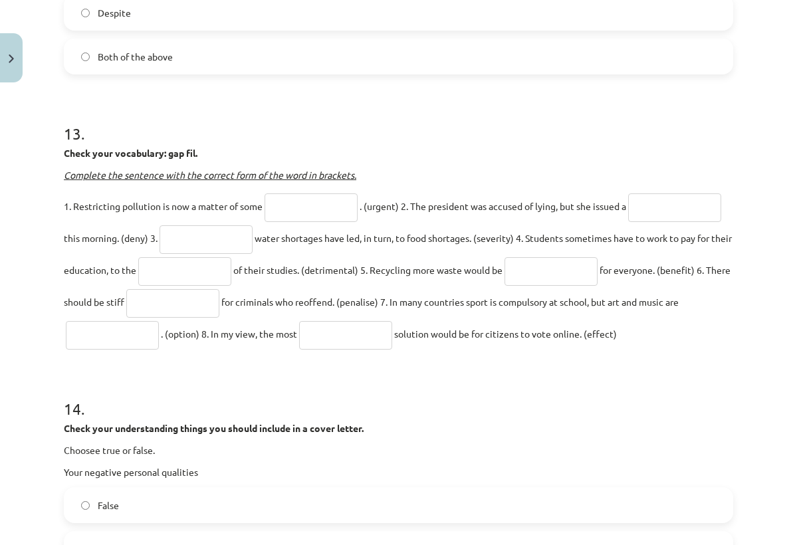
scroll to position [5080, 0]
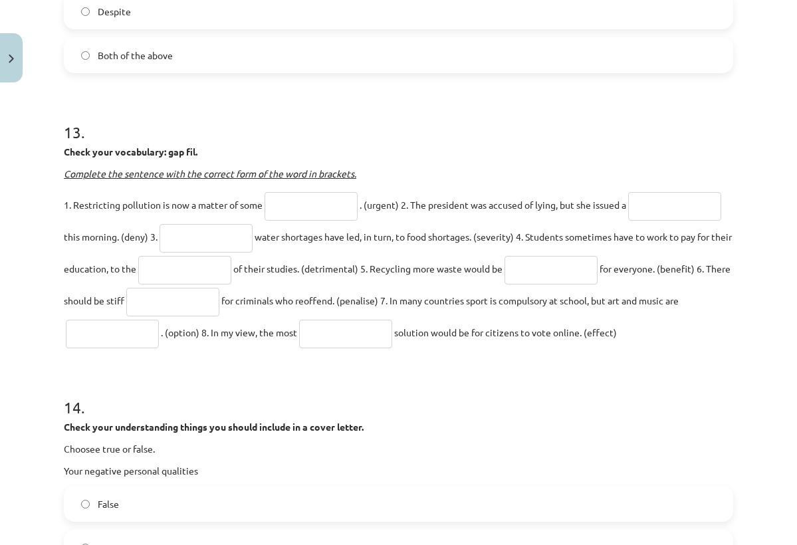
drag, startPoint x: 70, startPoint y: 184, endPoint x: 278, endPoint y: 384, distance: 288.0
click at [278, 348] on div "13 . Check your vocabulary: gap fil. Complete the sentence with the correct for…" at bounding box center [398, 224] width 669 height 248
click at [496, 72] on label "Both of the above" at bounding box center [398, 55] width 666 height 33
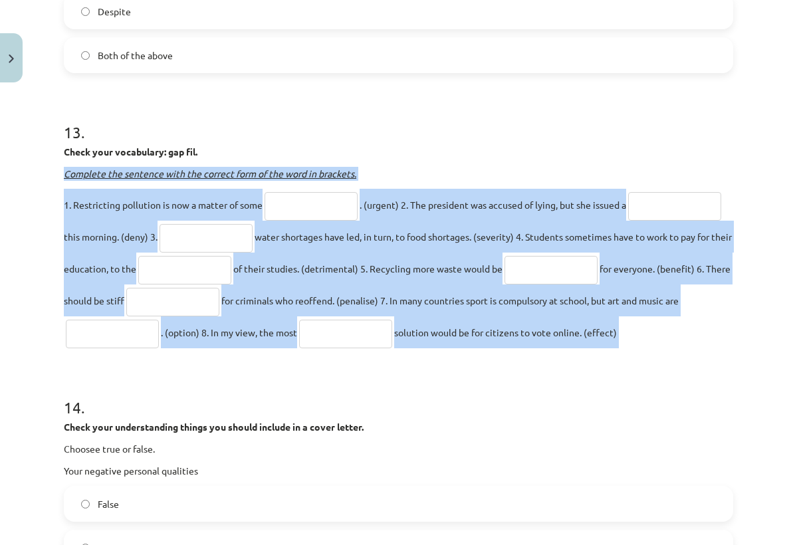
drag, startPoint x: 63, startPoint y: 203, endPoint x: 430, endPoint y: 414, distance: 422.9
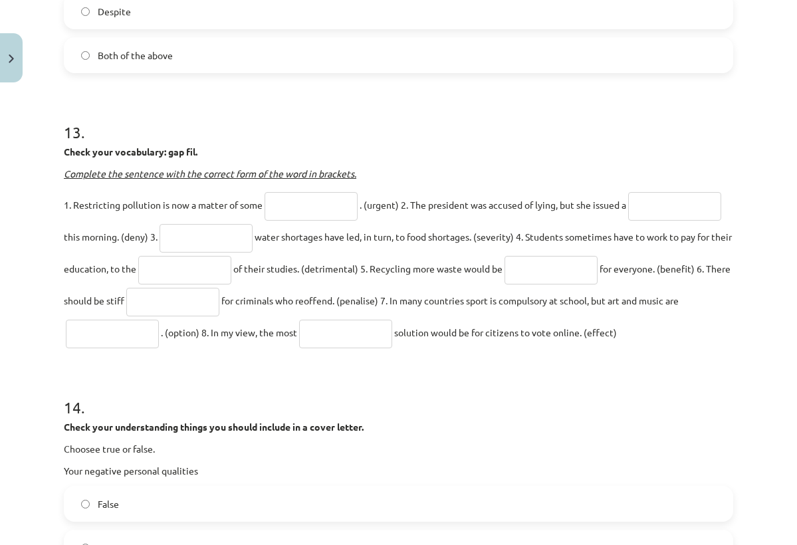
click at [337, 141] on h1 "13 ." at bounding box center [398, 120] width 669 height 41
click at [325, 221] on input "text" at bounding box center [310, 206] width 93 height 29
type input "*******"
click at [628, 221] on input "text" at bounding box center [674, 206] width 93 height 29
type input "******"
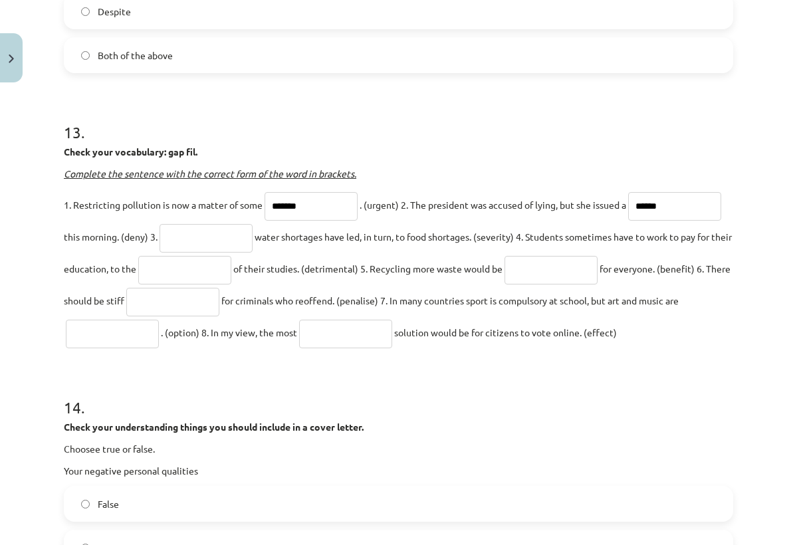
click at [252, 252] on input "text" at bounding box center [205, 238] width 93 height 29
type input "*"
type input "******"
click at [231, 284] on input "text" at bounding box center [184, 270] width 93 height 29
type input "*********"
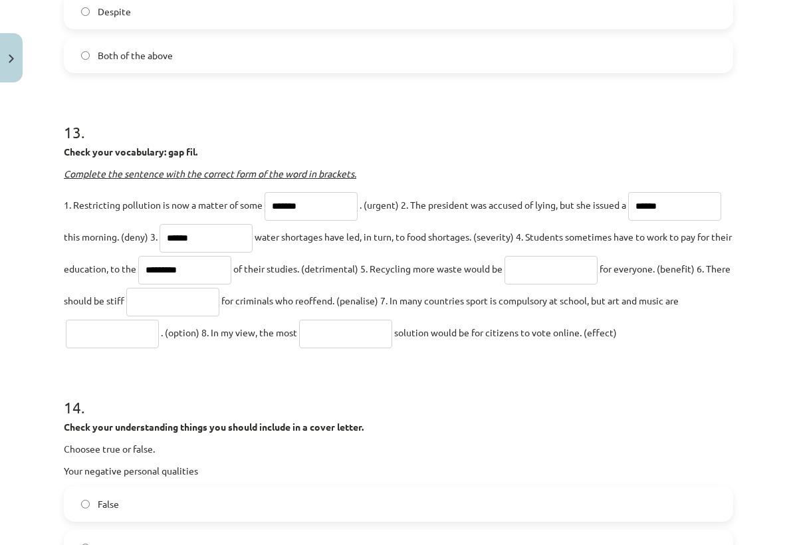
click at [597, 284] on input "text" at bounding box center [550, 270] width 93 height 29
type input "**********"
click at [219, 316] on input "text" at bounding box center [172, 302] width 93 height 29
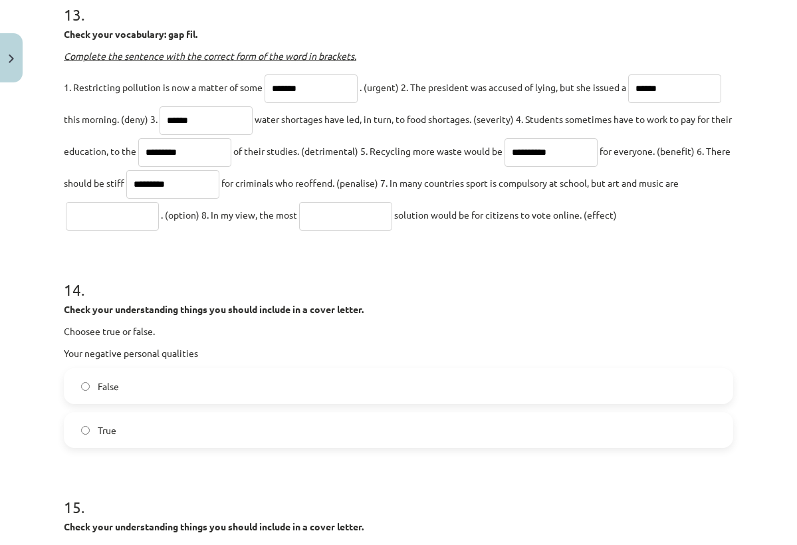
scroll to position [5199, 0]
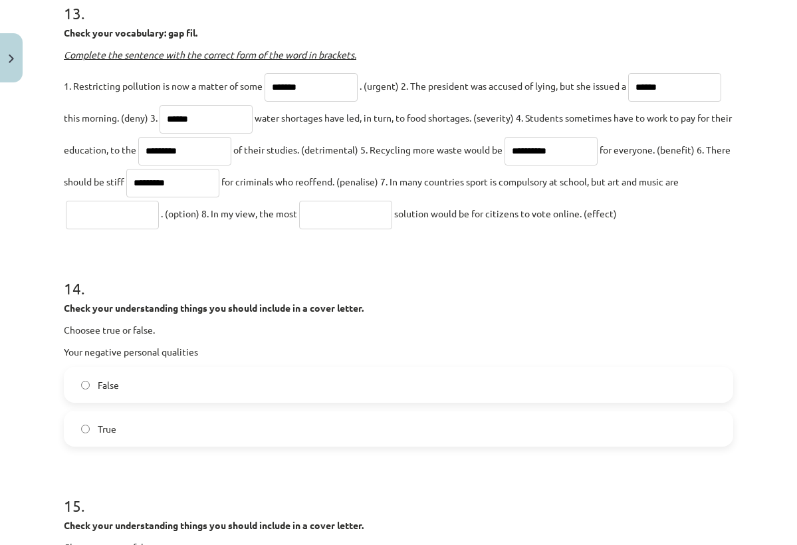
type input "*********"
click at [159, 229] on input "text" at bounding box center [112, 215] width 93 height 29
type input "********"
click at [392, 229] on input "text" at bounding box center [345, 215] width 93 height 29
type input "*********"
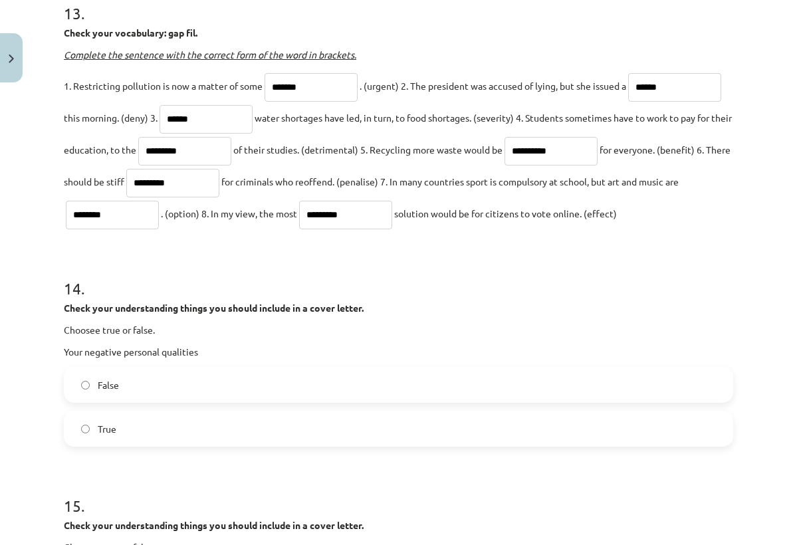
click at [640, 315] on p "Check your understanding things you should include in a cover letter." at bounding box center [398, 308] width 669 height 14
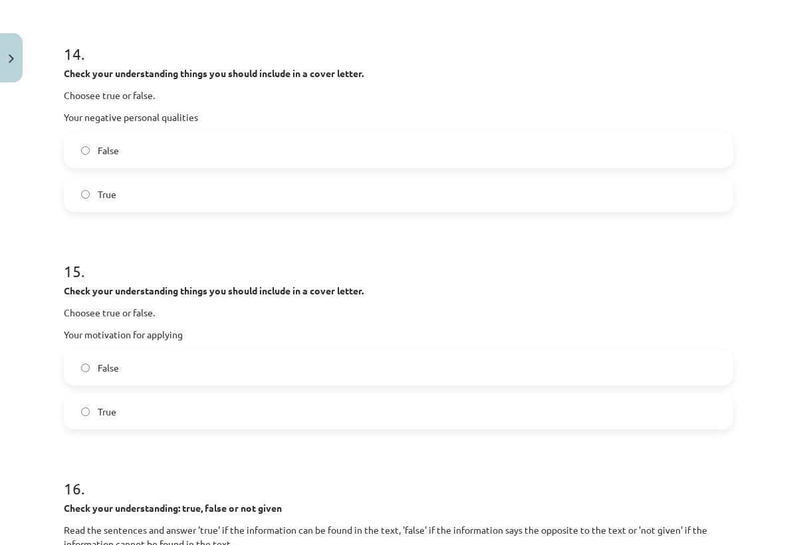
scroll to position [5438, 0]
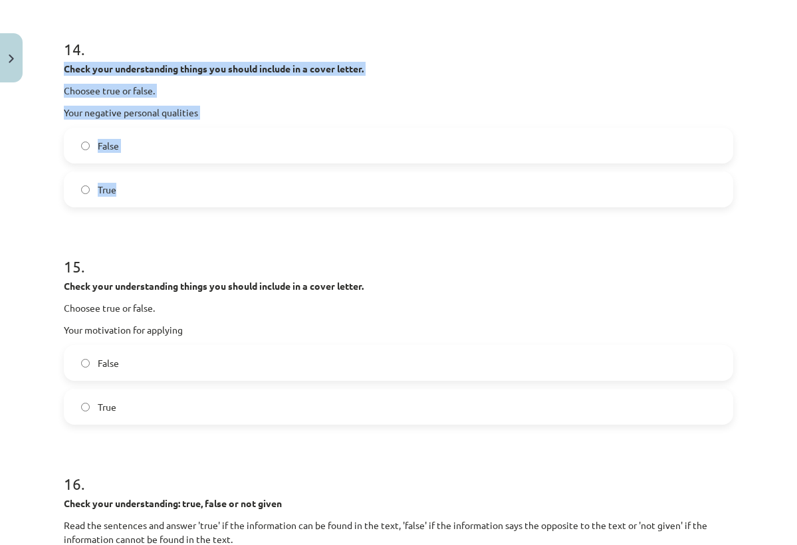
drag, startPoint x: 65, startPoint y: 133, endPoint x: 167, endPoint y: 269, distance: 170.4
click at [167, 207] on div "14 . Check your understanding things you should include in a cover letter. Choo…" at bounding box center [398, 112] width 669 height 191
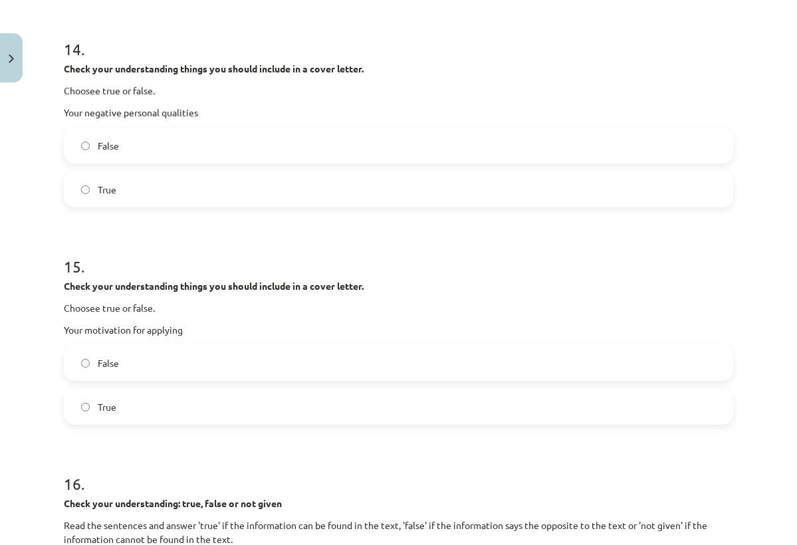
click at [168, 275] on h1 "15 ." at bounding box center [398, 254] width 669 height 41
click at [335, 162] on label "False" at bounding box center [398, 145] width 666 height 33
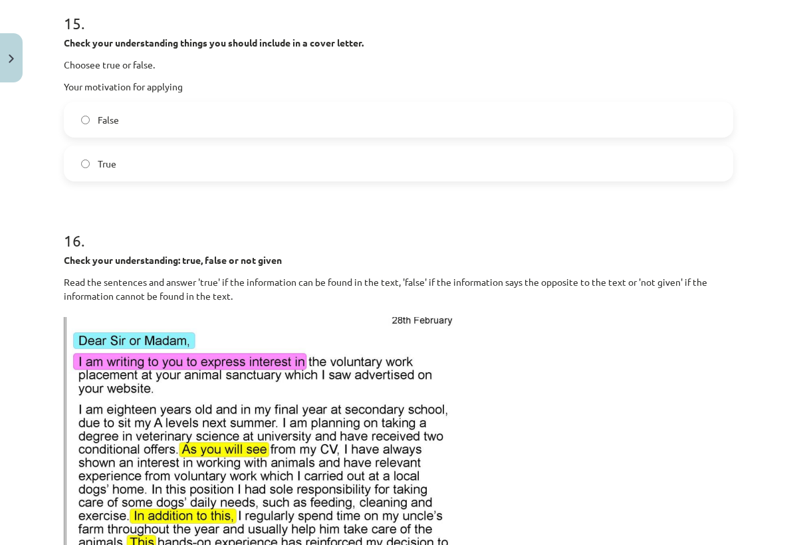
scroll to position [5705, 0]
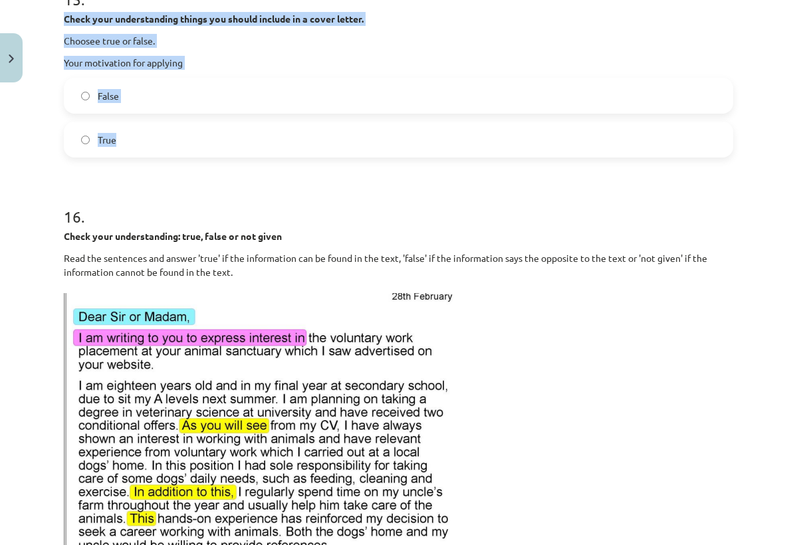
drag, startPoint x: 66, startPoint y: 82, endPoint x: 155, endPoint y: 211, distance: 156.7
click at [155, 157] on div "15 . Check your understanding things you should include in a cover letter. Choo…" at bounding box center [398, 62] width 669 height 191
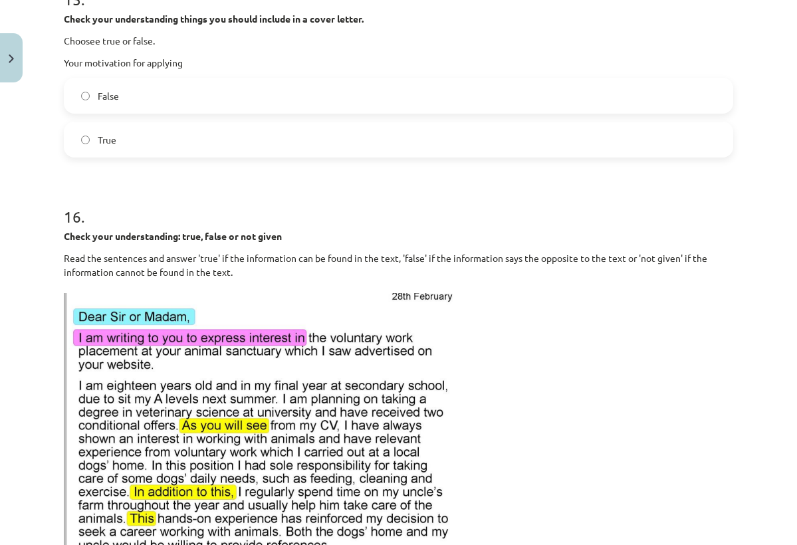
click at [166, 225] on h1 "16 ." at bounding box center [398, 204] width 669 height 41
click at [399, 156] on label "True" at bounding box center [398, 139] width 666 height 33
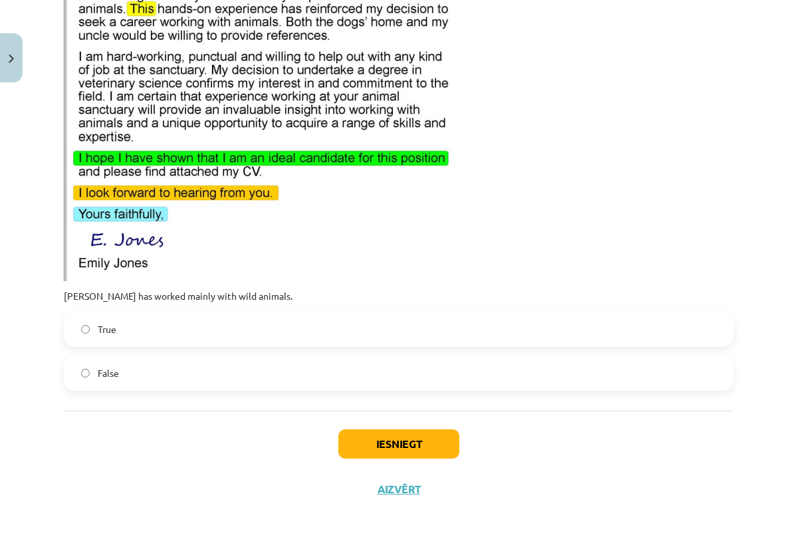
scroll to position [6281, 0]
drag, startPoint x: 66, startPoint y: 295, endPoint x: 141, endPoint y: 387, distance: 118.1
click at [141, 387] on div "16 . Check your understanding: true, false or not given Read the sentences and …" at bounding box center [398, 32] width 669 height 716
click at [551, 175] on p "Read the sentences and answer 'true' if the information can be found in the tex…" at bounding box center [398, 12] width 669 height 540
click at [221, 370] on label "False" at bounding box center [398, 372] width 666 height 33
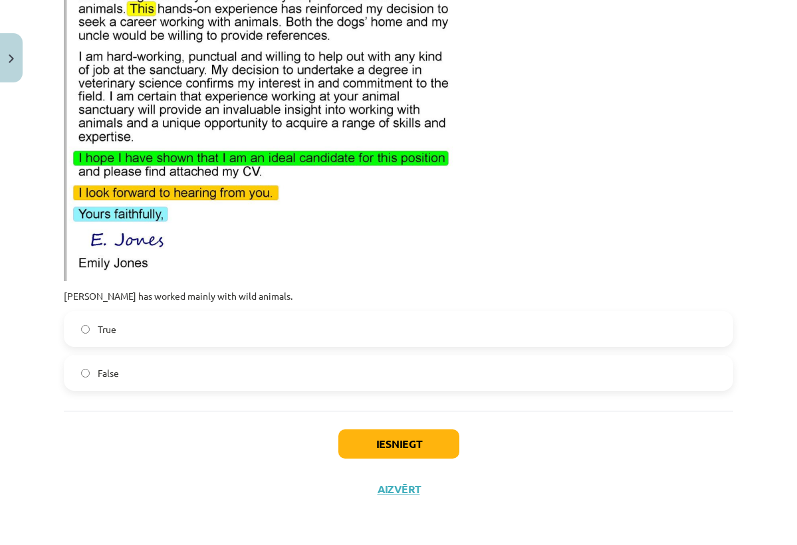
click at [351, 438] on button "Iesniegt" at bounding box center [398, 443] width 121 height 29
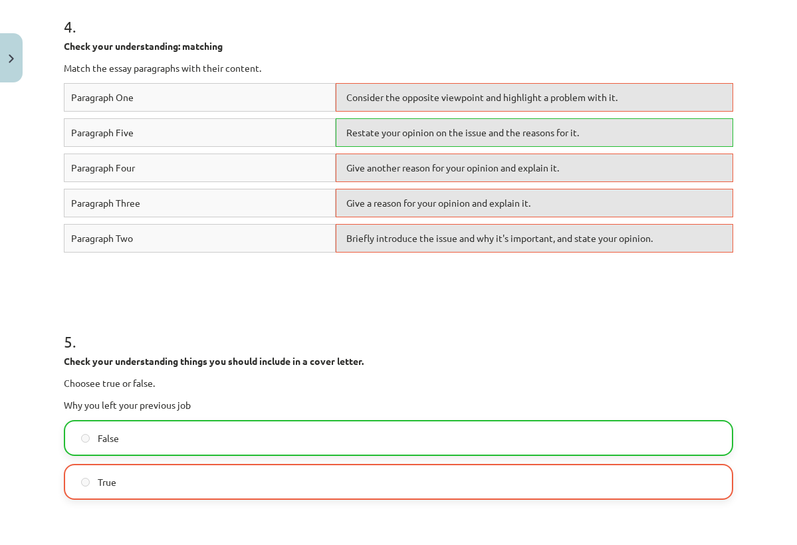
scroll to position [1601, 0]
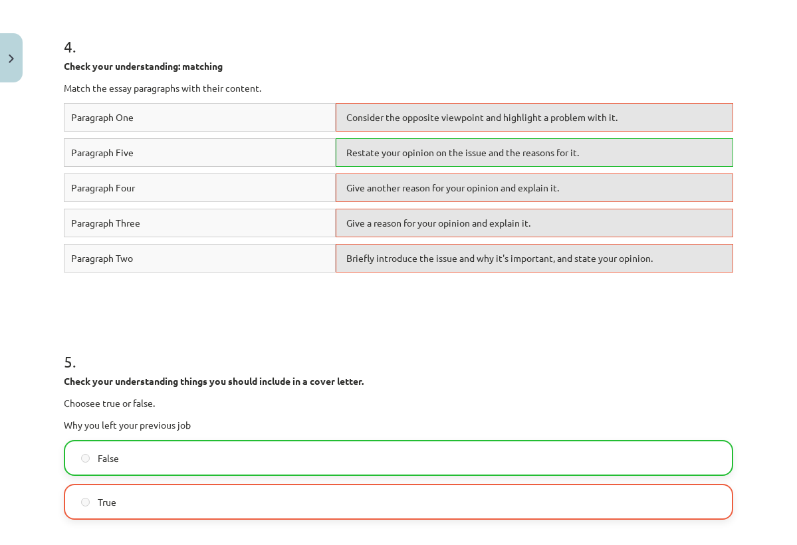
click at [494, 105] on div "Consider the opposite viewpoint and highlight a problem with it." at bounding box center [534, 117] width 397 height 29
click at [475, 140] on div "Restate your opinion on the issue and the reasons for it." at bounding box center [534, 152] width 397 height 29
click at [468, 167] on div "Paragraph Five Restate your opinion on the issue and the reasons for it." at bounding box center [398, 155] width 669 height 35
click at [454, 191] on div "Give another reason for your opinion and explain it." at bounding box center [534, 187] width 397 height 29
click at [280, 115] on div "Paragraph One" at bounding box center [200, 117] width 272 height 29
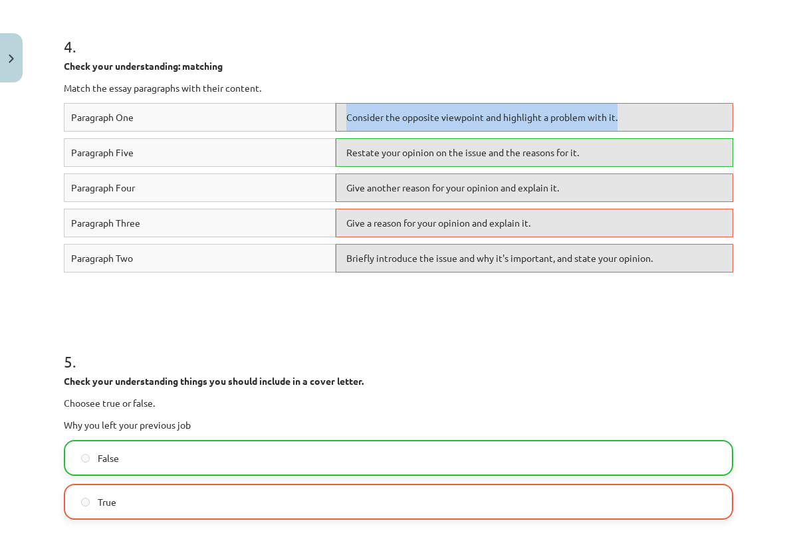
drag, startPoint x: 396, startPoint y: 128, endPoint x: 405, endPoint y: 102, distance: 27.3
click at [405, 102] on div "4 . Check your understanding: matching Match the essay paragraphs with their co…" at bounding box center [398, 144] width 669 height 315
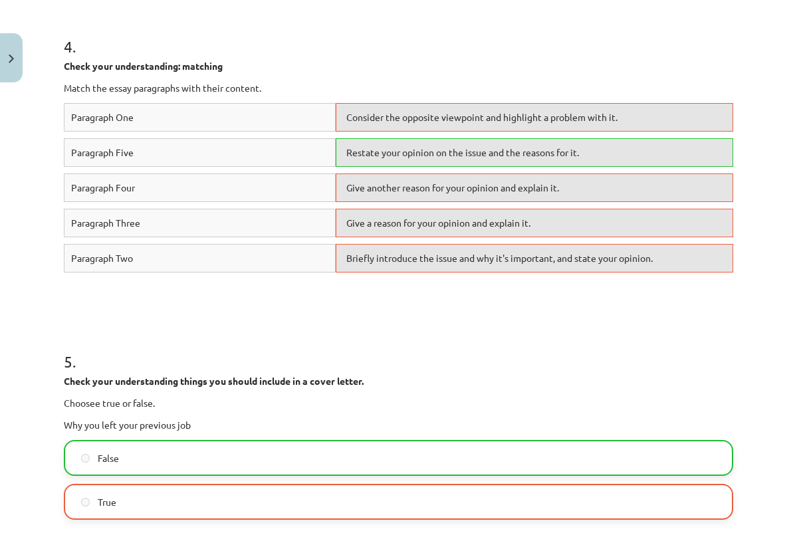
click at [411, 60] on p "Check your understanding: matching" at bounding box center [398, 66] width 669 height 14
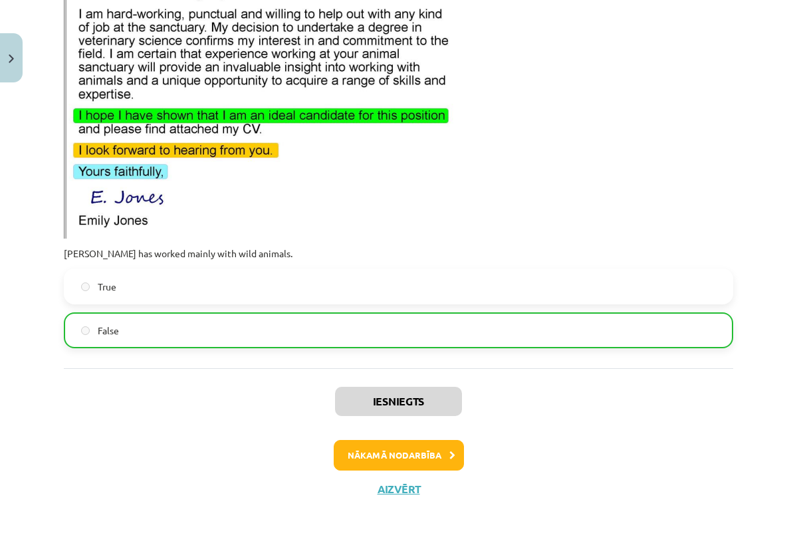
scroll to position [6323, 0]
click at [377, 456] on button "Nākamā nodarbība" at bounding box center [399, 455] width 130 height 31
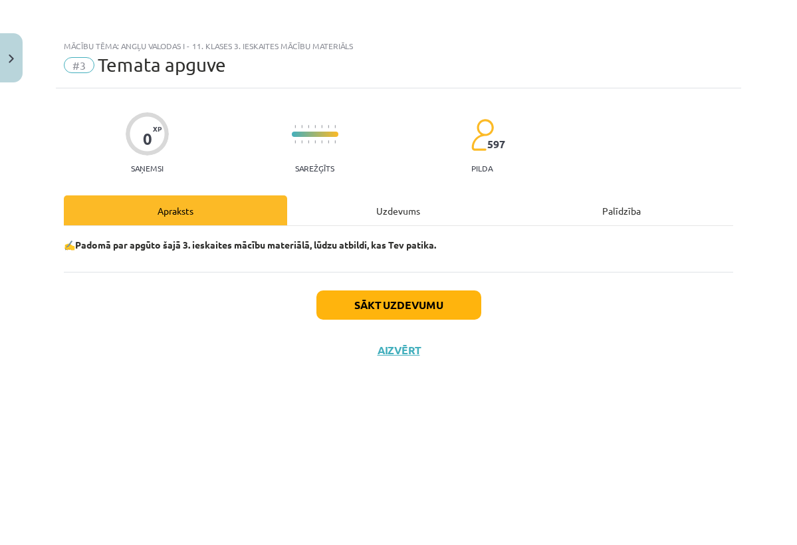
scroll to position [0, 0]
click at [418, 290] on button "Sākt uzdevumu" at bounding box center [398, 304] width 165 height 29
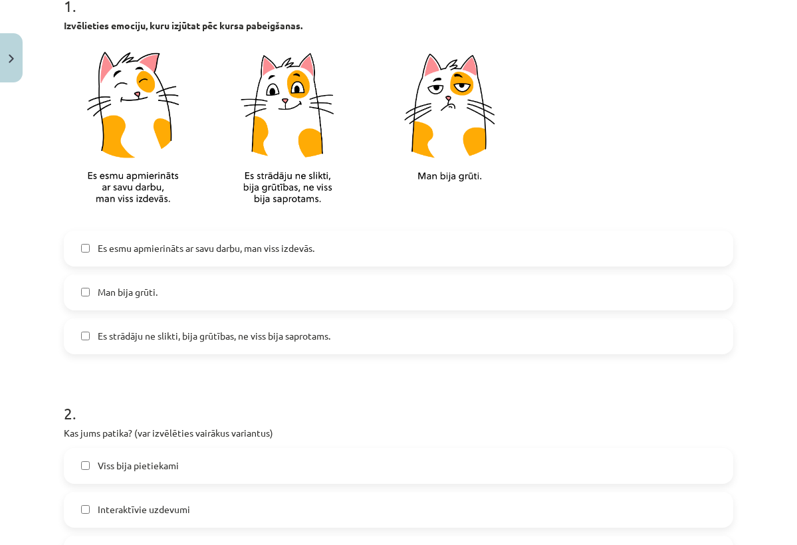
scroll to position [295, 0]
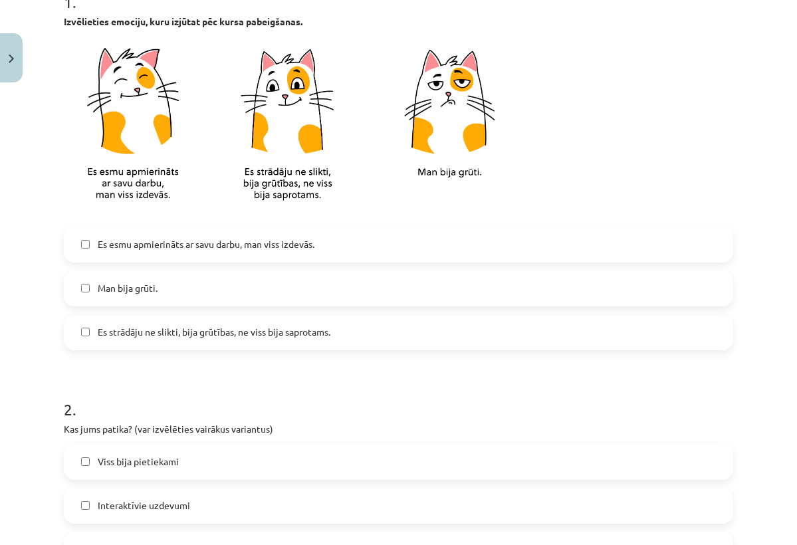
click at [210, 342] on label "Es strādāju ne slikti, bija grūtības, ne viss bija saprotams." at bounding box center [398, 332] width 666 height 33
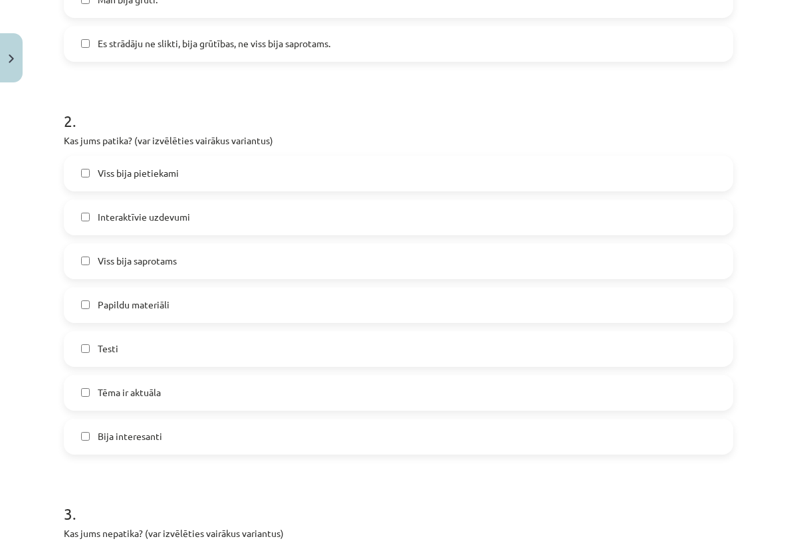
scroll to position [590, 0]
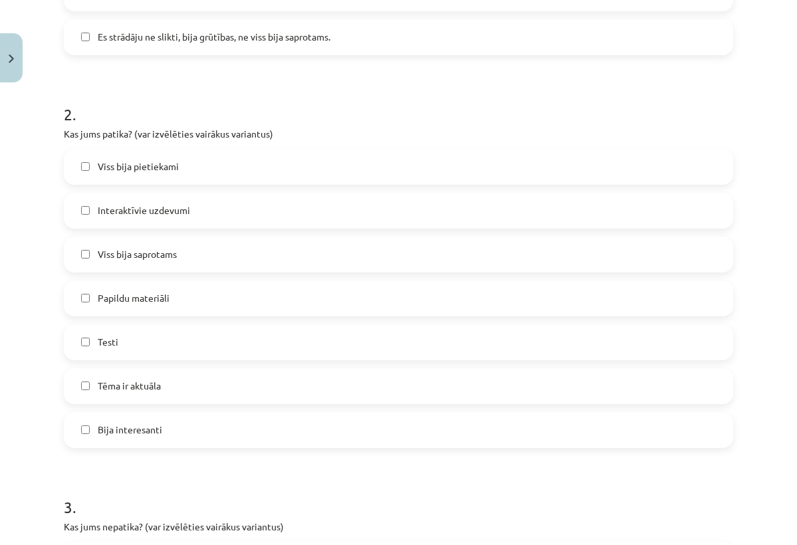
click at [234, 212] on label "Interaktīvie uzdevumi" at bounding box center [398, 210] width 666 height 33
click at [179, 346] on label "Testi" at bounding box center [398, 342] width 666 height 33
click at [146, 385] on span "Tēma ir aktuāla" at bounding box center [129, 386] width 63 height 14
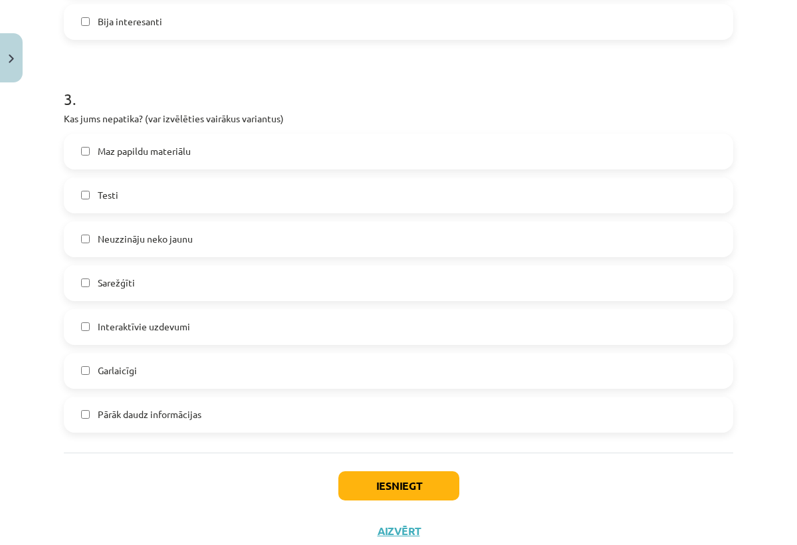
scroll to position [1009, 0]
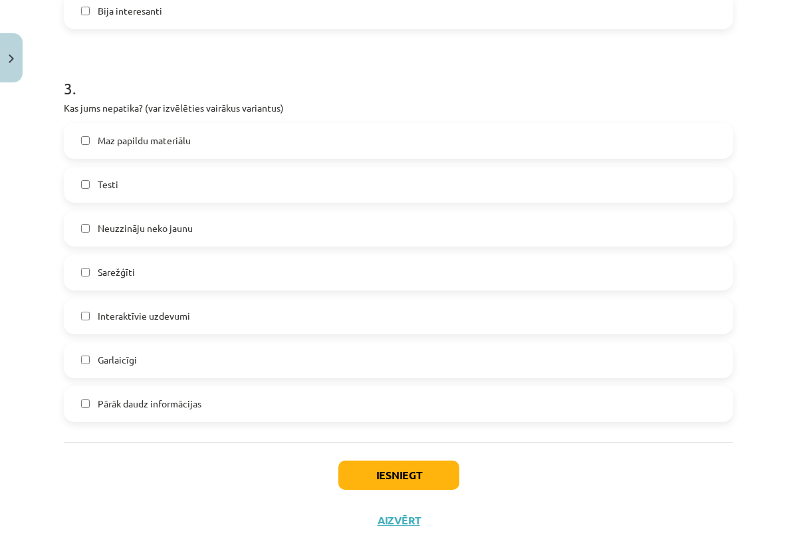
click at [216, 402] on label "Pārāk daudz informācijas" at bounding box center [398, 403] width 666 height 33
click at [375, 462] on button "Iesniegt" at bounding box center [398, 474] width 121 height 29
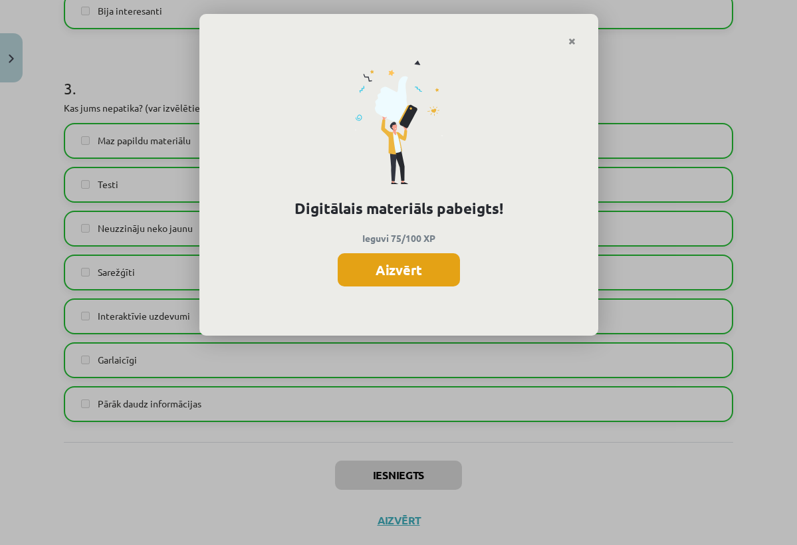
click at [408, 259] on button "Aizvērt" at bounding box center [399, 269] width 122 height 33
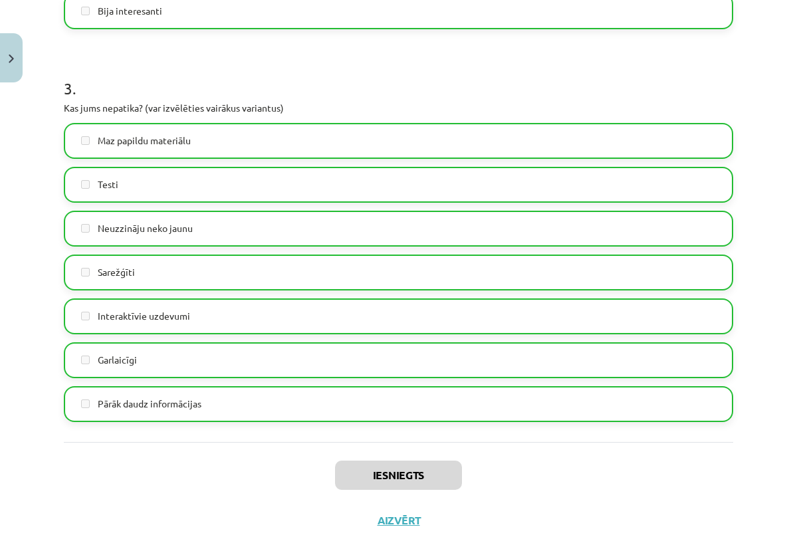
click at [397, 526] on button "Aizvērt" at bounding box center [398, 520] width 50 height 13
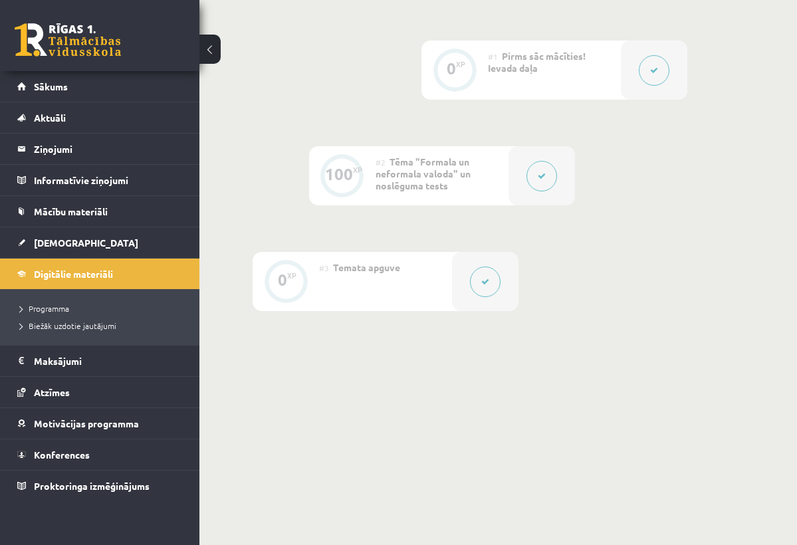
scroll to position [405, 0]
click at [66, 244] on span "[DEMOGRAPHIC_DATA]" at bounding box center [86, 243] width 104 height 12
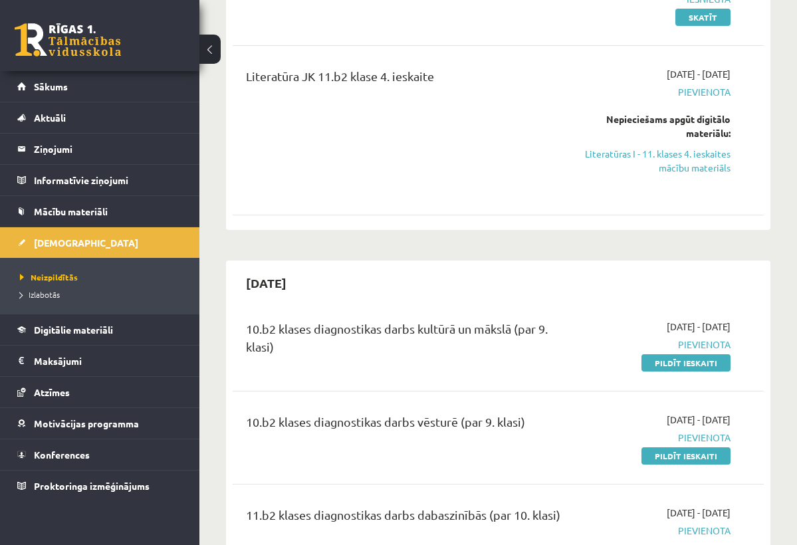
scroll to position [623, 0]
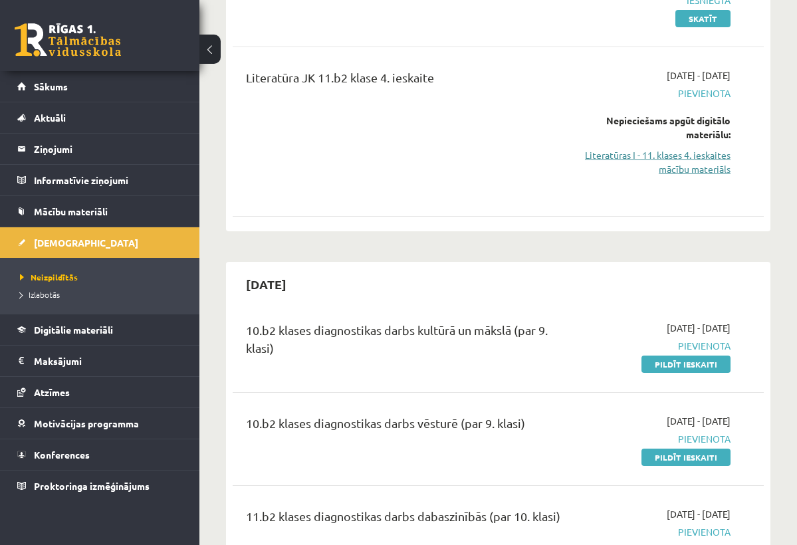
click at [661, 163] on link "Literatūras I - 11. klases 4. ieskaites mācību materiāls" at bounding box center [656, 162] width 148 height 28
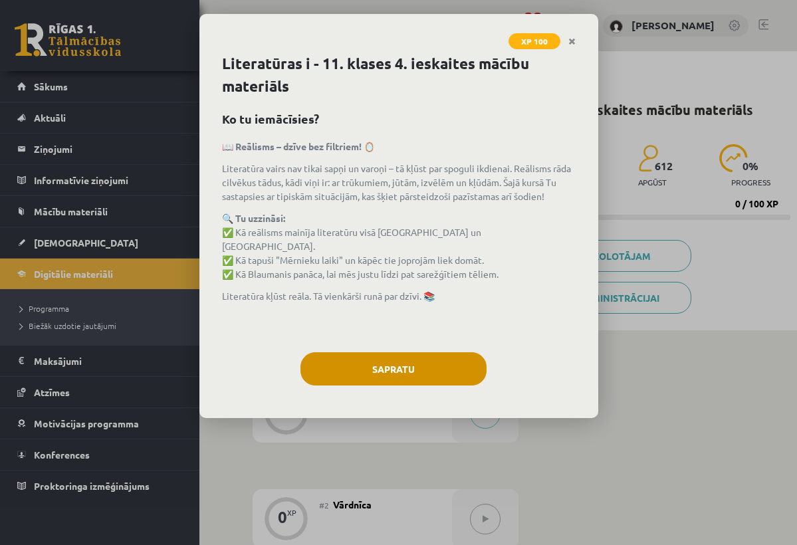
click at [396, 373] on button "Sapratu" at bounding box center [393, 368] width 186 height 33
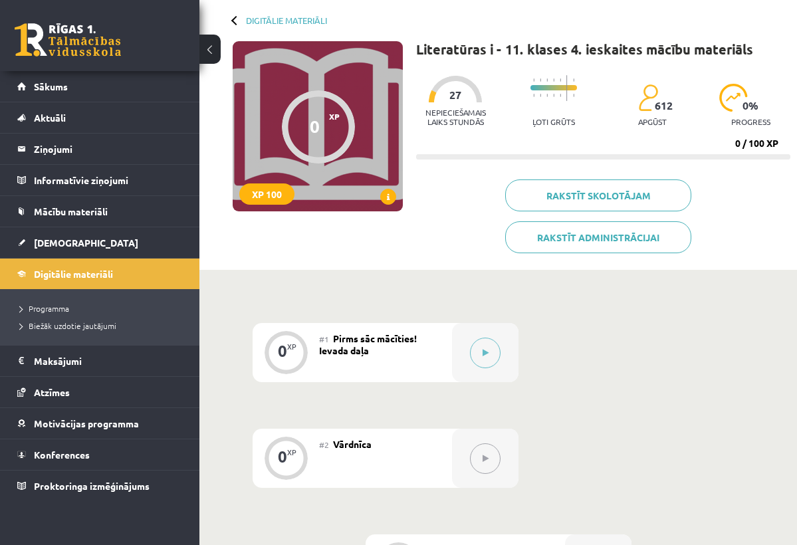
scroll to position [63, 0]
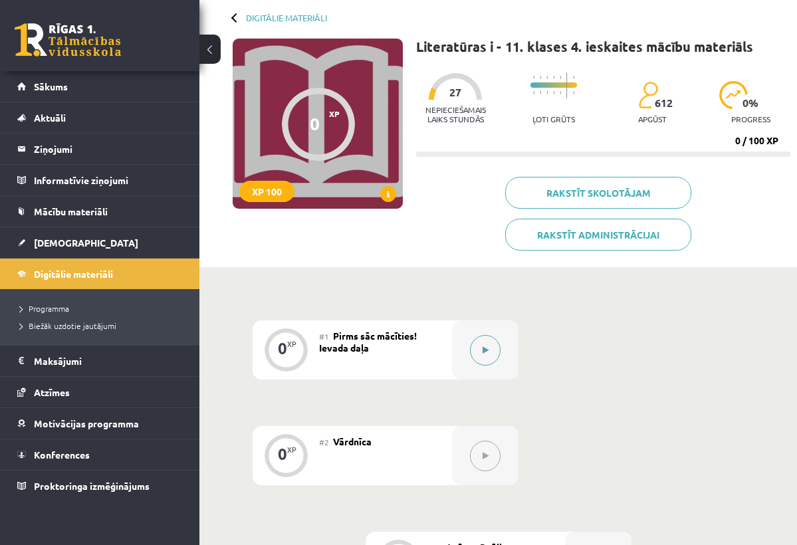
click at [477, 353] on button at bounding box center [485, 350] width 31 height 31
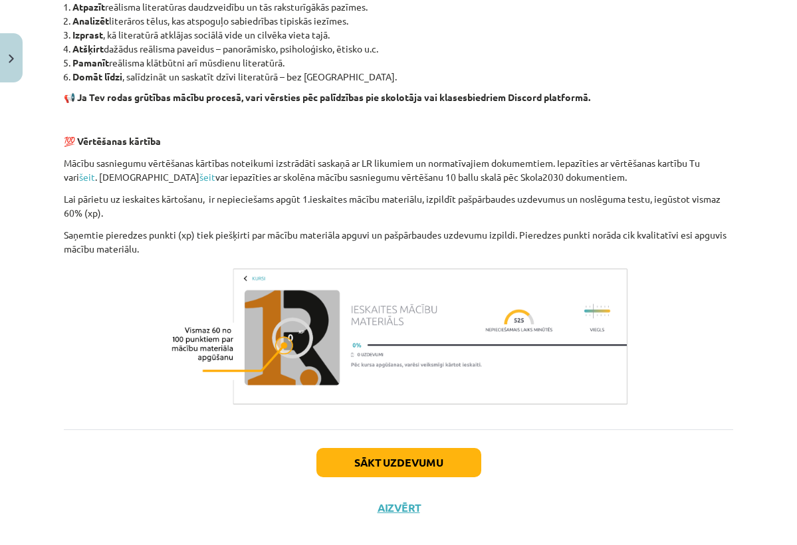
scroll to position [985, 0]
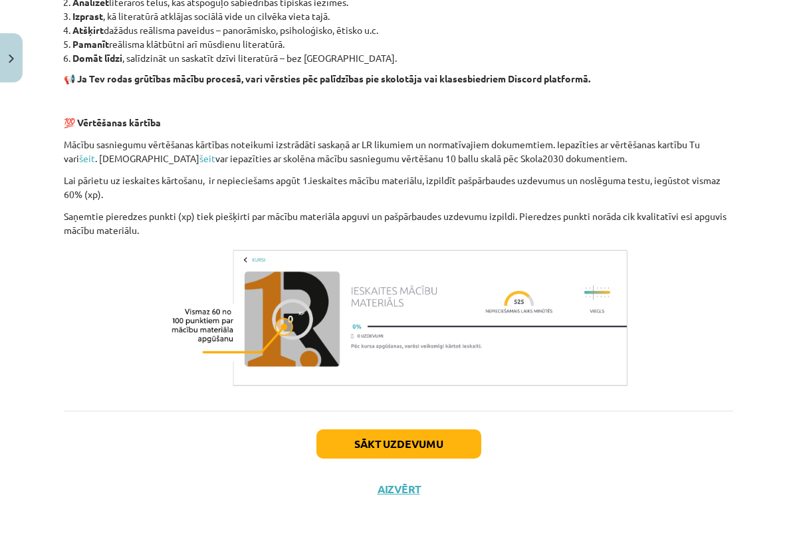
click at [408, 437] on button "Sākt uzdevumu" at bounding box center [398, 443] width 165 height 29
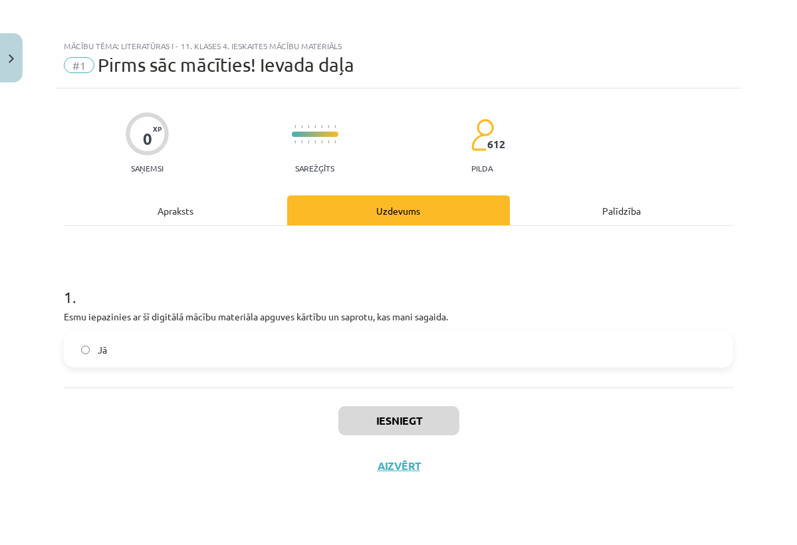
click at [335, 354] on label "Jā" at bounding box center [398, 349] width 666 height 33
click at [382, 425] on button "Iesniegt" at bounding box center [398, 420] width 121 height 29
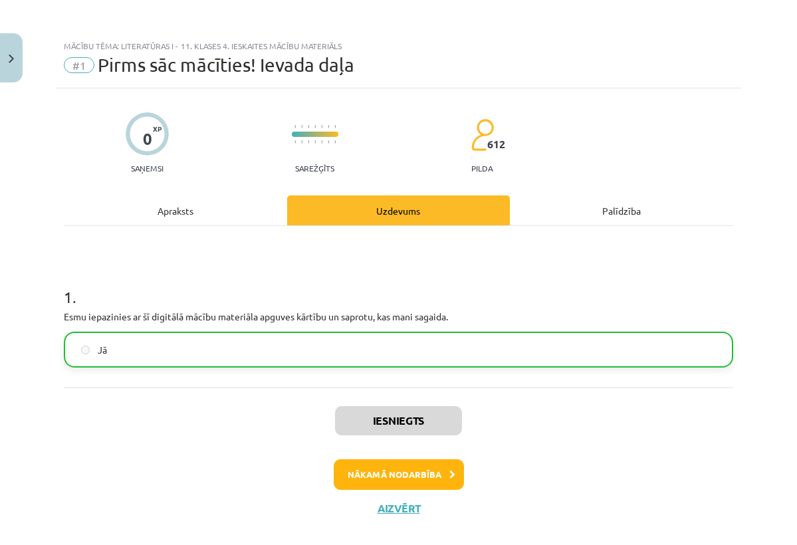
click at [373, 468] on button "Nākamā nodarbība" at bounding box center [399, 474] width 130 height 31
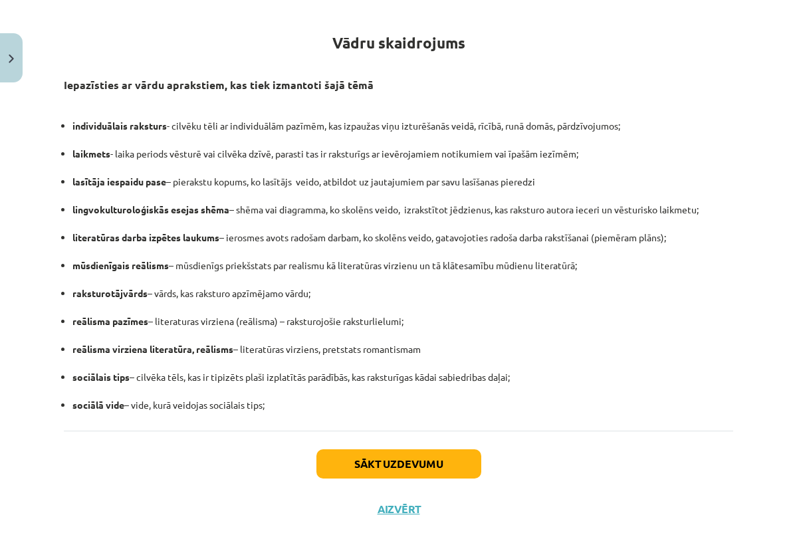
scroll to position [225, 0]
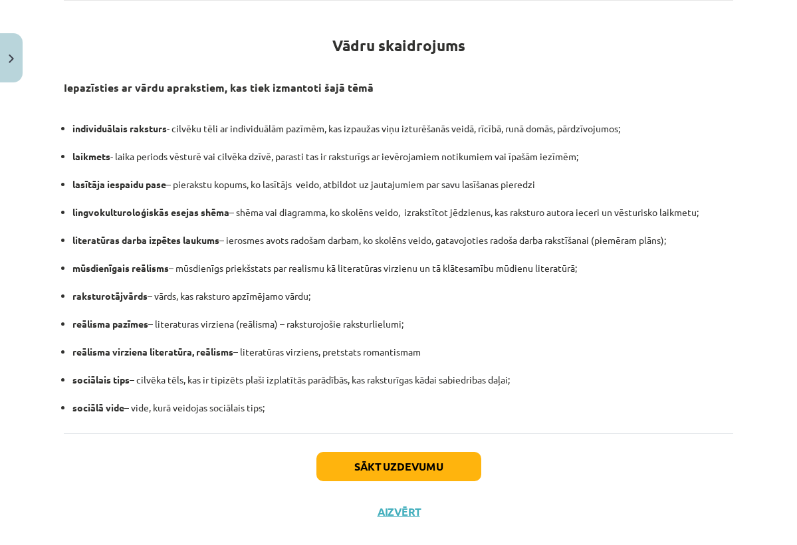
click at [366, 456] on button "Sākt uzdevumu" at bounding box center [398, 466] width 165 height 29
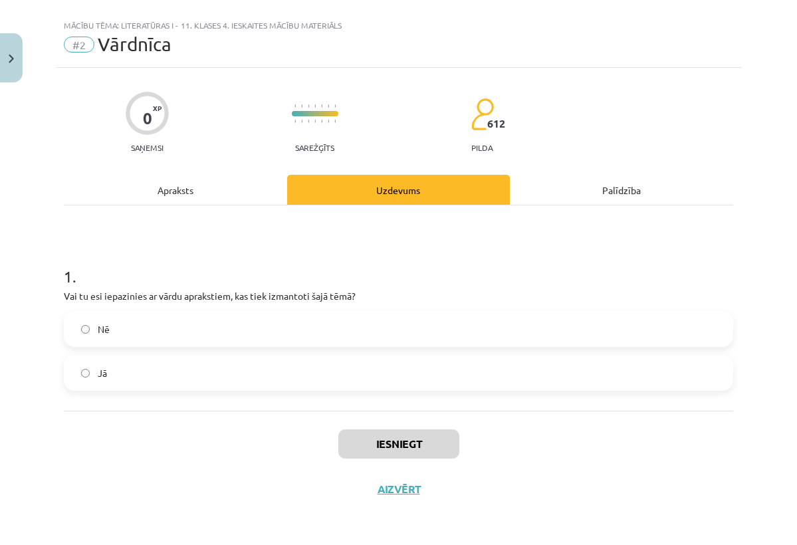
scroll to position [23, 0]
click at [236, 384] on label "Jā" at bounding box center [398, 372] width 666 height 33
click at [437, 453] on button "Iesniegt" at bounding box center [398, 443] width 121 height 29
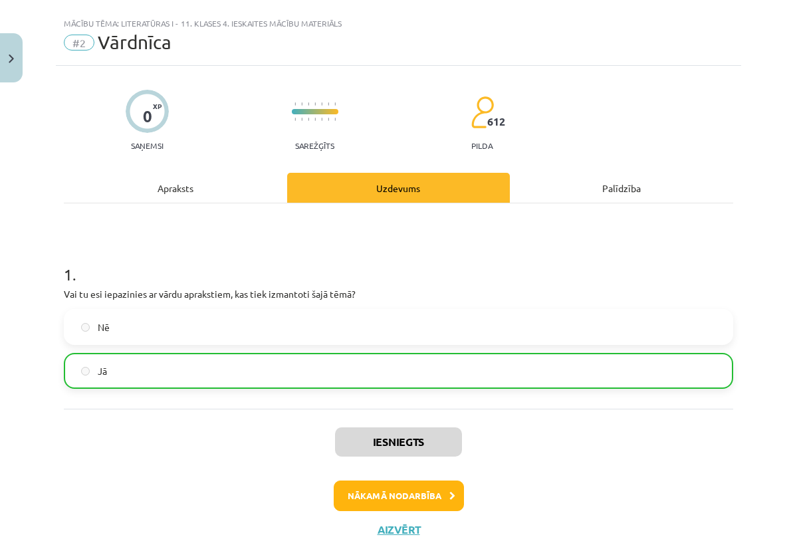
click at [397, 502] on button "Nākamā nodarbība" at bounding box center [399, 495] width 130 height 31
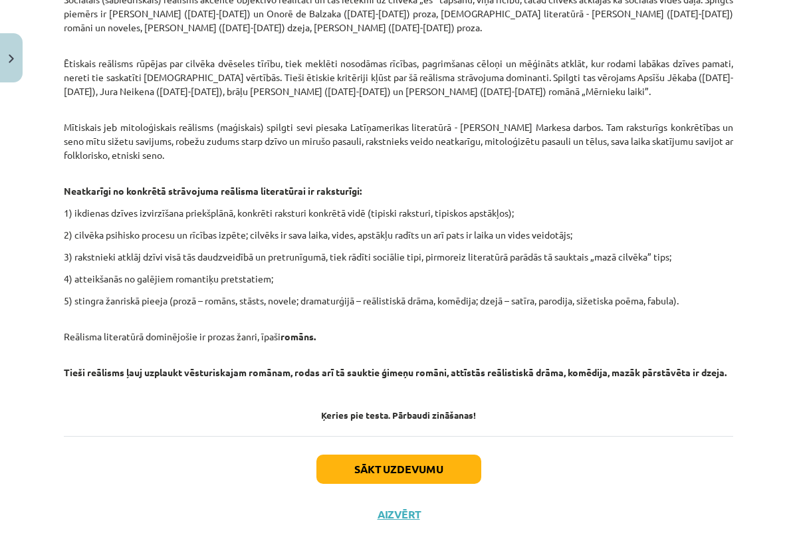
scroll to position [997, 0]
click at [400, 455] on button "Sākt uzdevumu" at bounding box center [398, 469] width 165 height 29
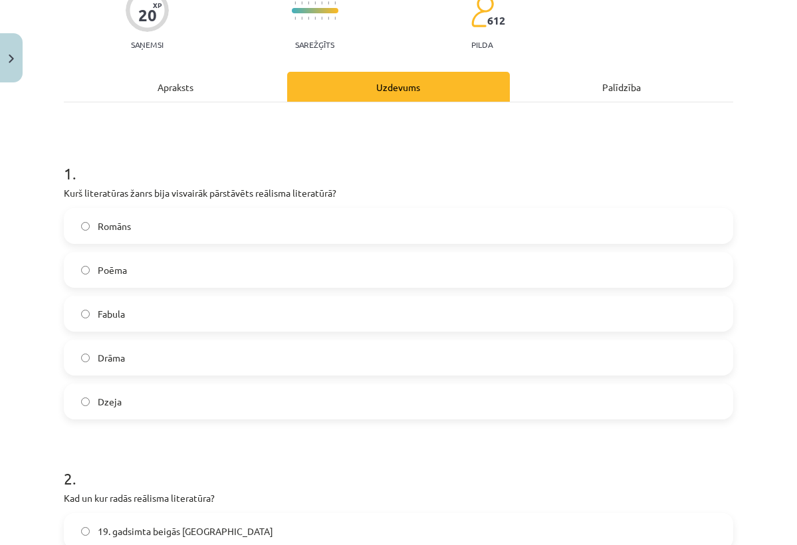
scroll to position [128, 0]
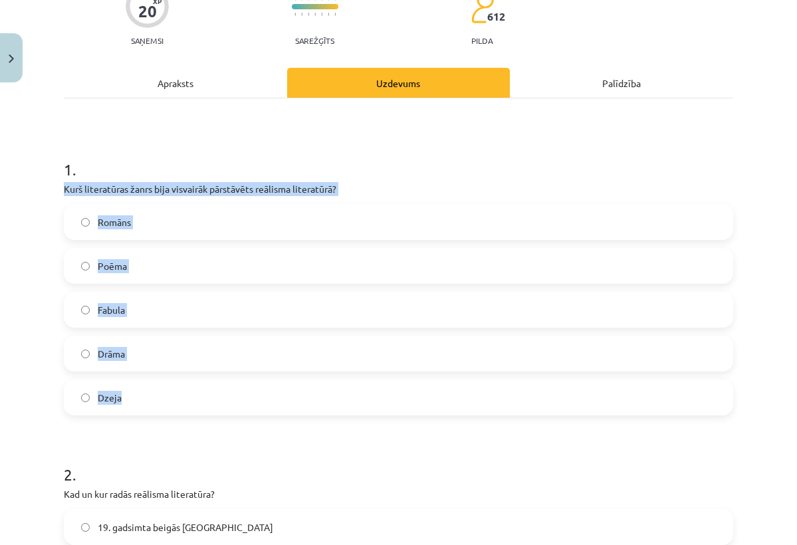
drag, startPoint x: 63, startPoint y: 187, endPoint x: 141, endPoint y: 399, distance: 225.8
copy div "Kurš literatūras žanrs bija visvairāk pārstāvēts reālisma literatūrā? Romāns Po…"
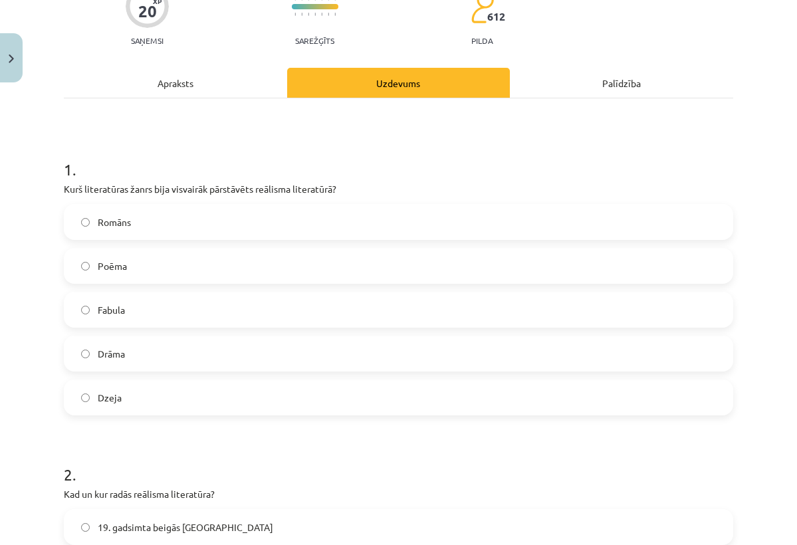
click at [335, 222] on label "Romāns" at bounding box center [398, 221] width 666 height 33
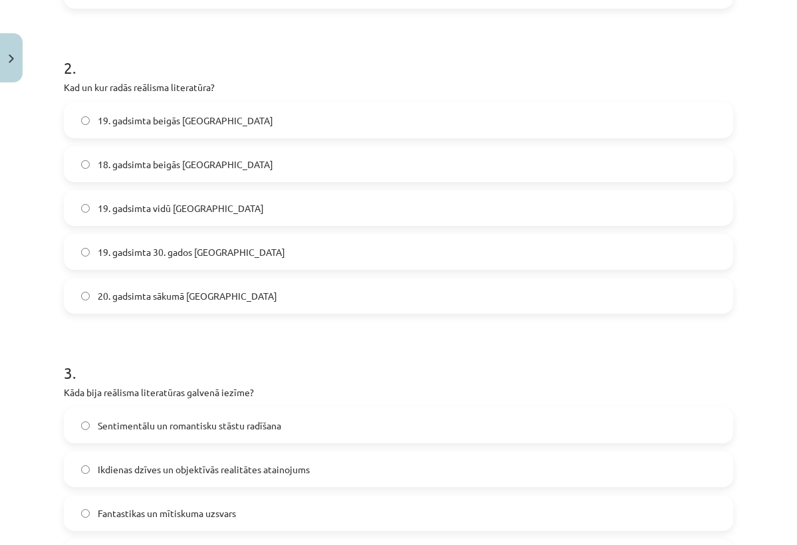
scroll to position [563, 0]
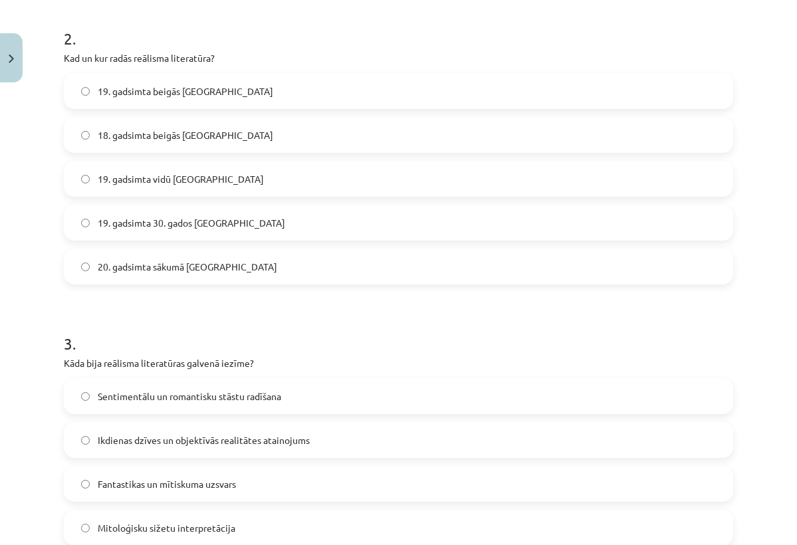
click at [179, 275] on label "20. gadsimta sākumā [GEOGRAPHIC_DATA]" at bounding box center [398, 266] width 666 height 33
click at [215, 104] on label "19. gadsimta beigās [GEOGRAPHIC_DATA]" at bounding box center [398, 90] width 666 height 33
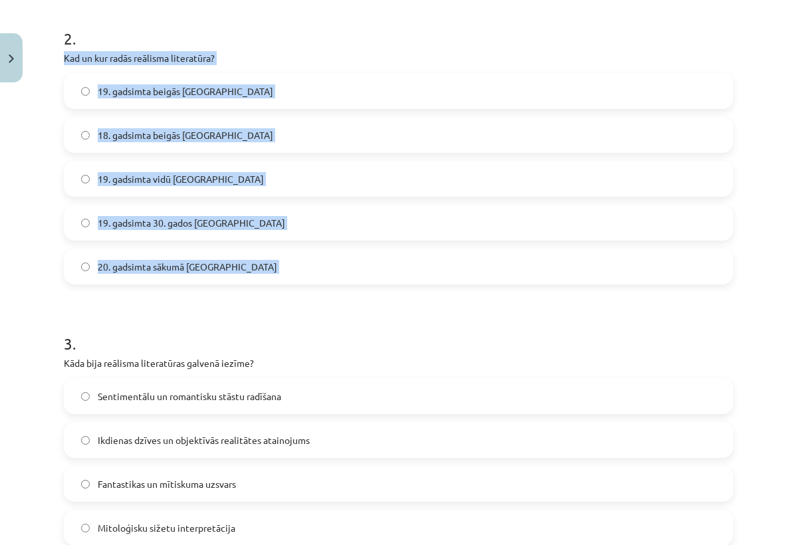
drag, startPoint x: 64, startPoint y: 55, endPoint x: 227, endPoint y: 284, distance: 280.6
click at [227, 284] on form "1 . Kurš literatūras žanrs bija visvairāk pārstāvēts reālisma literatūrā? Romān…" at bounding box center [398, 450] width 669 height 1498
copy div "Kad un kur radās reālisma literatūra? 19. gadsimta beigās [GEOGRAPHIC_DATA] 18.…"
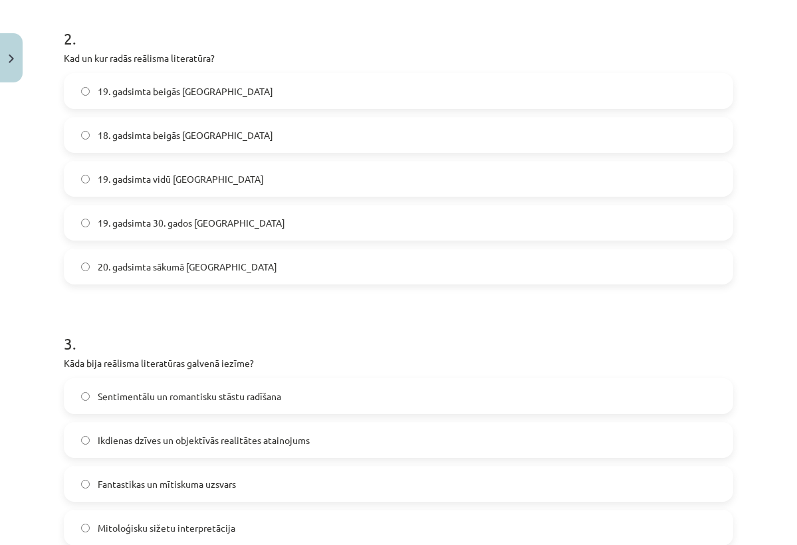
click at [455, 223] on label "19. gadsimta 30. gados [GEOGRAPHIC_DATA]" at bounding box center [398, 222] width 666 height 33
click at [328, 83] on label "19. gadsimta beigās [GEOGRAPHIC_DATA]" at bounding box center [398, 90] width 666 height 33
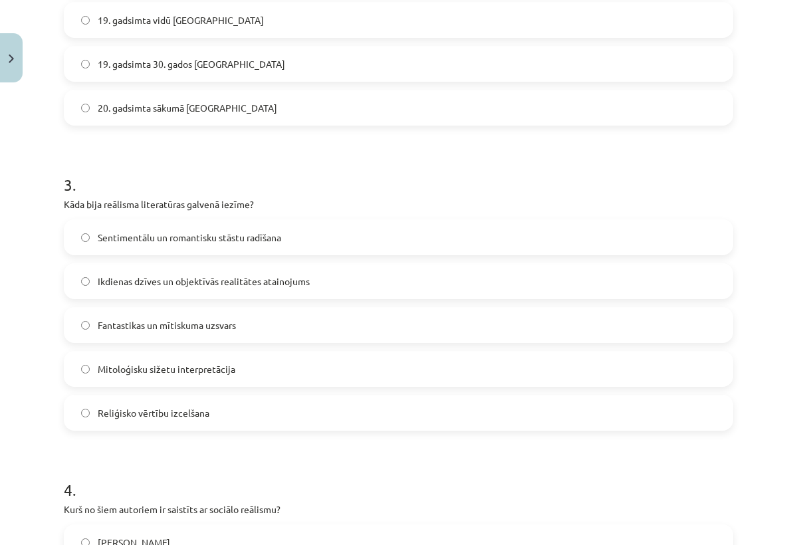
scroll to position [732, 0]
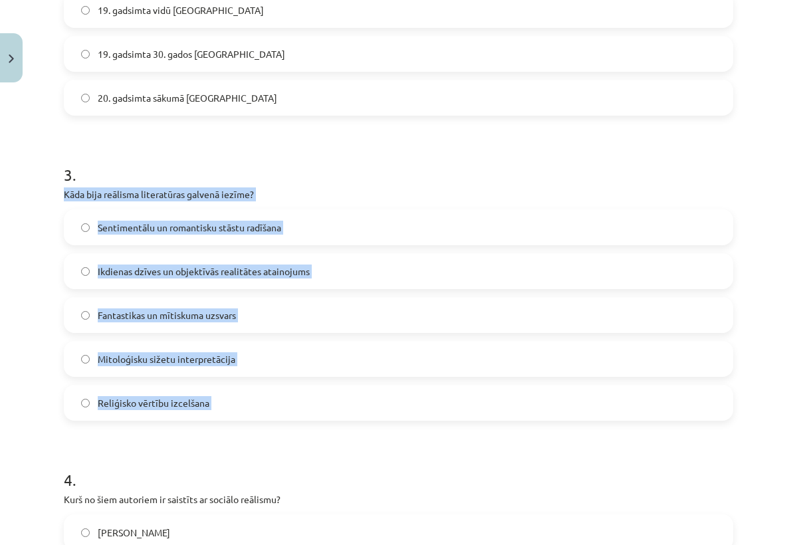
drag, startPoint x: 57, startPoint y: 193, endPoint x: 222, endPoint y: 426, distance: 285.0
click at [222, 427] on div "20 XP Saņemsi Sarežģīts 612 pilda Apraksts Uzdevums Palīdzība 1 . Kurš literatū…" at bounding box center [398, 253] width 685 height 1795
copy div "Kāda bija reālisma literatūras galvenā iezīme? Sentimentālu un romantisku stāst…"
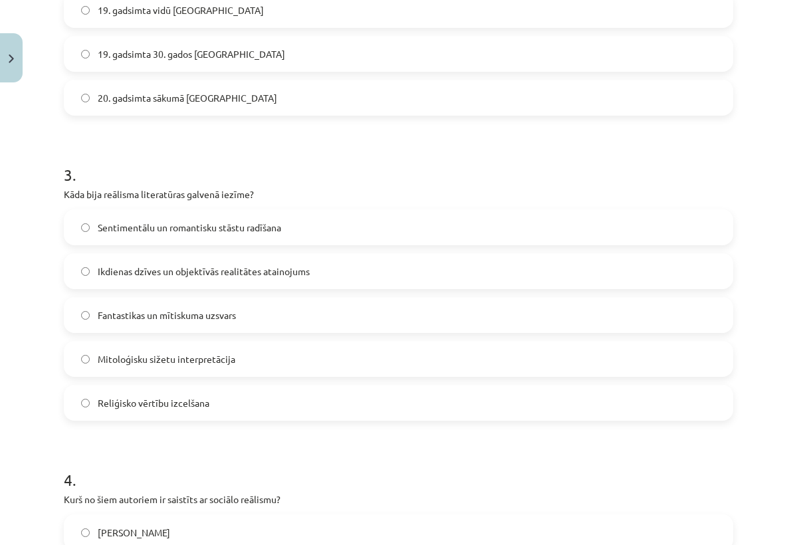
click at [561, 153] on h1 "3 ." at bounding box center [398, 162] width 669 height 41
click at [262, 273] on span "Ikdienas dzīves un objektīvās realitātes atainojums" at bounding box center [204, 271] width 212 height 14
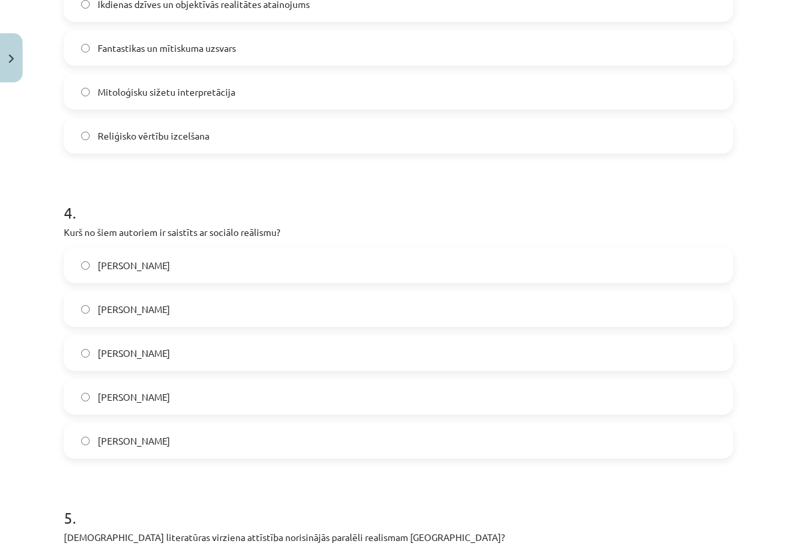
scroll to position [1046, 0]
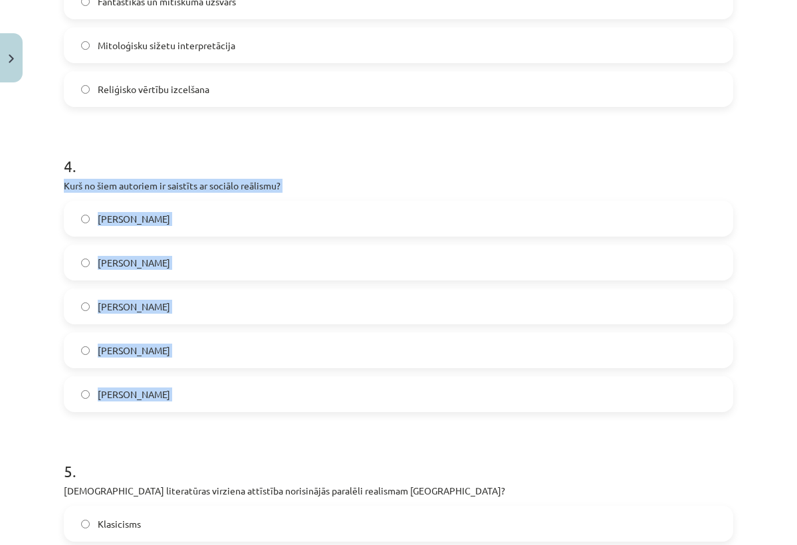
drag, startPoint x: 64, startPoint y: 185, endPoint x: 231, endPoint y: 423, distance: 291.1
copy div "Kurš no šiem autoriem ir saistīts ar sociālo reālismu? [PERSON_NAME] [PERSON_NA…"
click at [332, 306] on label "[PERSON_NAME]" at bounding box center [398, 306] width 666 height 33
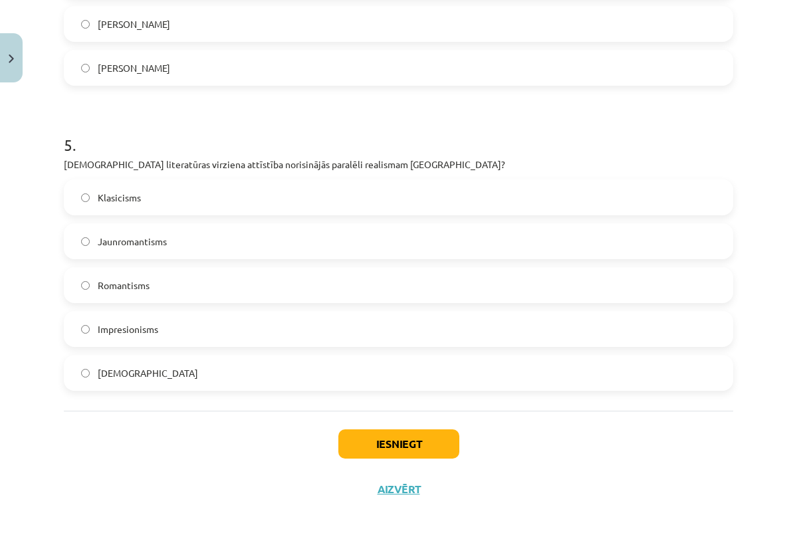
scroll to position [1374, 0]
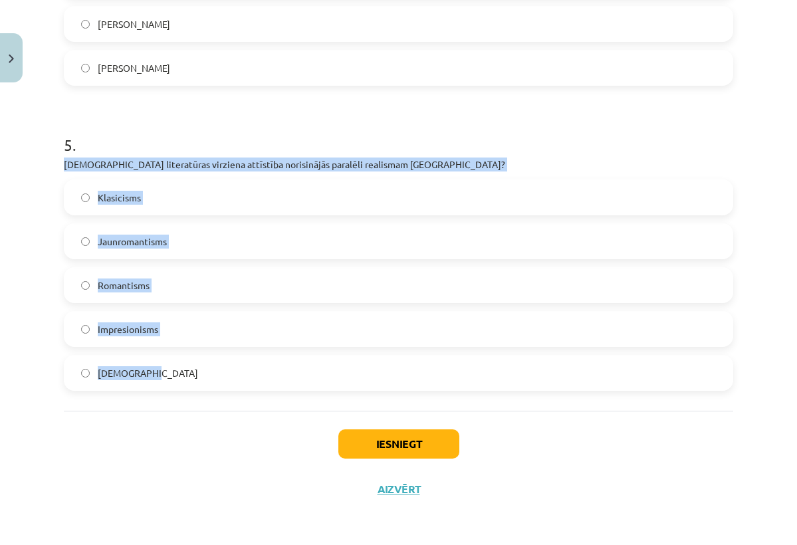
drag, startPoint x: 57, startPoint y: 157, endPoint x: 159, endPoint y: 387, distance: 251.4
copy div "[DEMOGRAPHIC_DATA] literatūras virziena attīstība norisinājās paralēli realisma…"
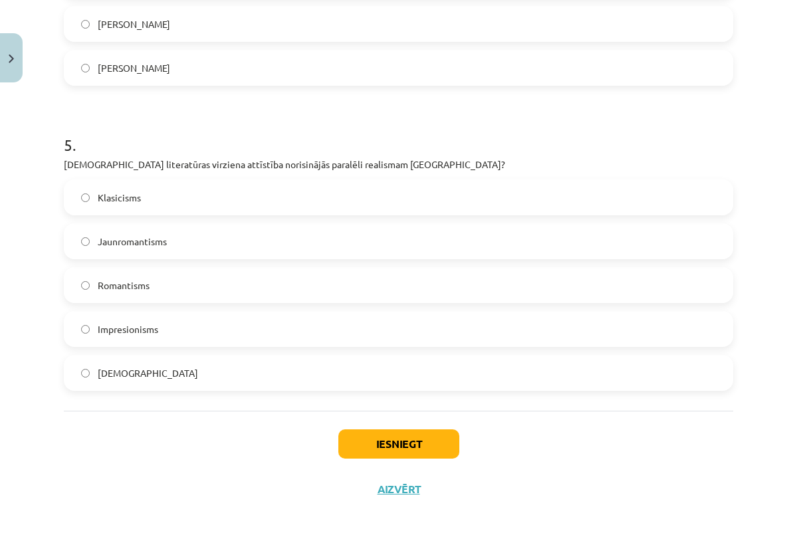
click at [657, 147] on h1 "5 ." at bounding box center [398, 132] width 669 height 41
click at [268, 376] on label "[DEMOGRAPHIC_DATA]" at bounding box center [398, 372] width 666 height 33
click at [386, 439] on button "Iesniegt" at bounding box center [398, 443] width 121 height 29
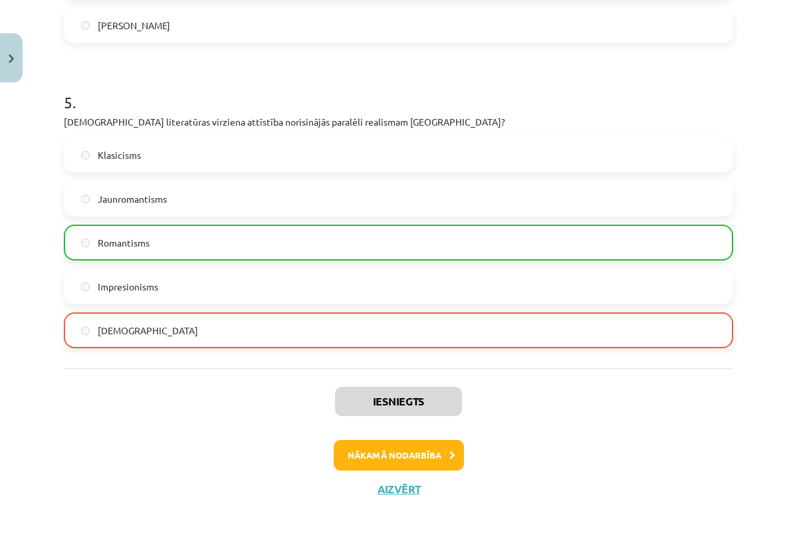
click at [407, 464] on button "Nākamā nodarbība" at bounding box center [399, 455] width 130 height 31
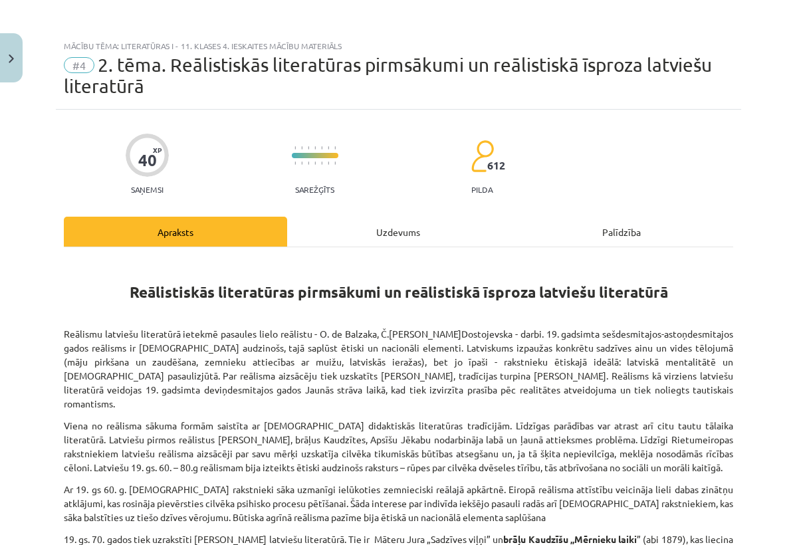
scroll to position [0, 0]
